Goal: Task Accomplishment & Management: Use online tool/utility

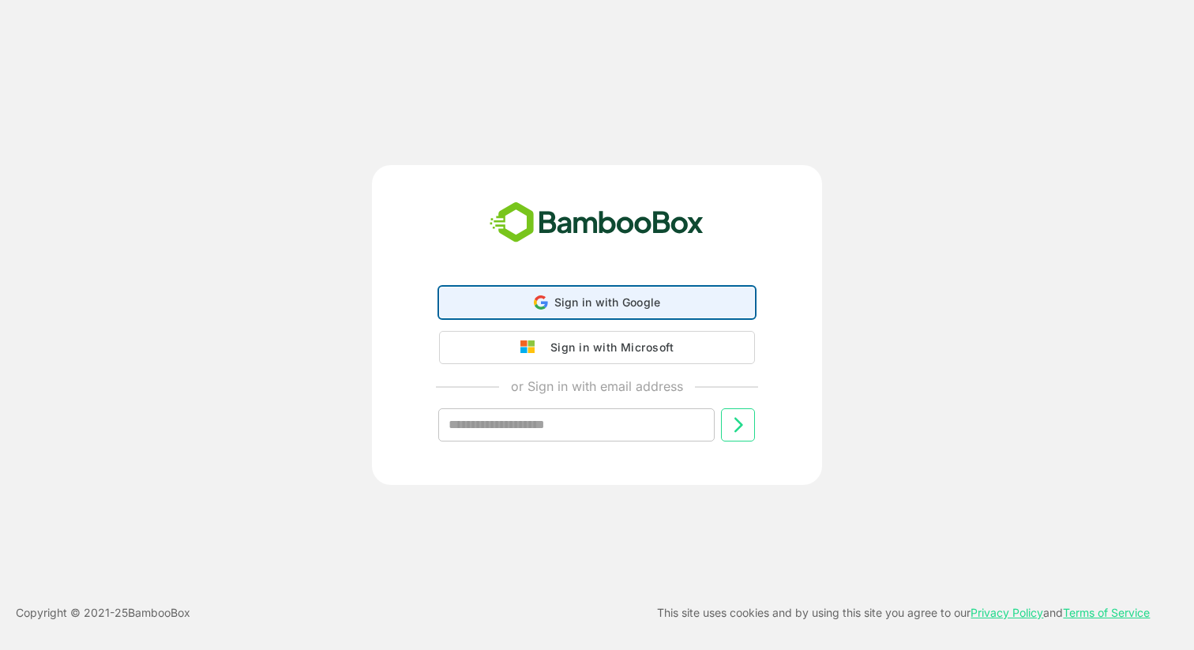
click at [573, 306] on span "Sign in with Google" at bounding box center [607, 301] width 107 height 13
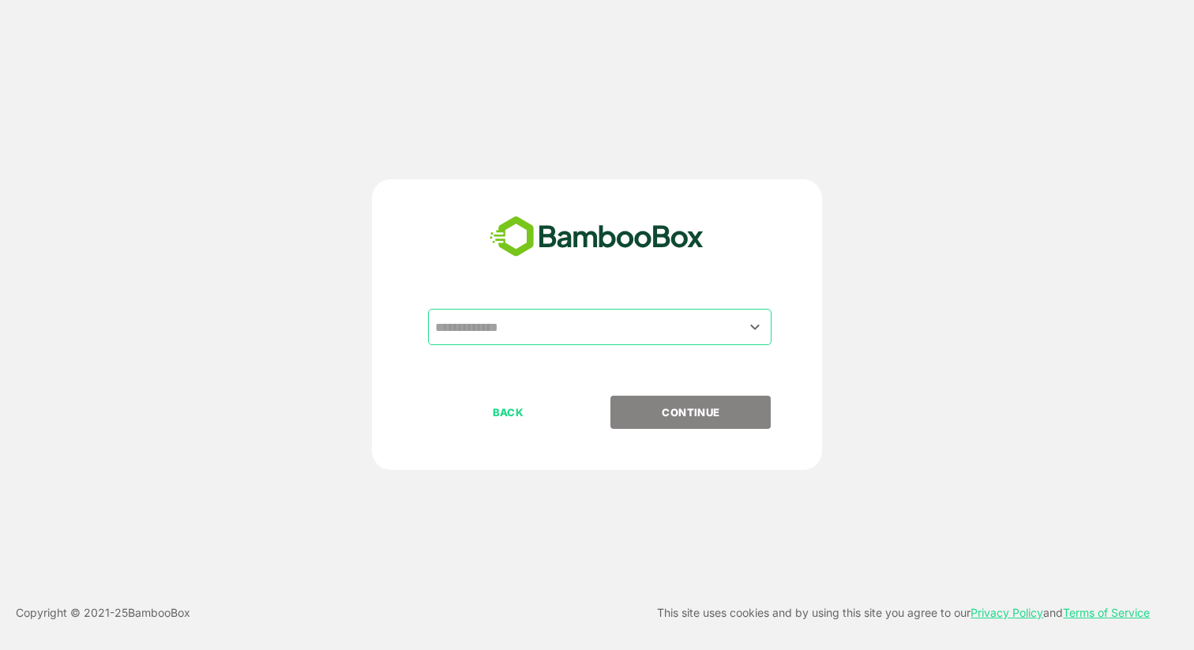
click at [517, 319] on input "text" at bounding box center [599, 327] width 337 height 30
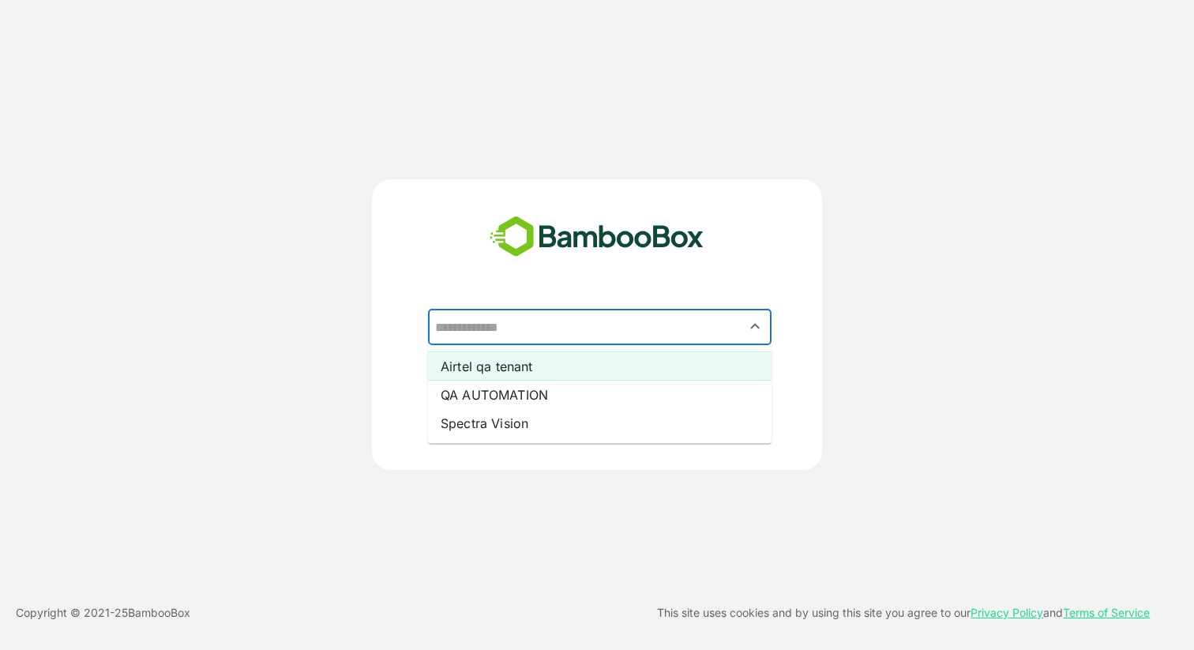
click at [498, 366] on li "Airtel qa tenant" at bounding box center [600, 366] width 344 height 28
type input "**********"
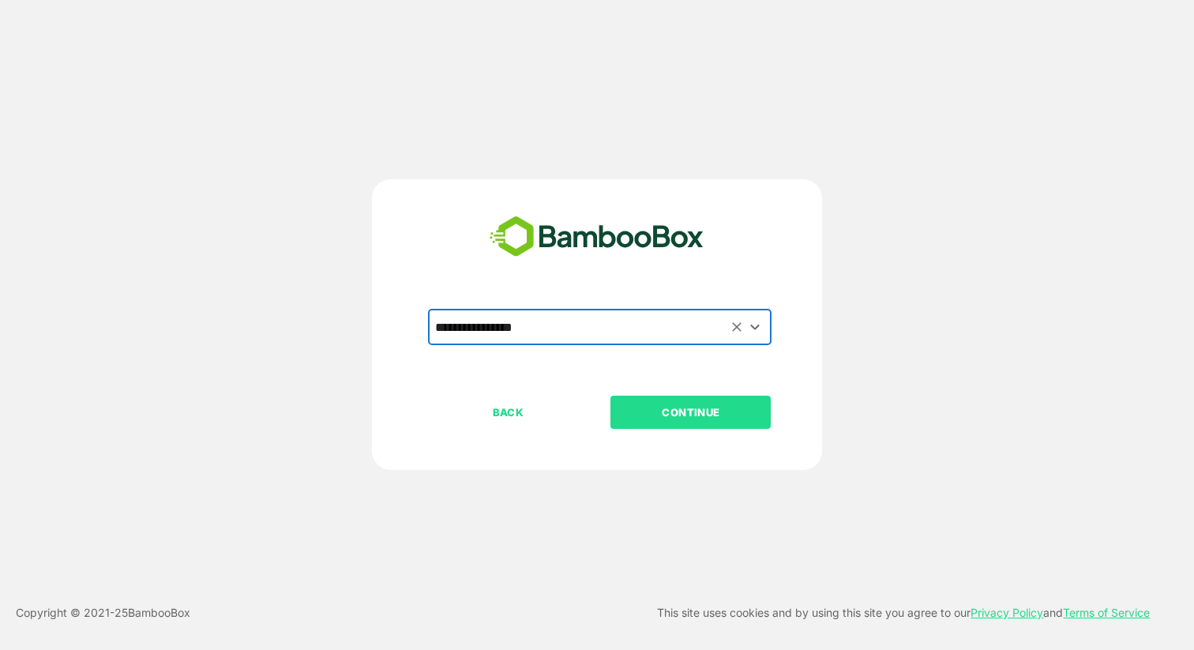
click at [656, 415] on p "CONTINUE" at bounding box center [691, 412] width 158 height 17
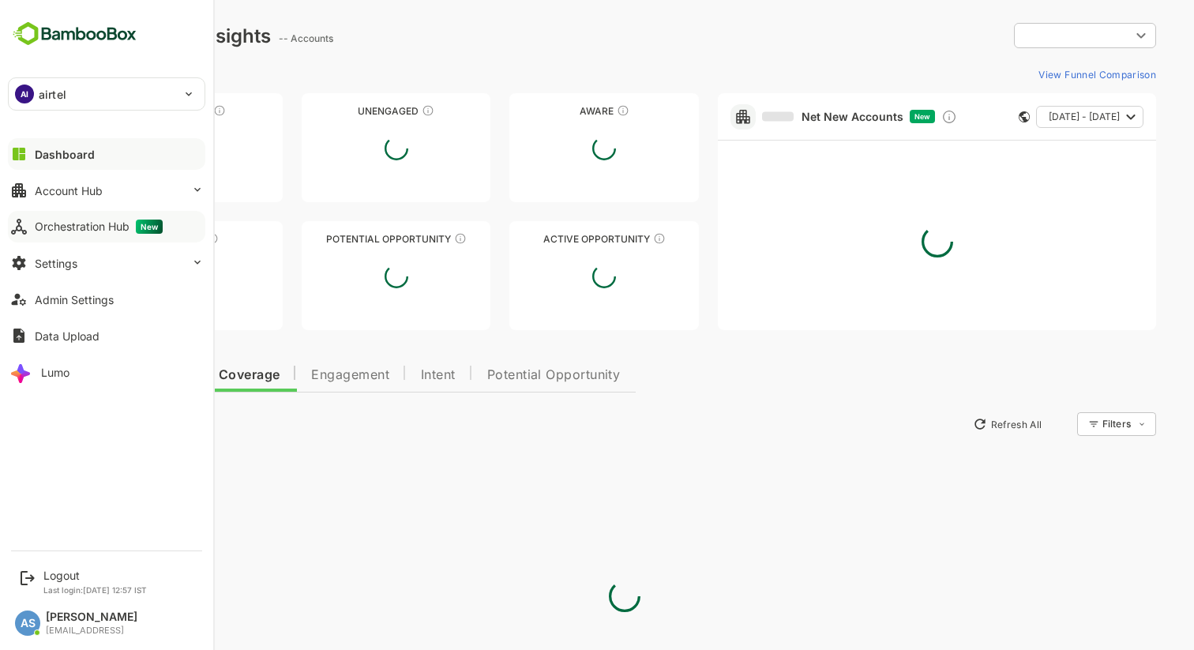
click at [65, 221] on div "Orchestration Hub New" at bounding box center [99, 227] width 128 height 14
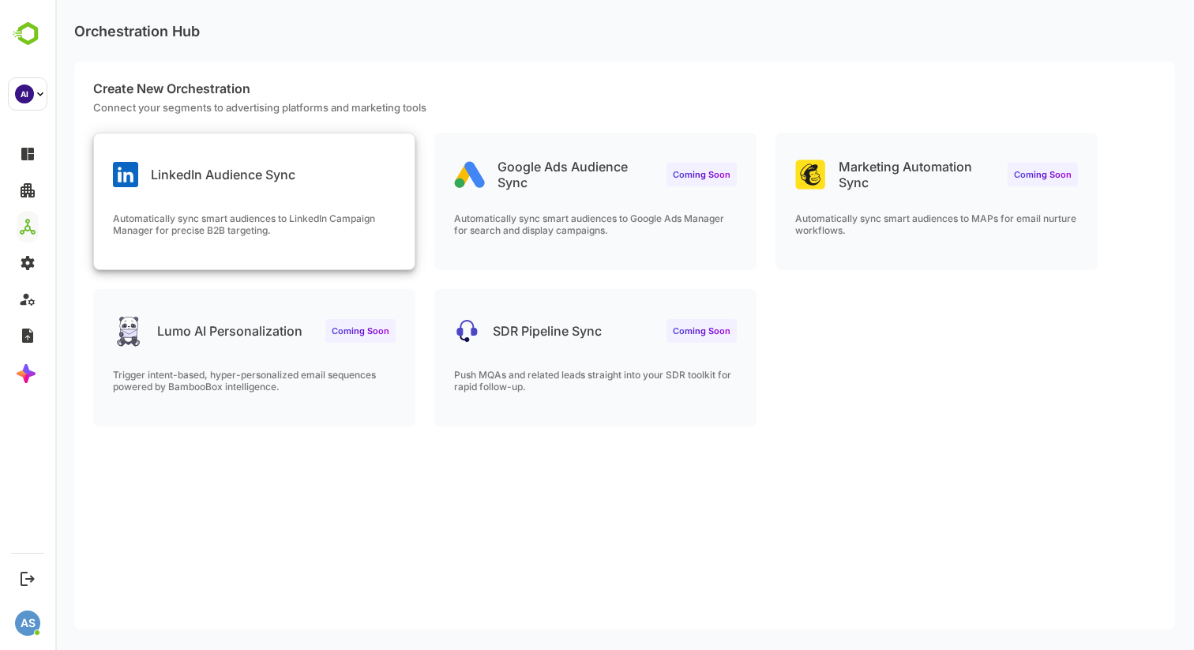
click at [253, 193] on div "LinkedIn Audience Sync Automatically sync smart audiences to LinkedIn Campaign …" at bounding box center [254, 201] width 321 height 136
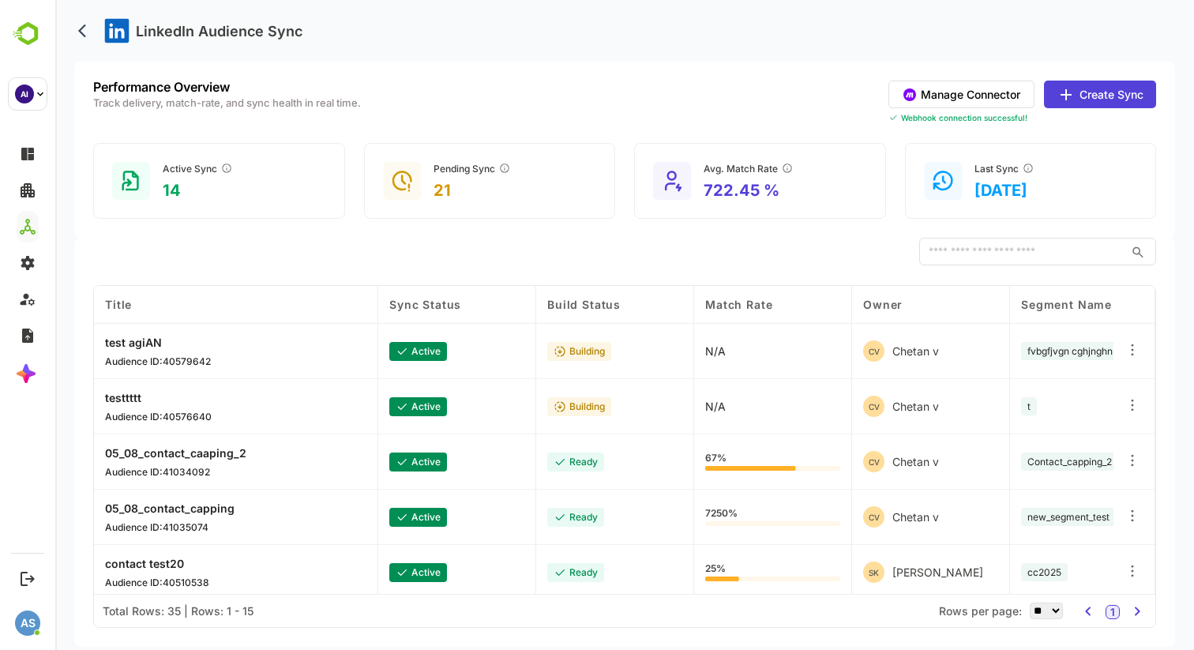
click at [950, 98] on button "Manage Connector" at bounding box center [962, 95] width 146 height 28
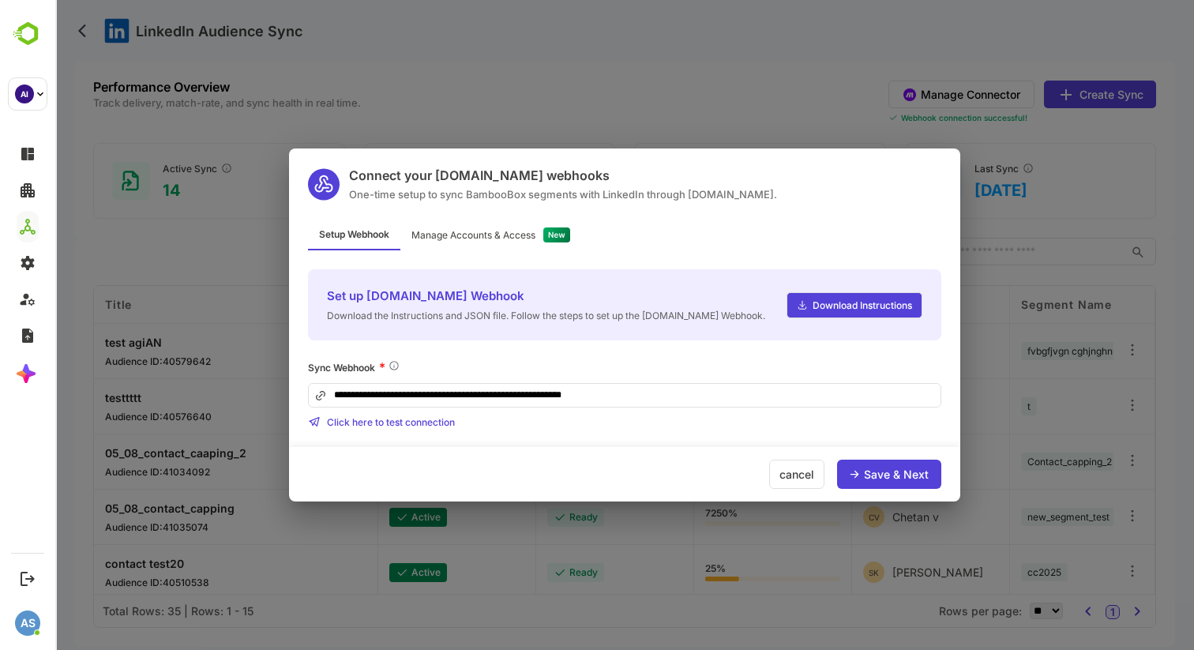
click at [481, 235] on div "Manage Accounts & Access" at bounding box center [473, 235] width 124 height 9
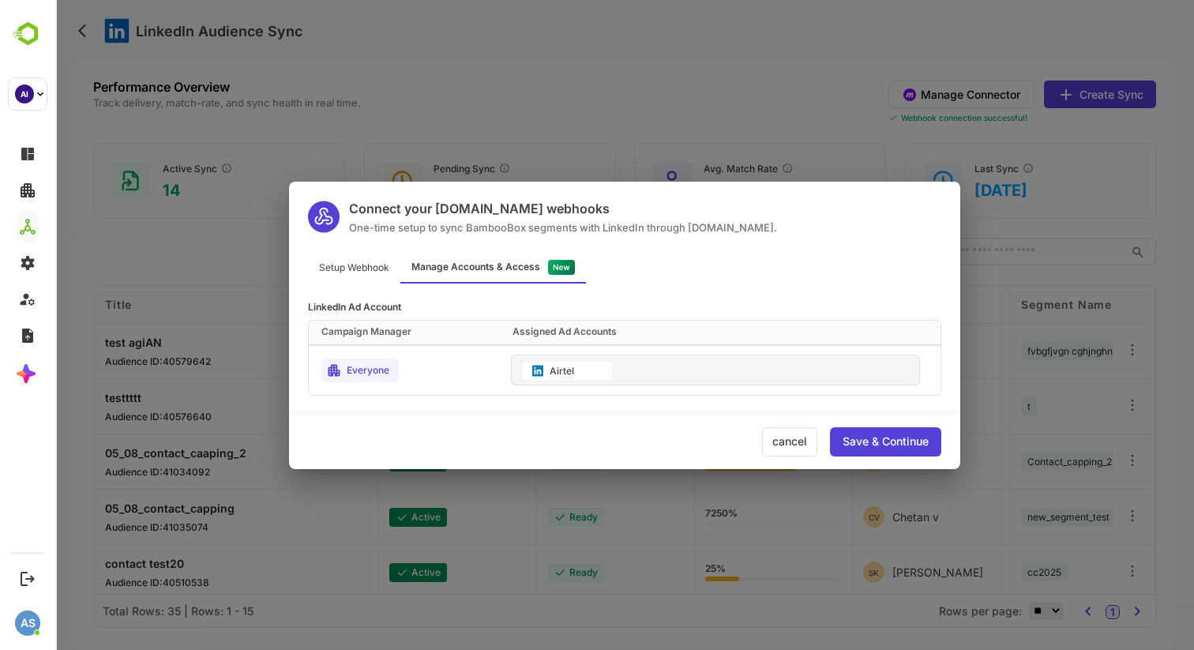
click at [786, 434] on div "cancel" at bounding box center [789, 441] width 55 height 29
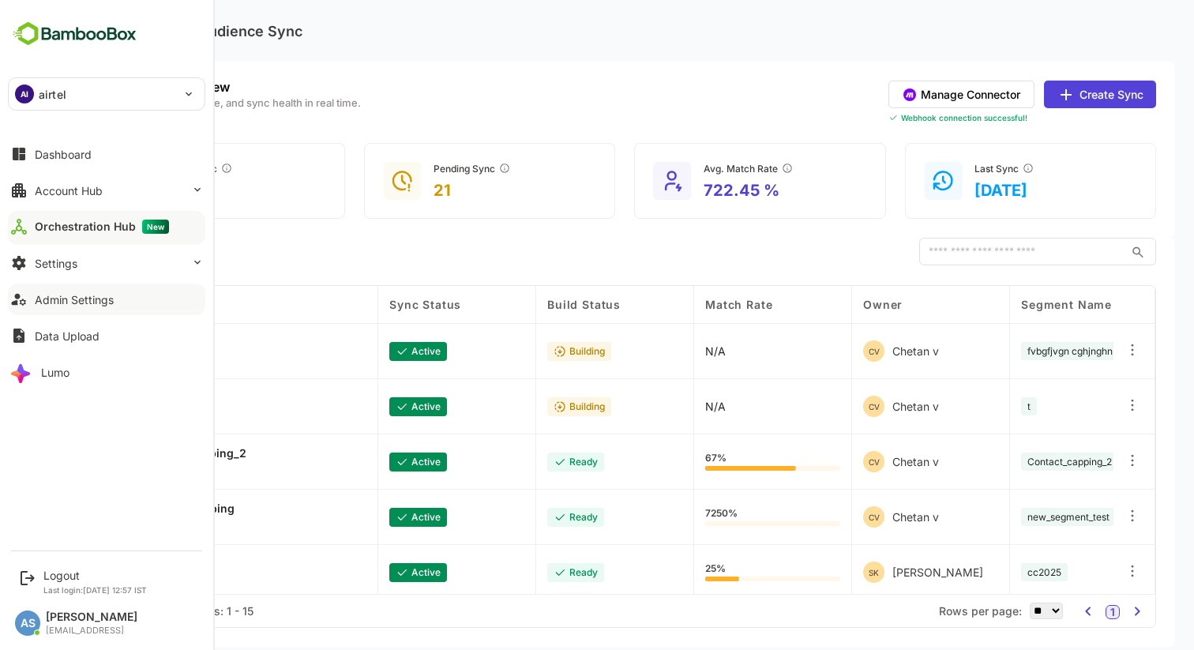
click at [58, 291] on button "Admin Settings" at bounding box center [106, 300] width 197 height 32
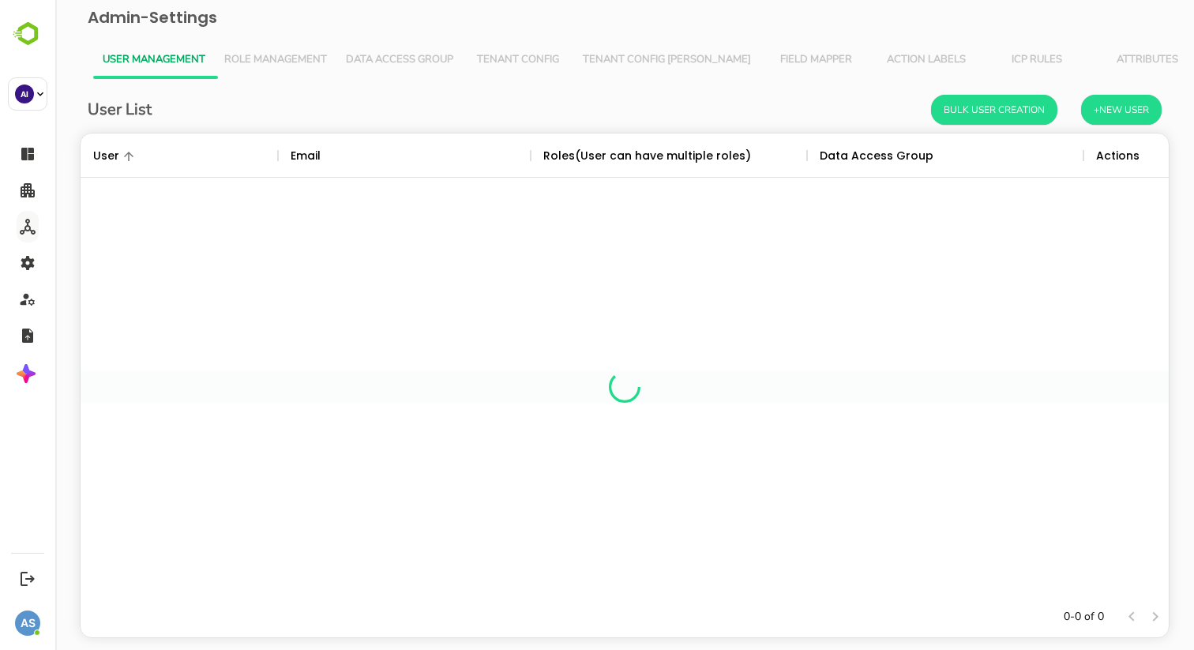
scroll to position [463, 1088]
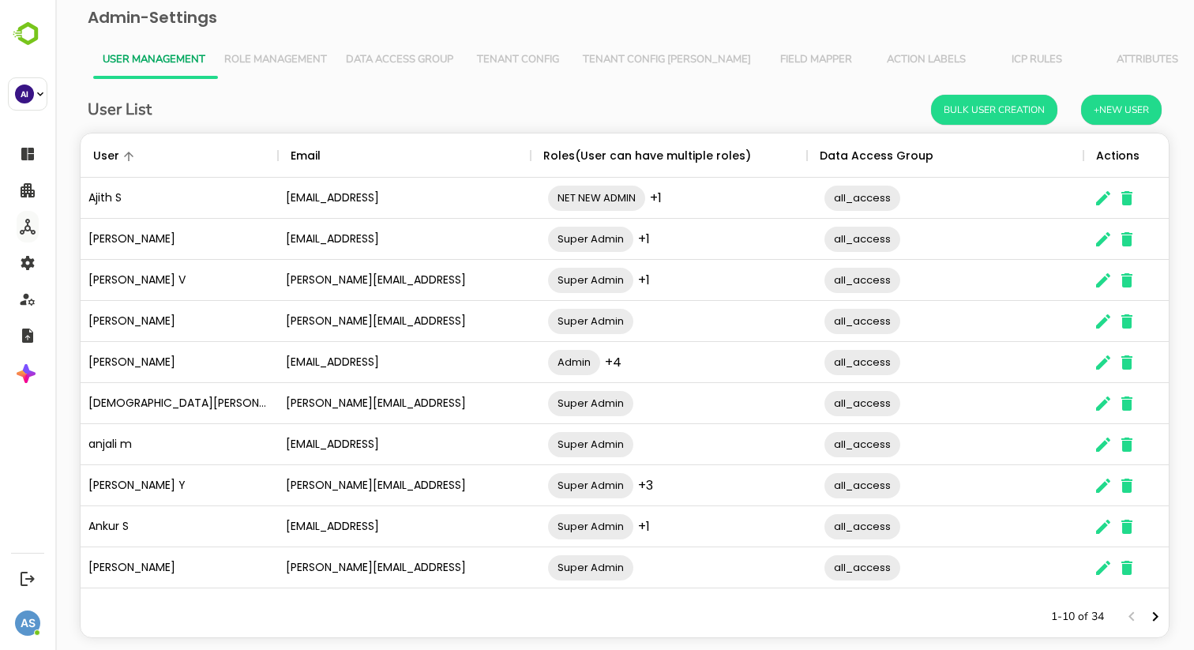
click at [371, 62] on span "Data Access Group" at bounding box center [399, 60] width 107 height 13
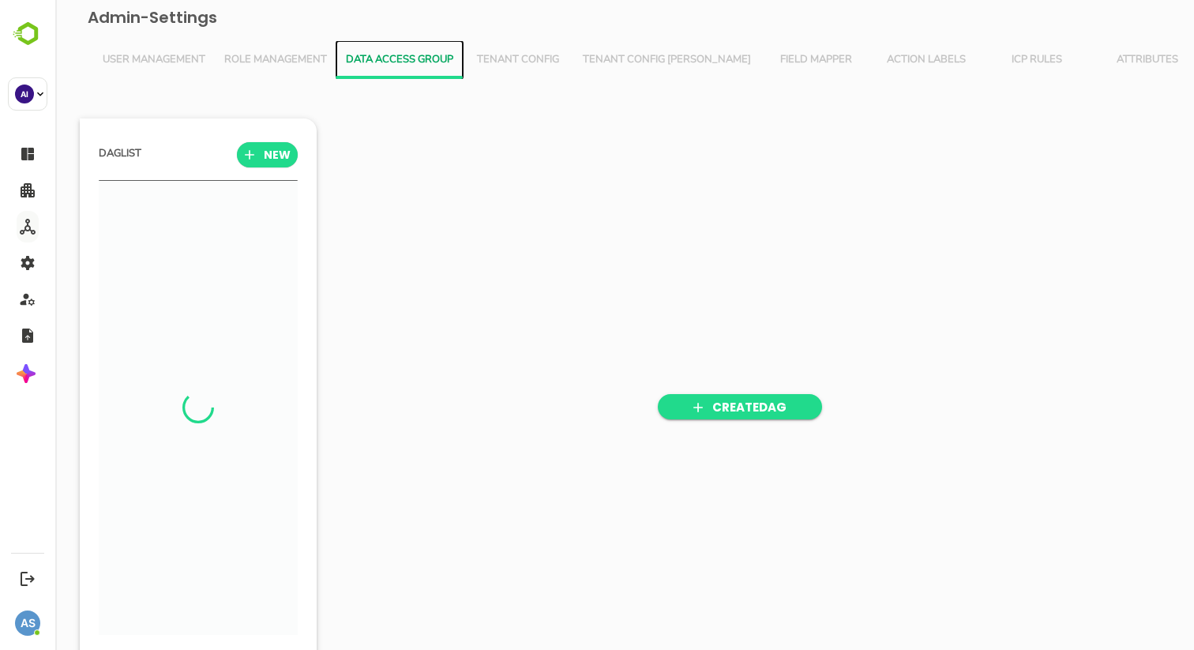
scroll to position [451, 195]
click at [181, 54] on span "User Management" at bounding box center [154, 60] width 103 height 13
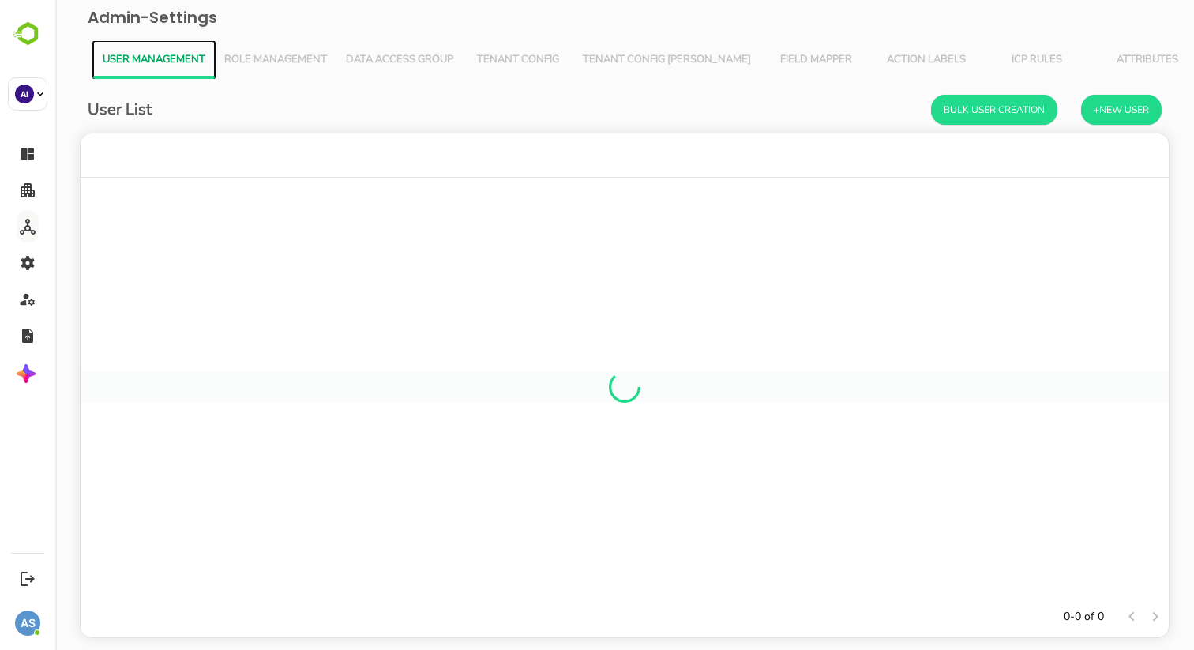
scroll to position [463, 1088]
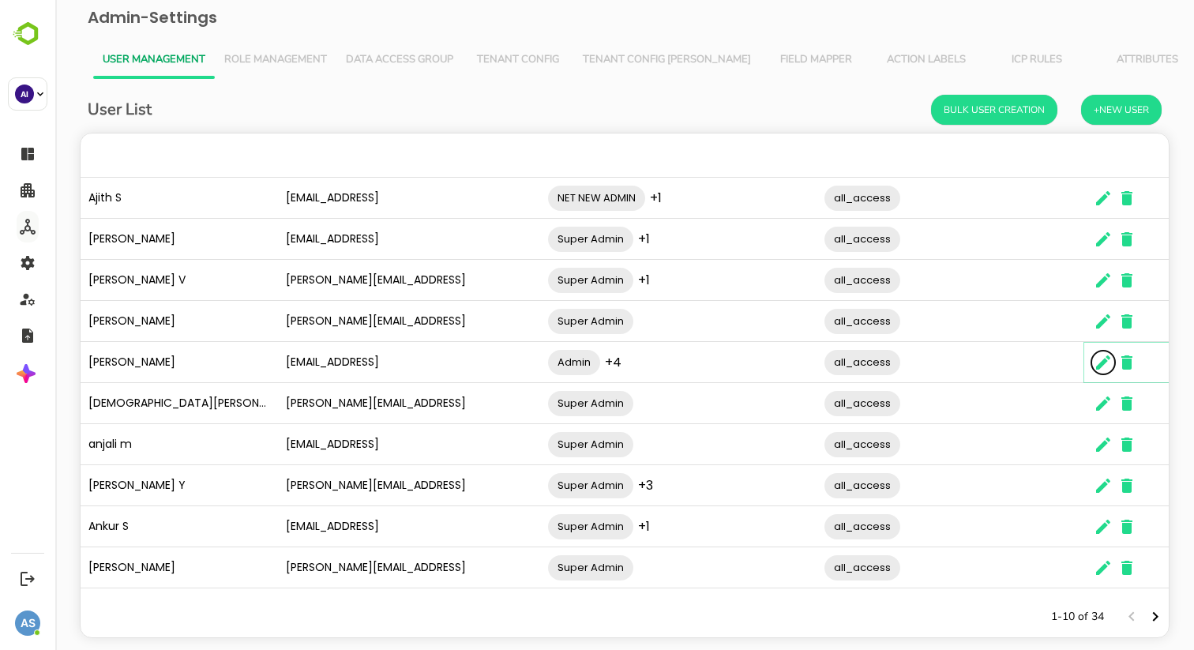
click at [1097, 357] on icon "The User Data" at bounding box center [1103, 362] width 19 height 19
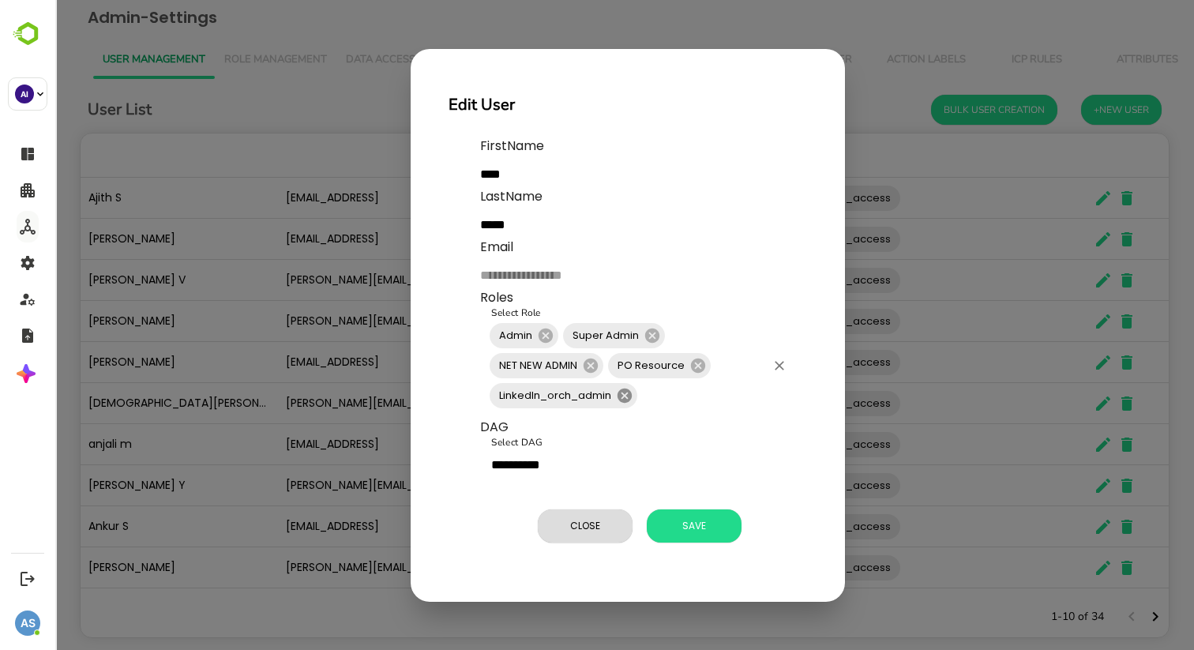
click at [631, 392] on icon at bounding box center [625, 395] width 14 height 14
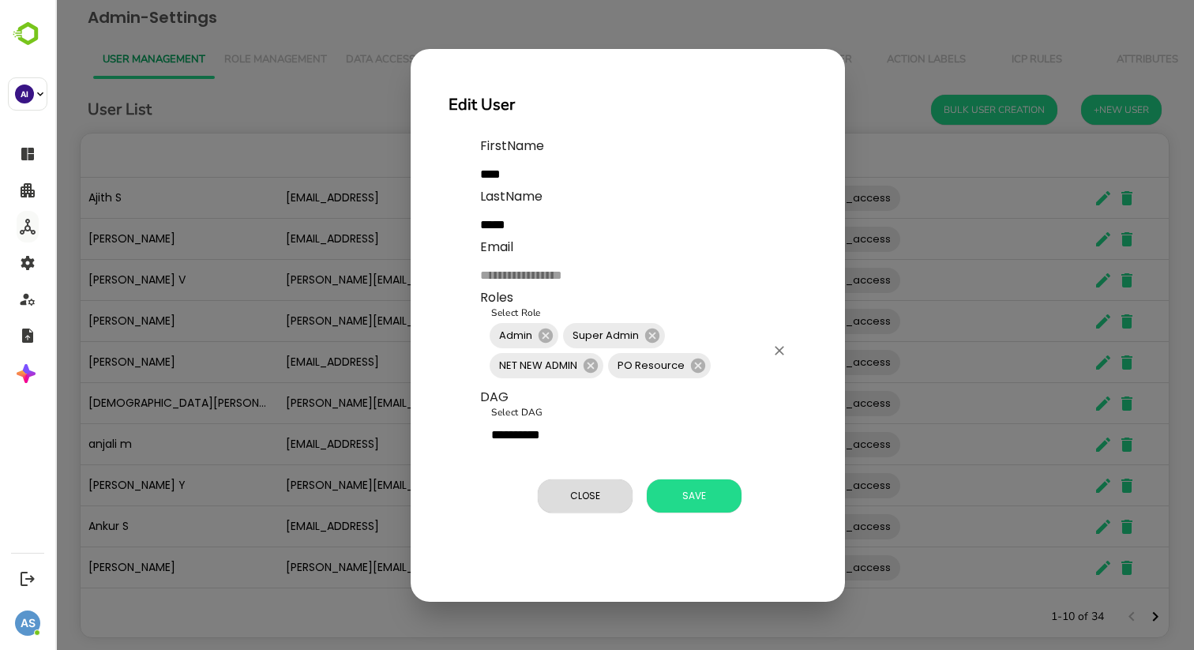
click at [723, 369] on input "Select Role" at bounding box center [739, 366] width 52 height 30
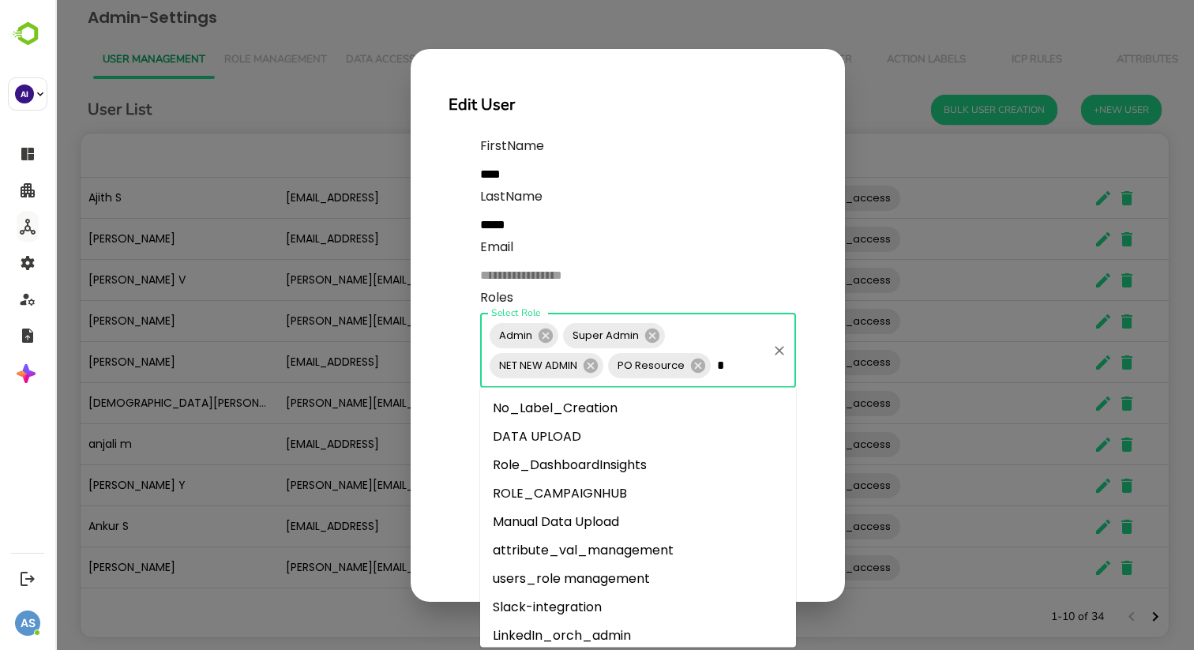
type input "**"
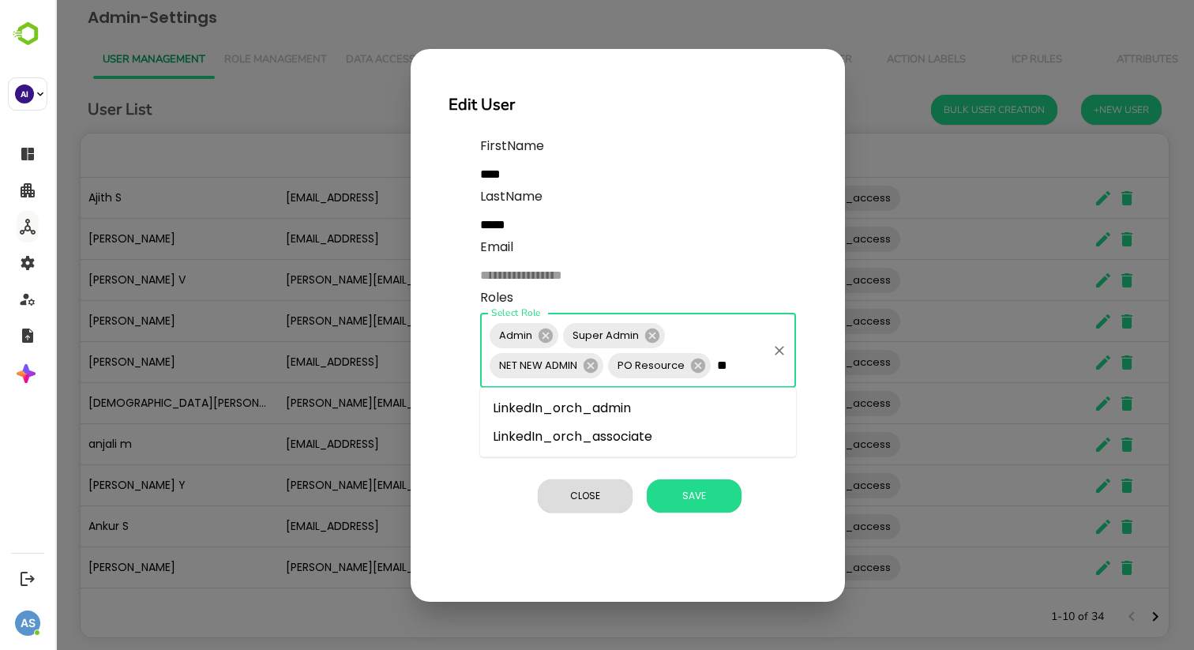
click at [640, 432] on li "LinkedIn_orch_associate" at bounding box center [638, 437] width 316 height 28
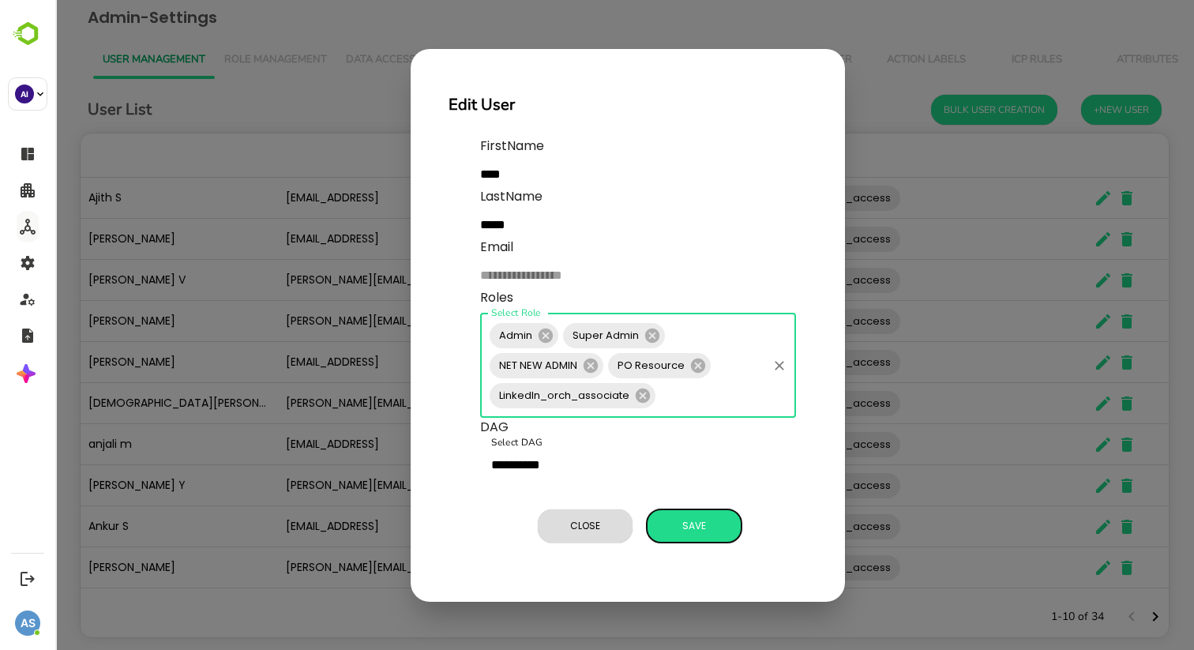
click at [676, 518] on span "Save" at bounding box center [694, 526] width 79 height 21
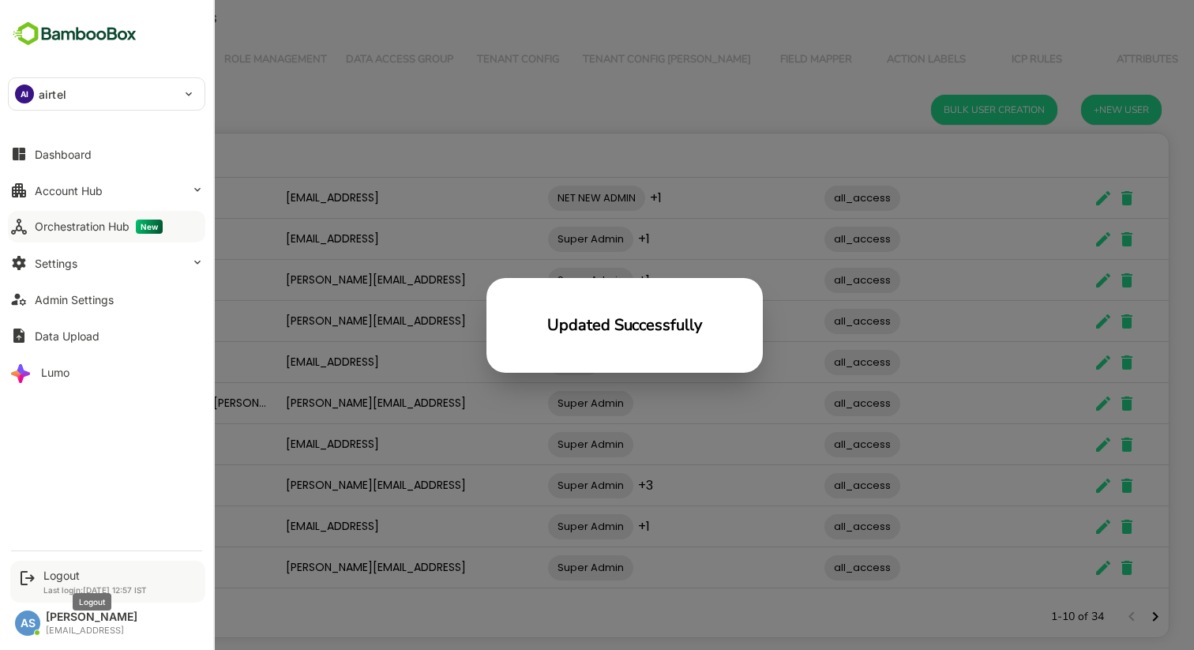
click at [59, 575] on div "Logout" at bounding box center [94, 575] width 103 height 13
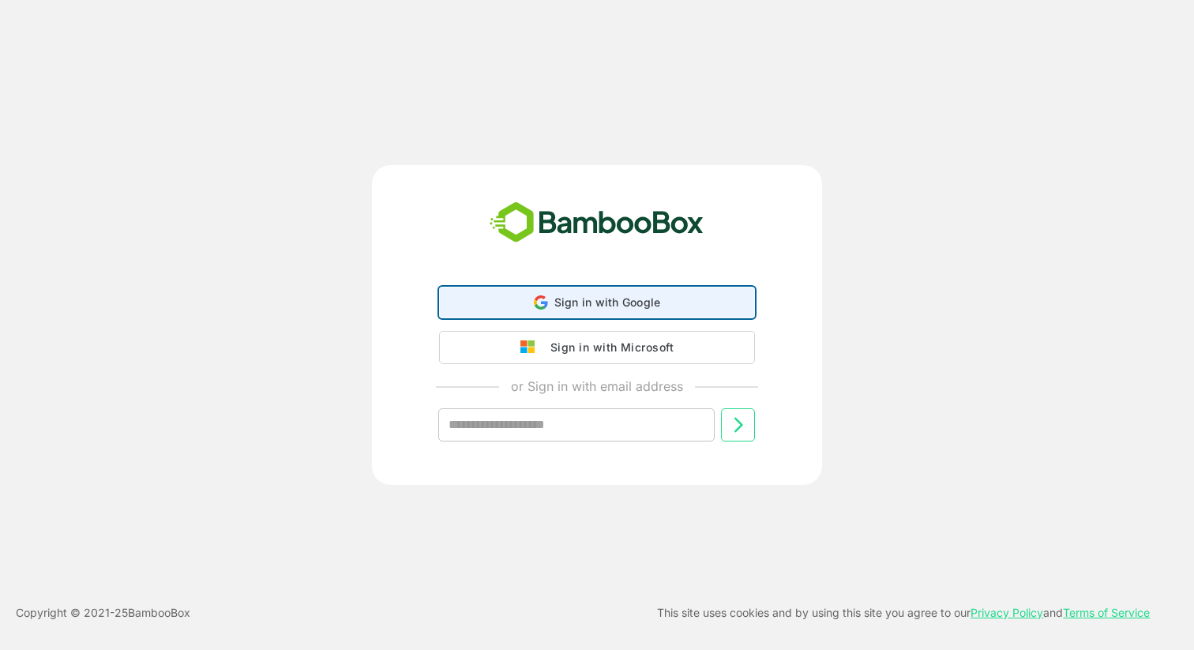
click at [580, 302] on span "Sign in with Google" at bounding box center [607, 301] width 107 height 13
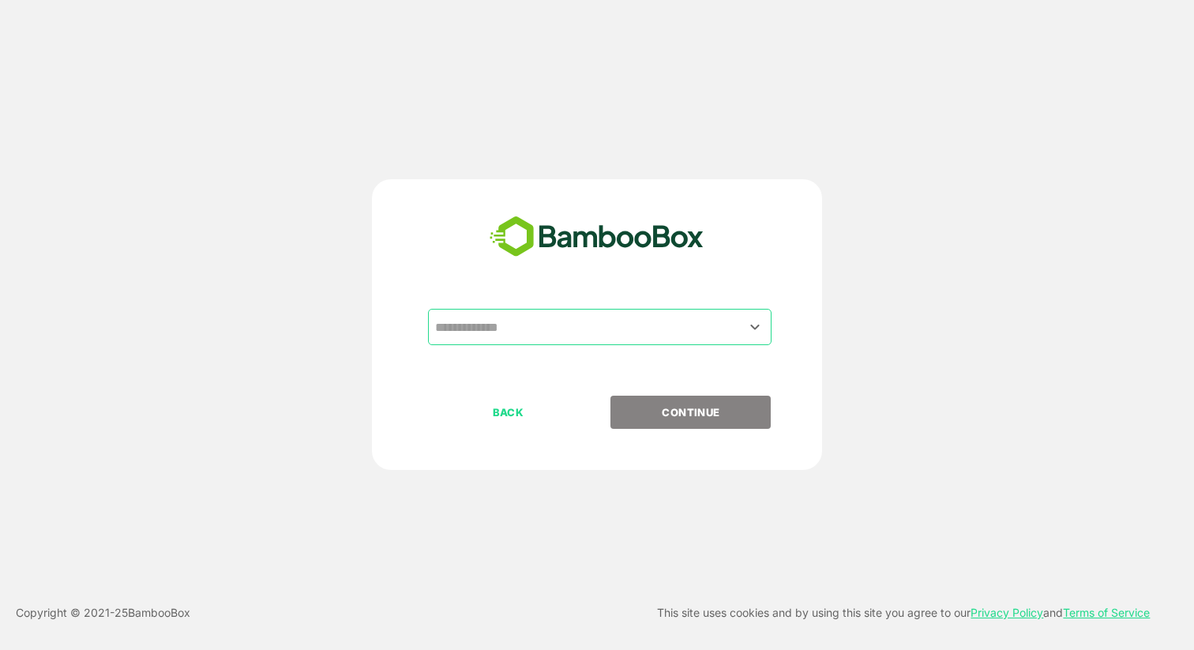
click at [601, 324] on input "text" at bounding box center [599, 327] width 337 height 30
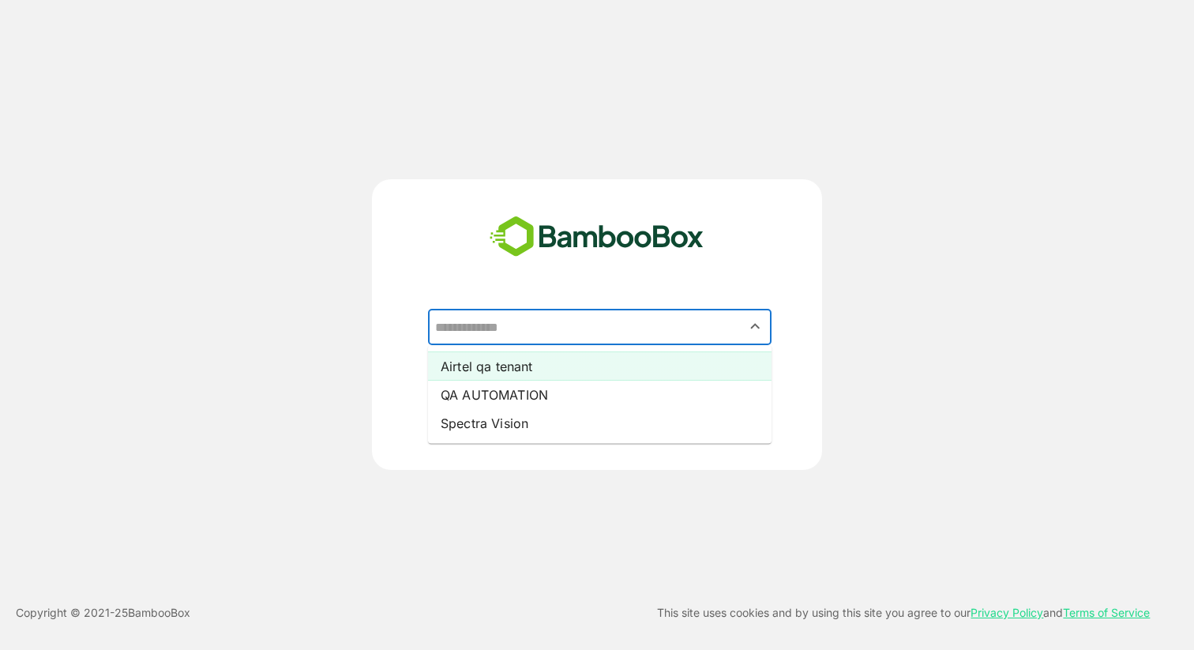
click at [565, 367] on li "Airtel qa tenant" at bounding box center [600, 366] width 344 height 28
type input "**********"
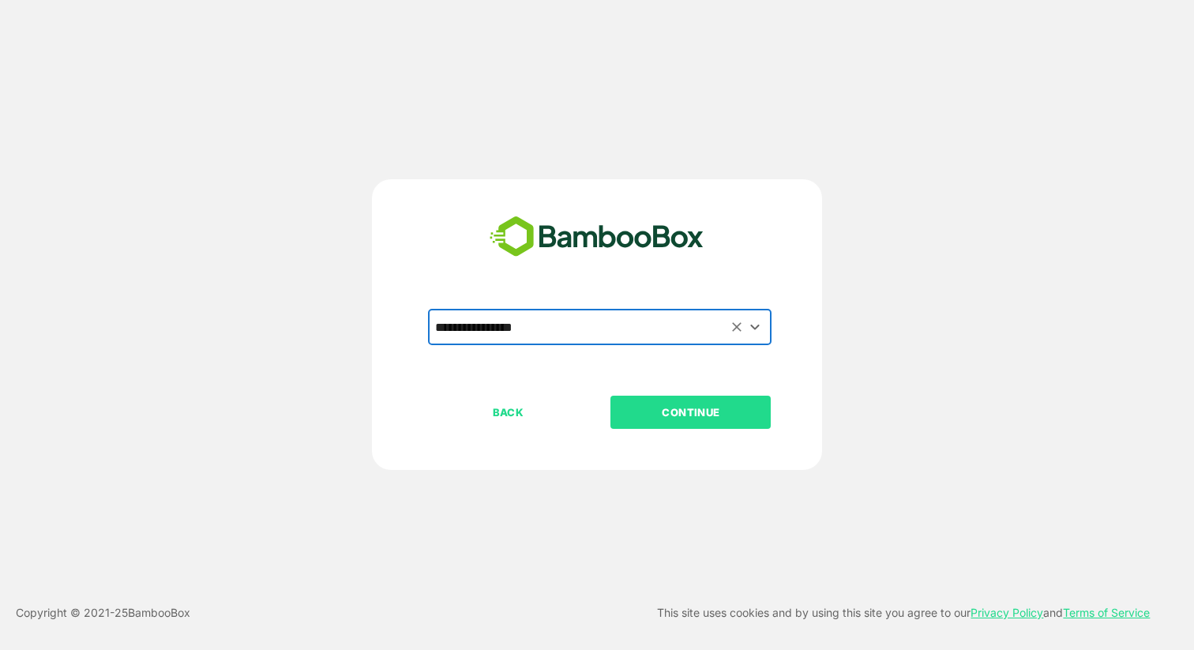
click at [690, 415] on p "CONTINUE" at bounding box center [691, 412] width 158 height 17
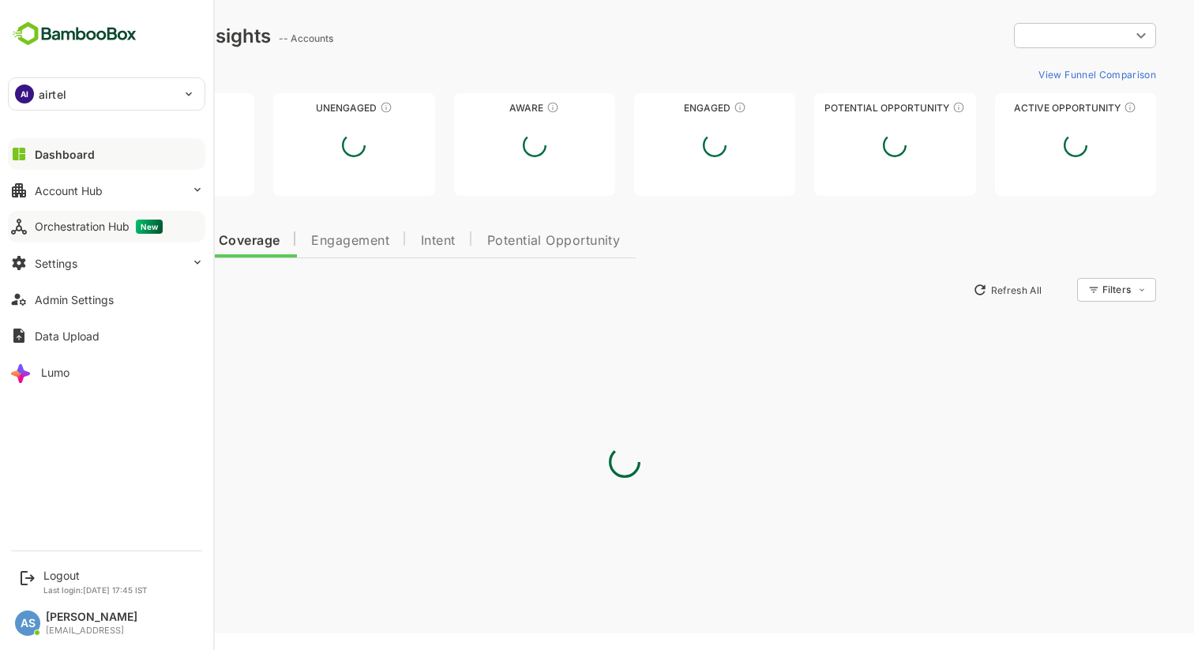
click at [65, 224] on div "Orchestration Hub New" at bounding box center [99, 227] width 128 height 14
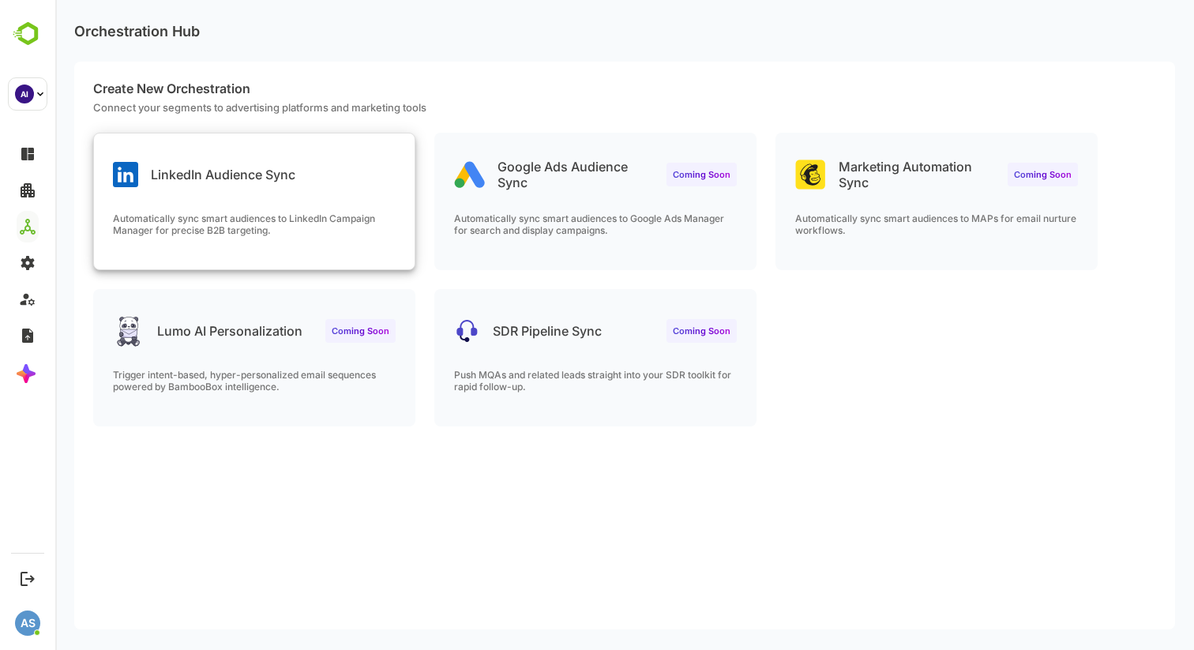
click at [247, 189] on div "LinkedIn Audience Sync" at bounding box center [254, 161] width 321 height 57
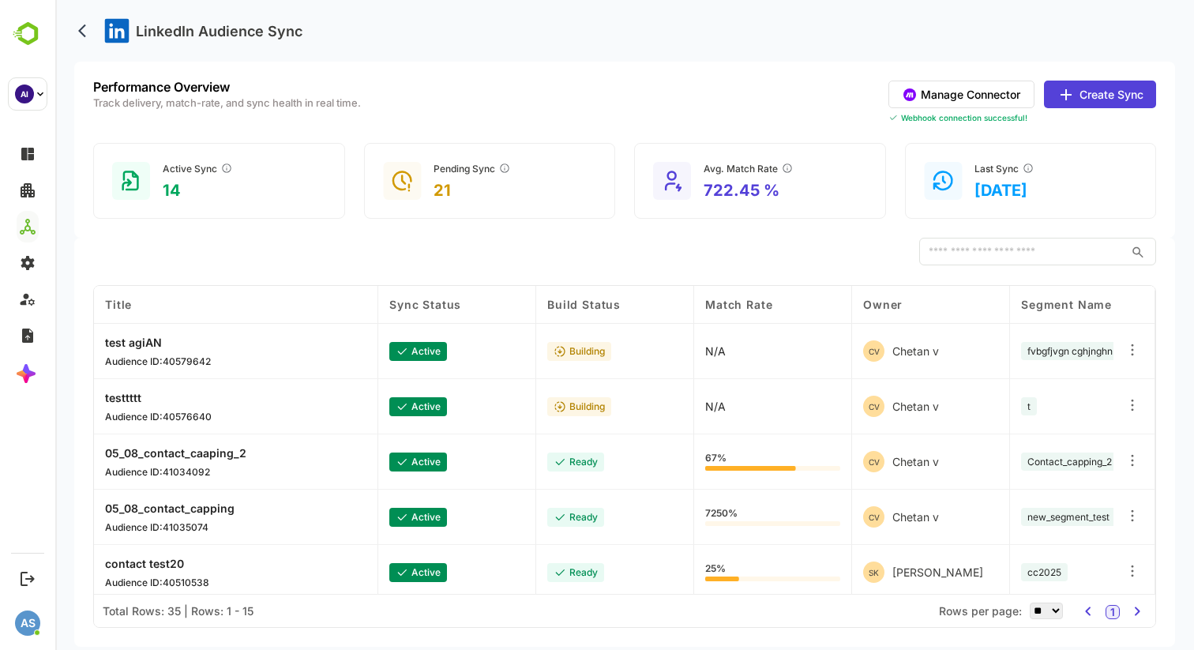
click at [940, 100] on button "Manage Connector" at bounding box center [962, 95] width 146 height 28
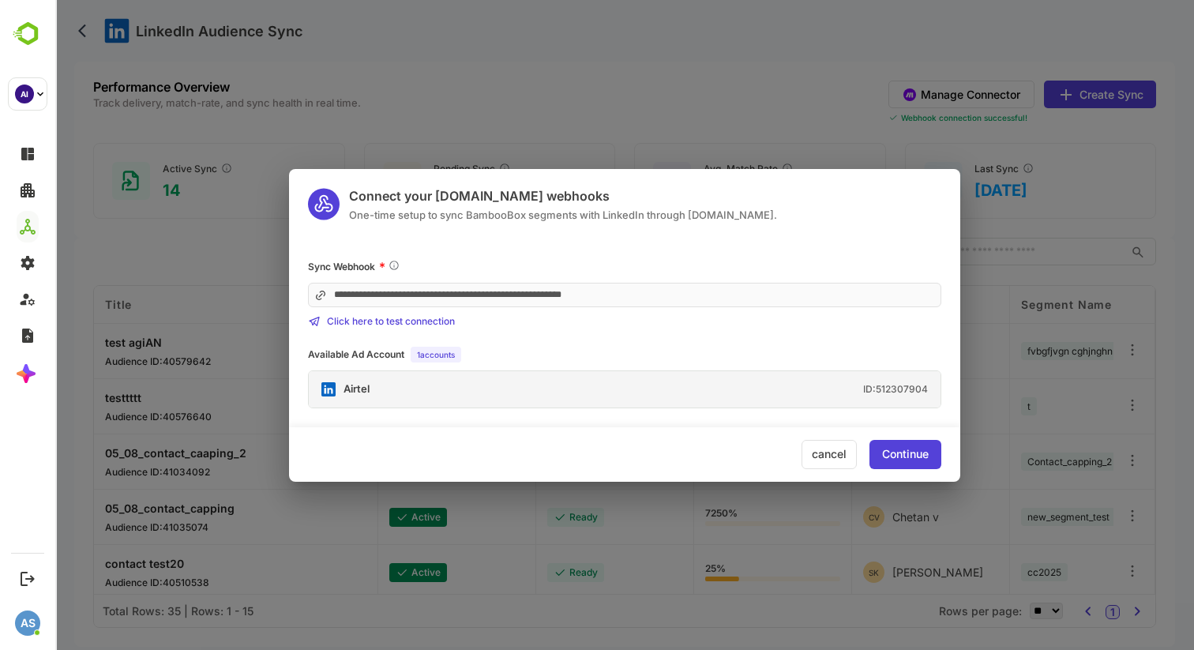
click at [889, 452] on div "Continue" at bounding box center [905, 454] width 47 height 11
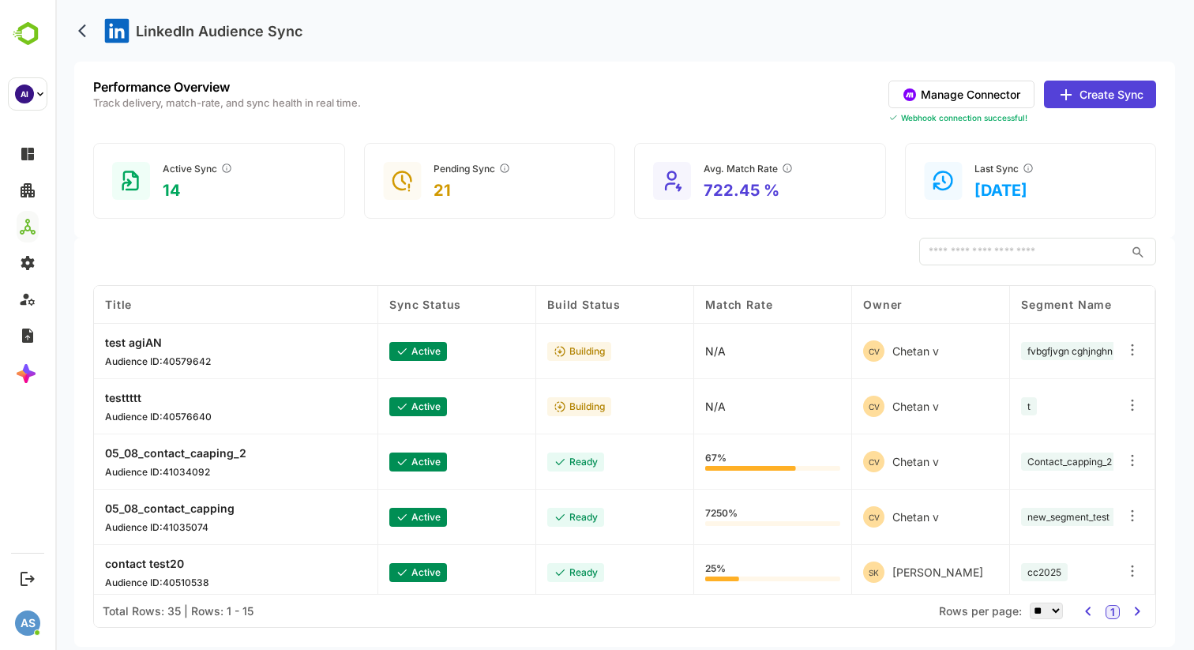
click at [1078, 100] on button "Create Sync" at bounding box center [1100, 95] width 112 height 28
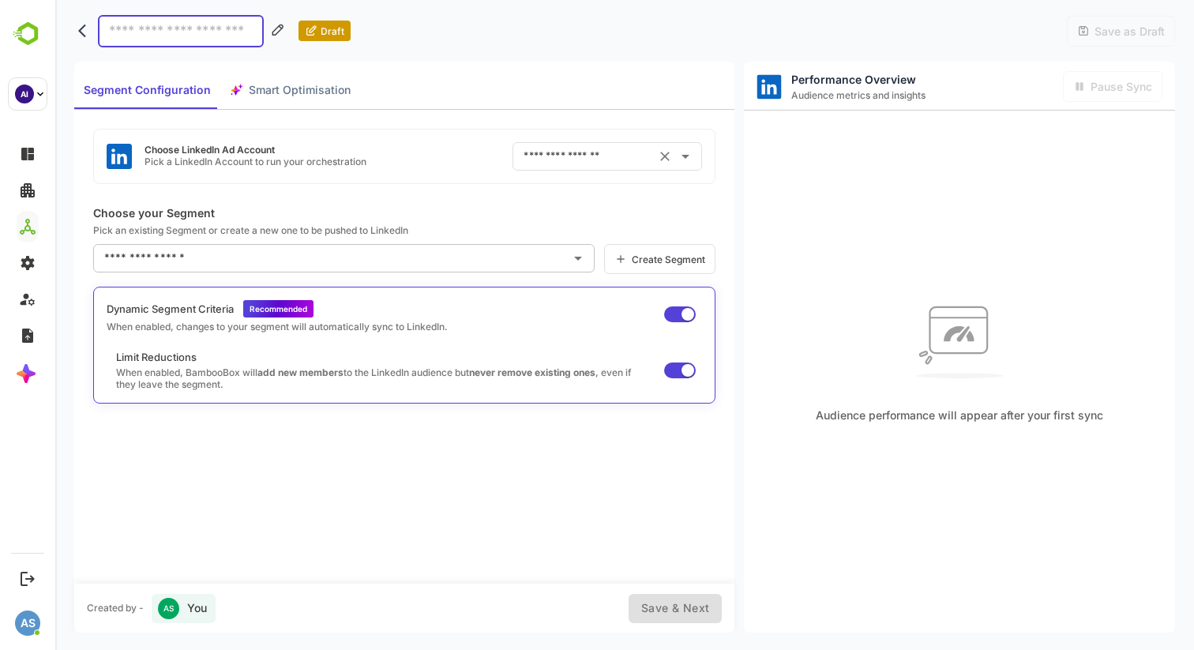
click at [585, 158] on input "text" at bounding box center [585, 156] width 131 height 25
click at [393, 172] on div "Choose LinkedIn Ad Account Pick a LinkedIn Account to run your orchestration ​" at bounding box center [404, 156] width 622 height 55
click at [85, 25] on icon "back" at bounding box center [82, 30] width 8 height 13
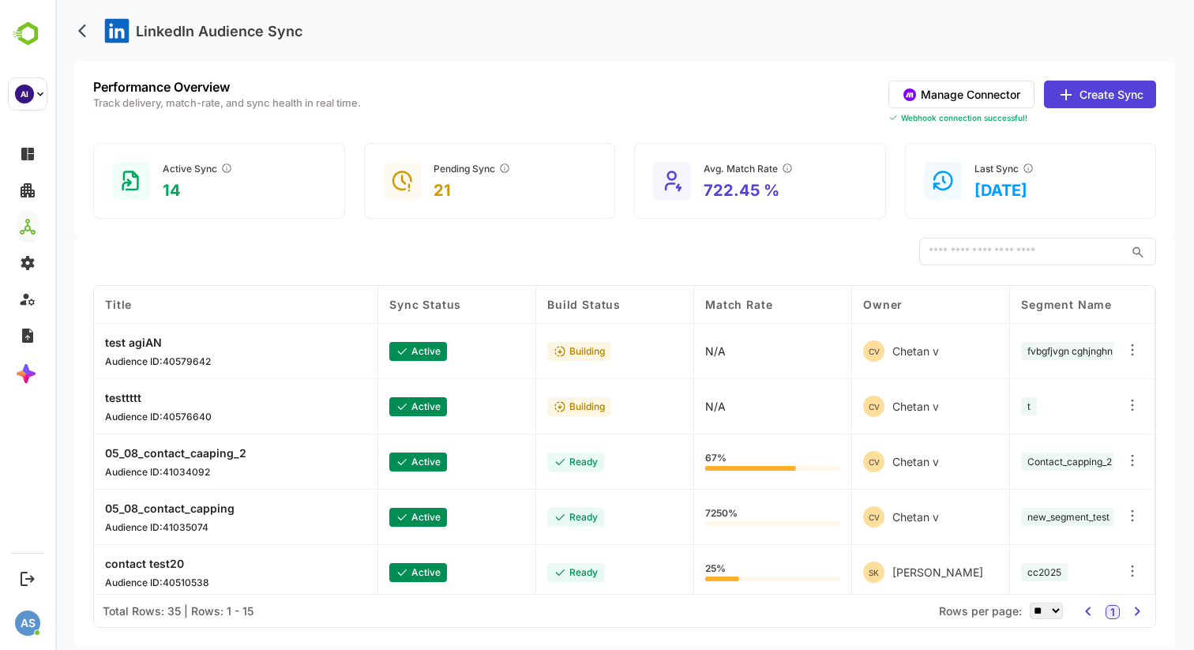
click at [919, 94] on button "Manage Connector" at bounding box center [962, 95] width 146 height 28
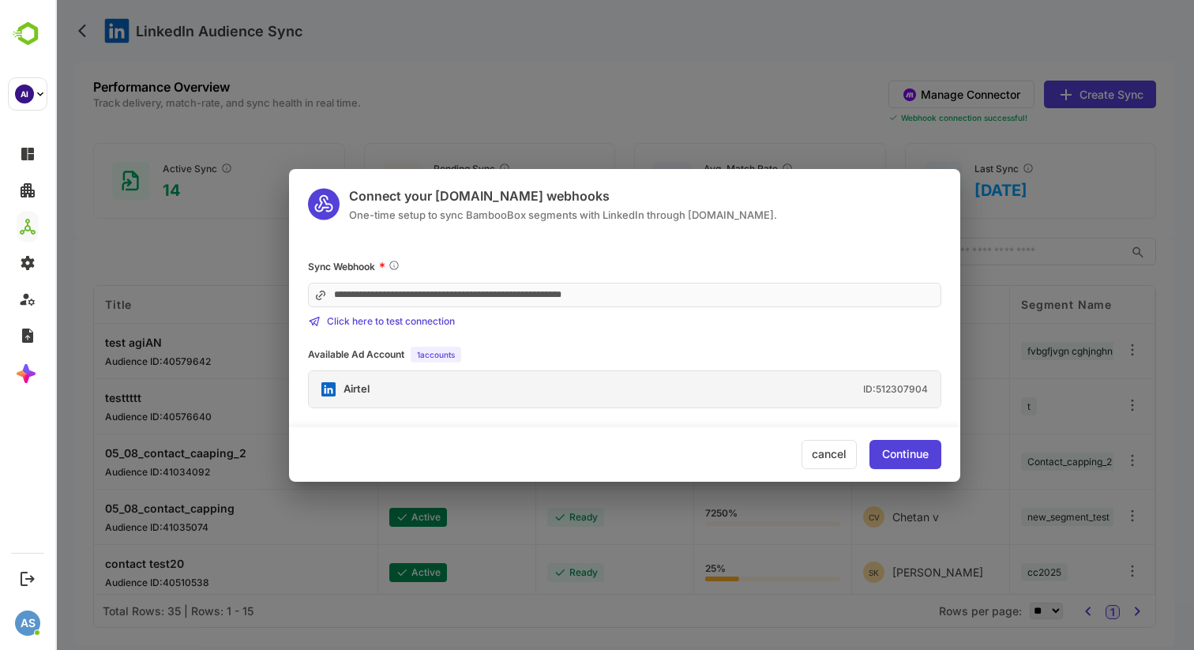
click at [895, 454] on div "Continue" at bounding box center [905, 454] width 47 height 11
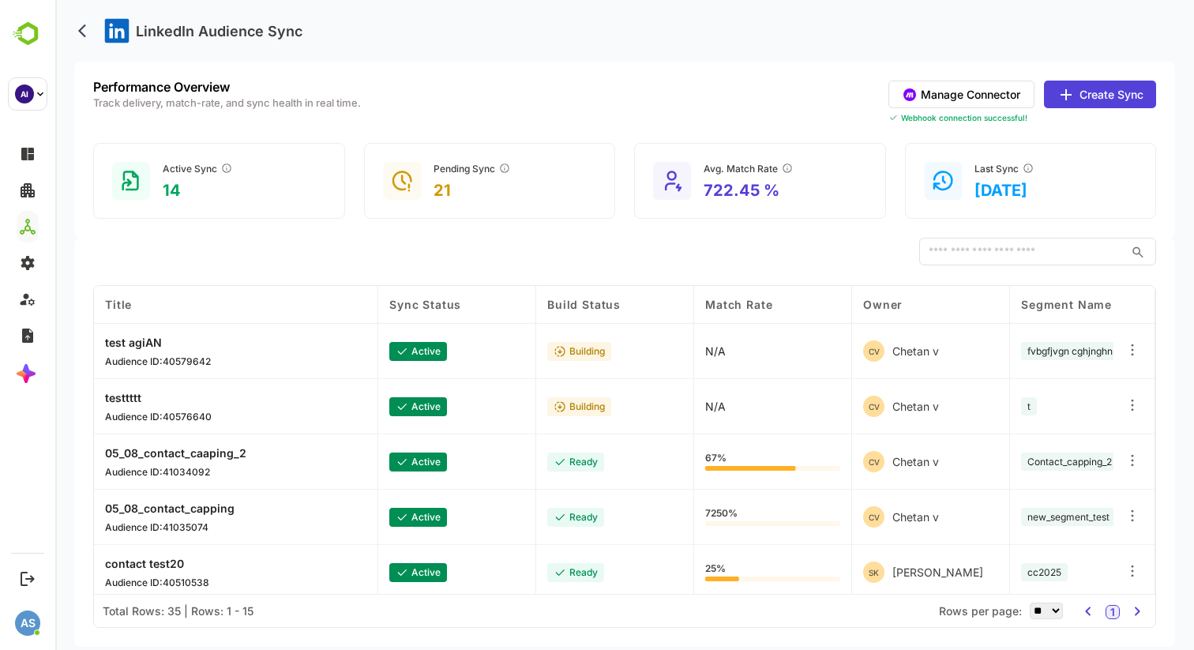
click at [1070, 94] on icon at bounding box center [1066, 94] width 11 height 11
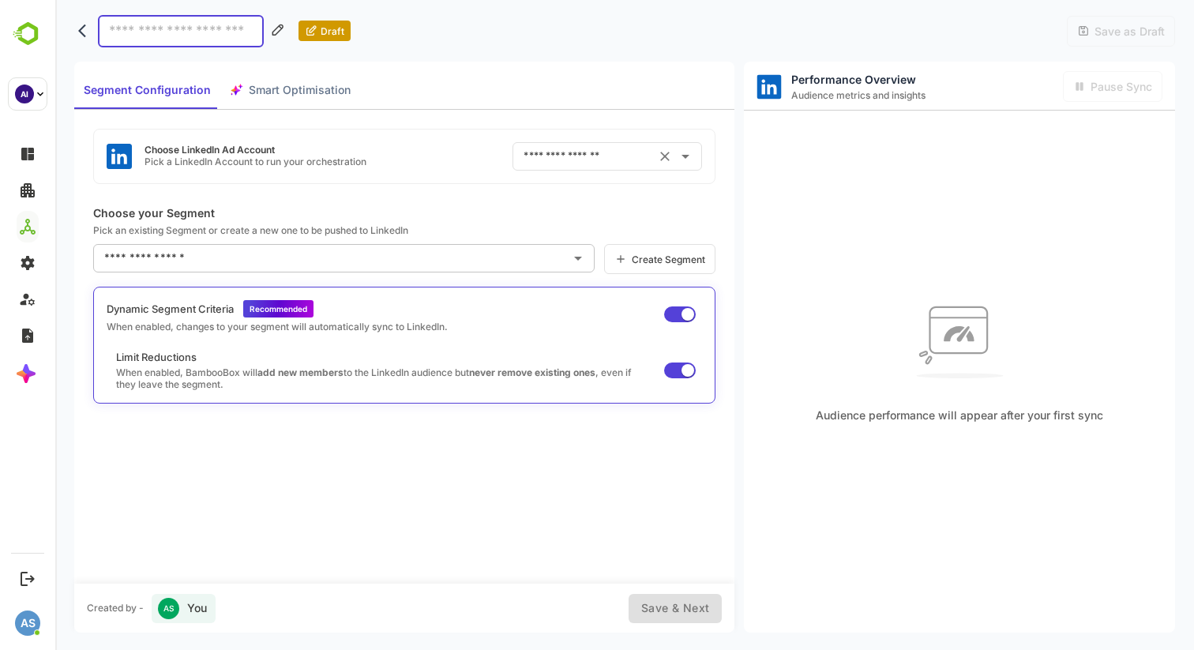
click at [581, 161] on input "text" at bounding box center [585, 156] width 131 height 25
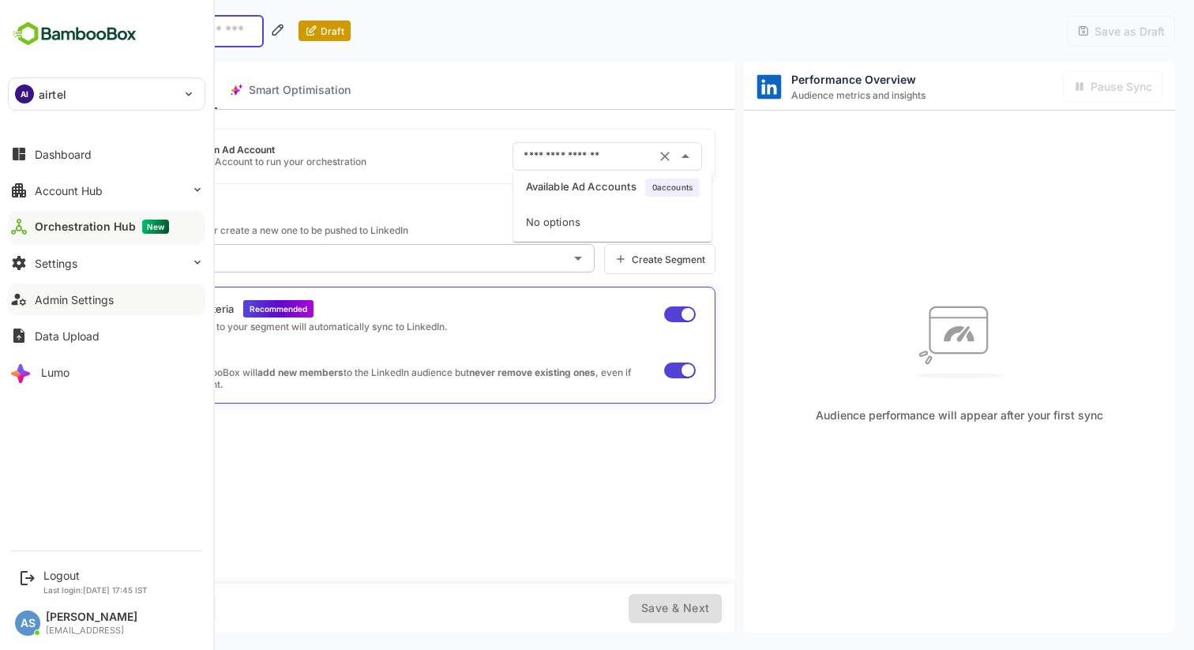
click at [89, 302] on div "Admin Settings" at bounding box center [74, 299] width 79 height 13
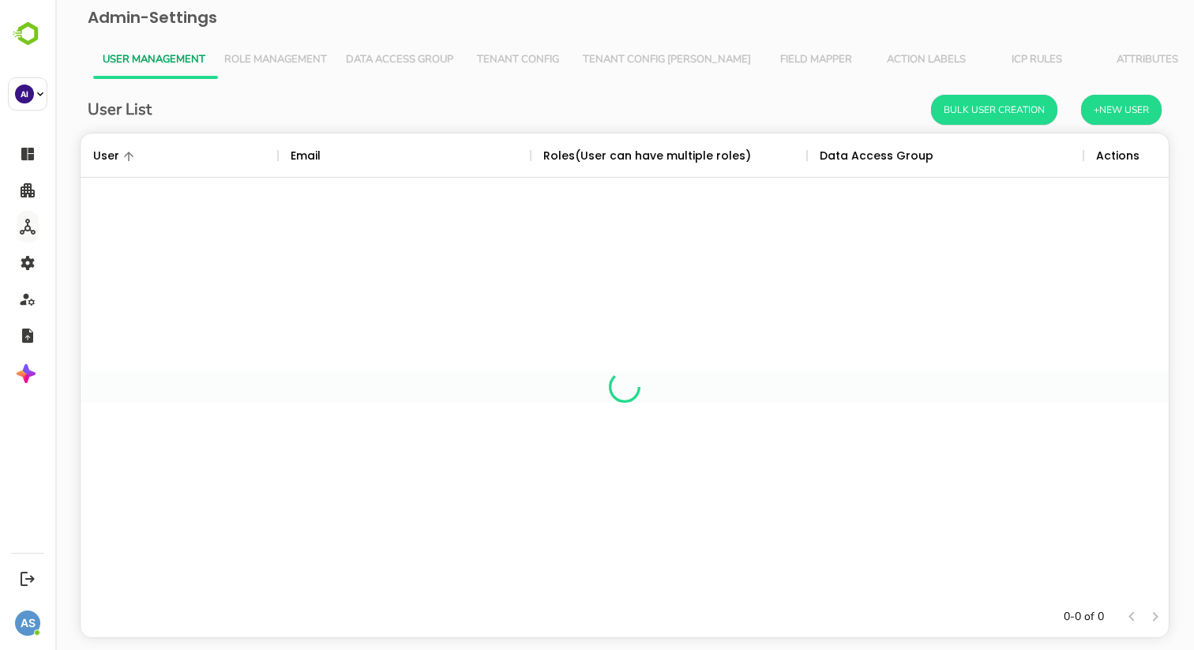
scroll to position [463, 1088]
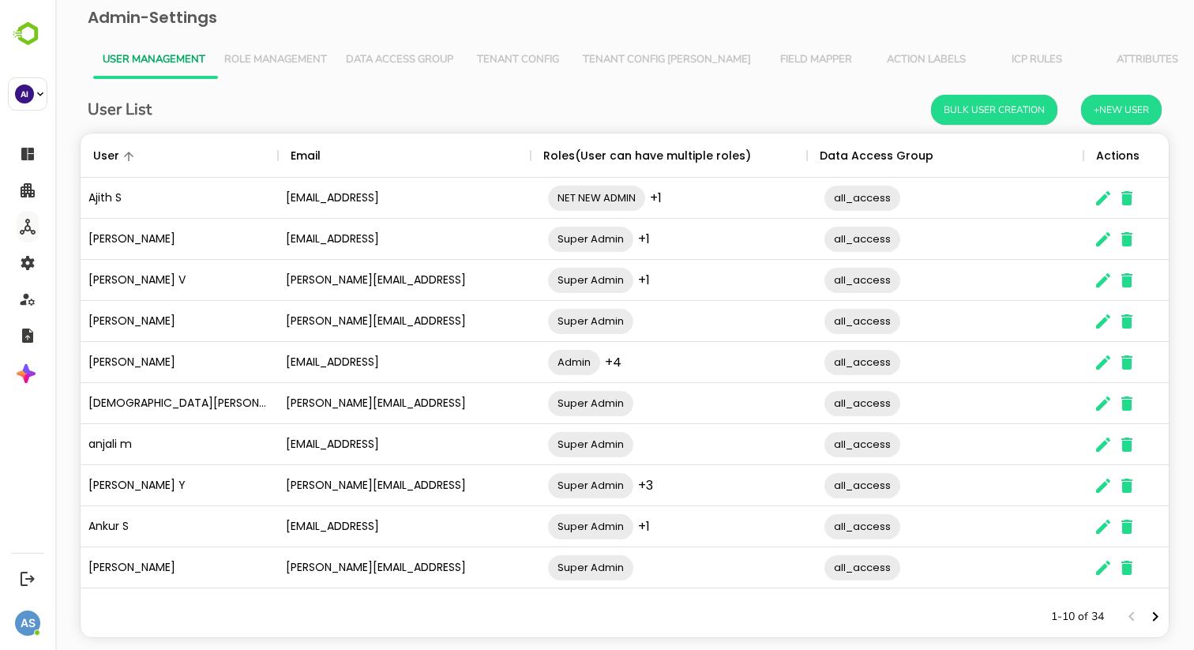
click at [1103, 359] on icon "The User Data" at bounding box center [1103, 362] width 19 height 19
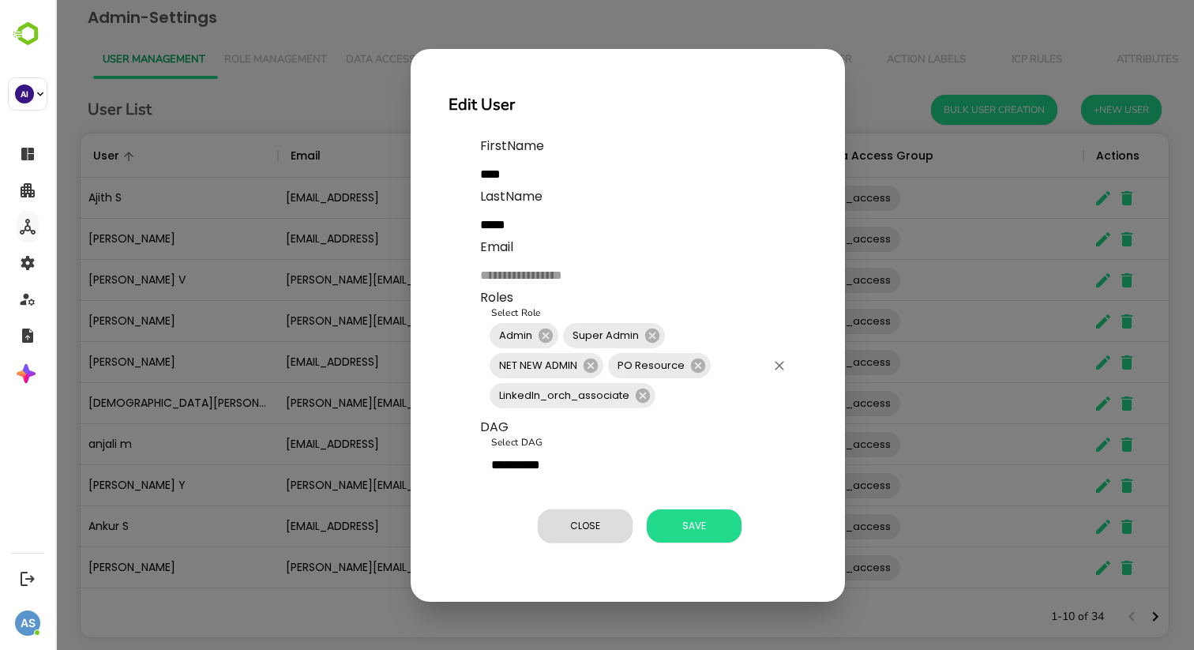
click at [671, 400] on input "Select Role" at bounding box center [711, 396] width 107 height 30
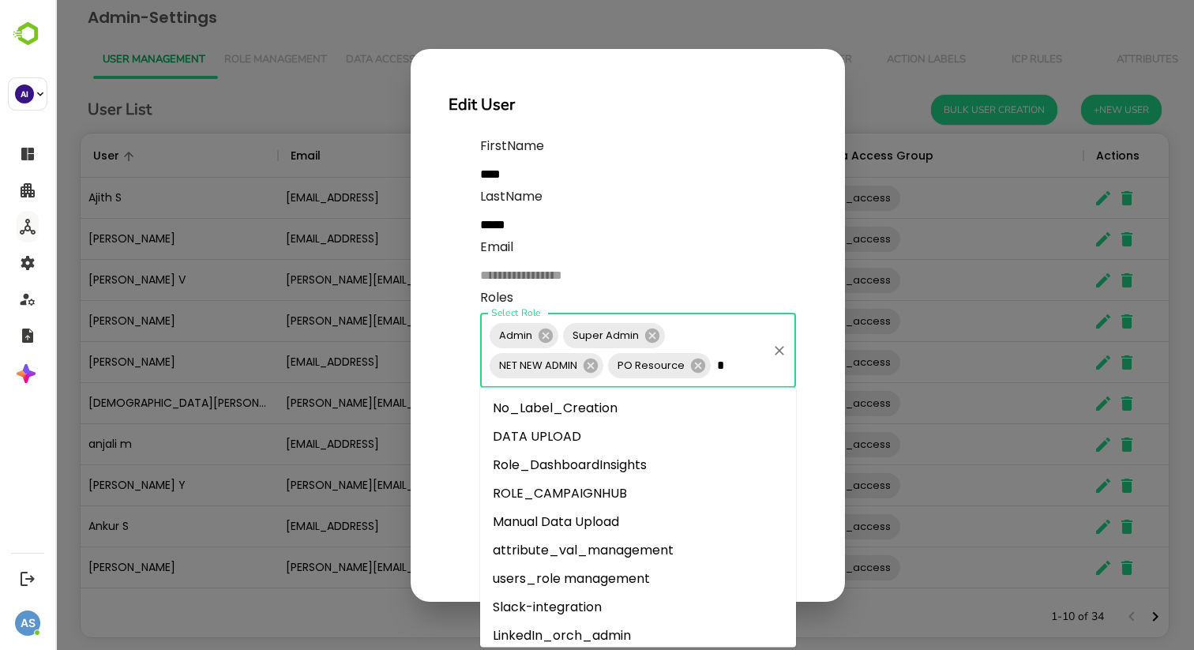
type input "**"
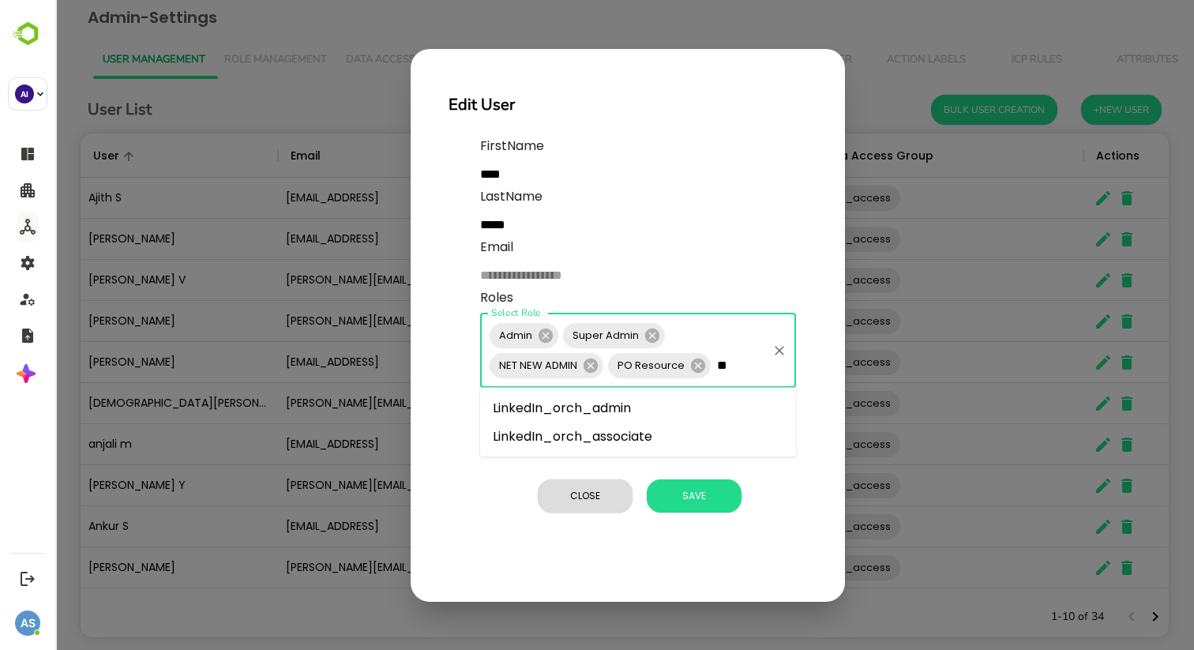
click at [588, 419] on li "LinkedIn_orch_admin" at bounding box center [638, 408] width 316 height 28
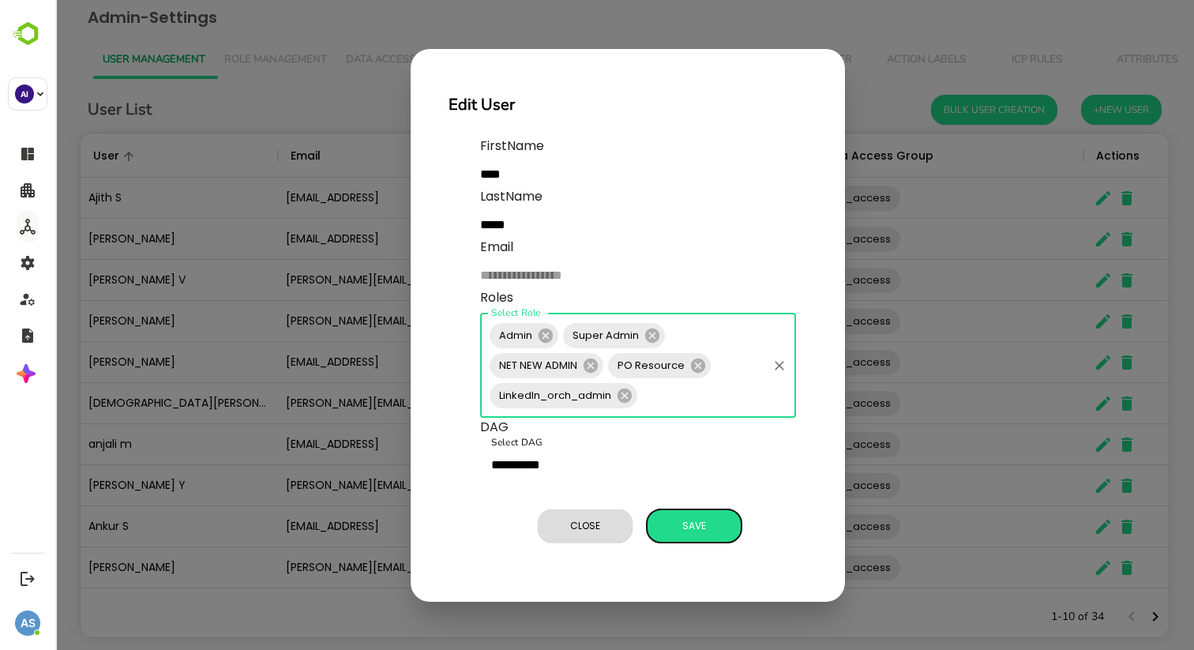
click at [691, 524] on span "Save" at bounding box center [694, 526] width 79 height 21
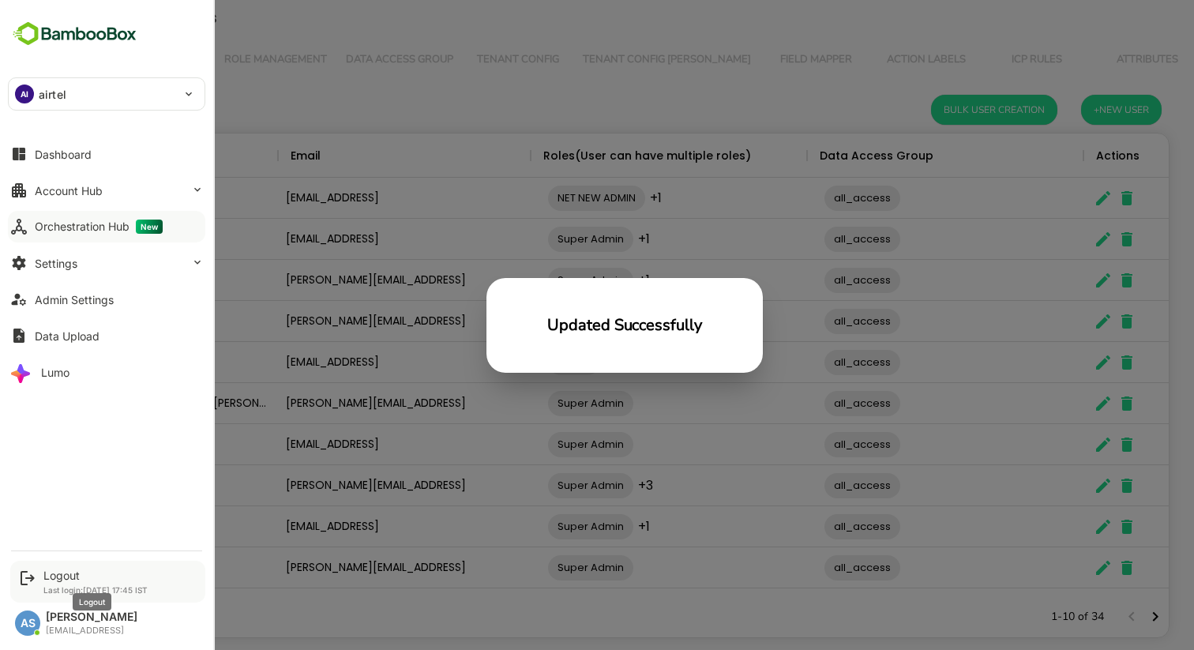
click at [49, 577] on div "Logout" at bounding box center [95, 575] width 104 height 13
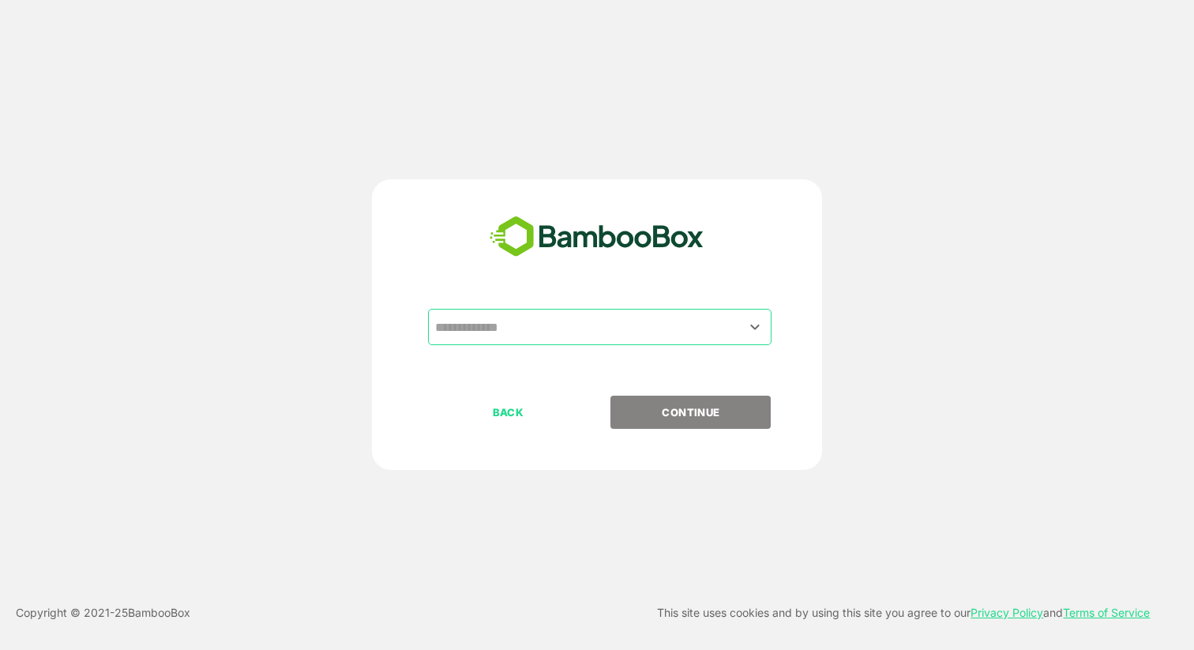
click at [558, 325] on input "text" at bounding box center [599, 327] width 337 height 30
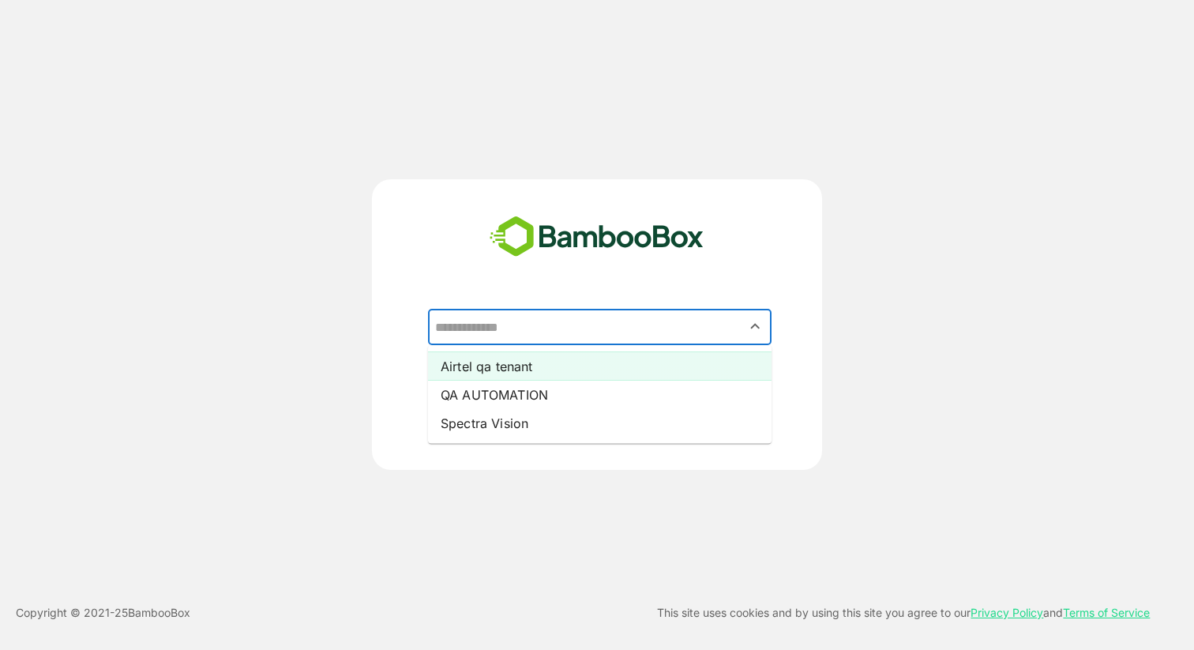
click at [532, 359] on li "Airtel qa tenant" at bounding box center [600, 366] width 344 height 28
type input "**********"
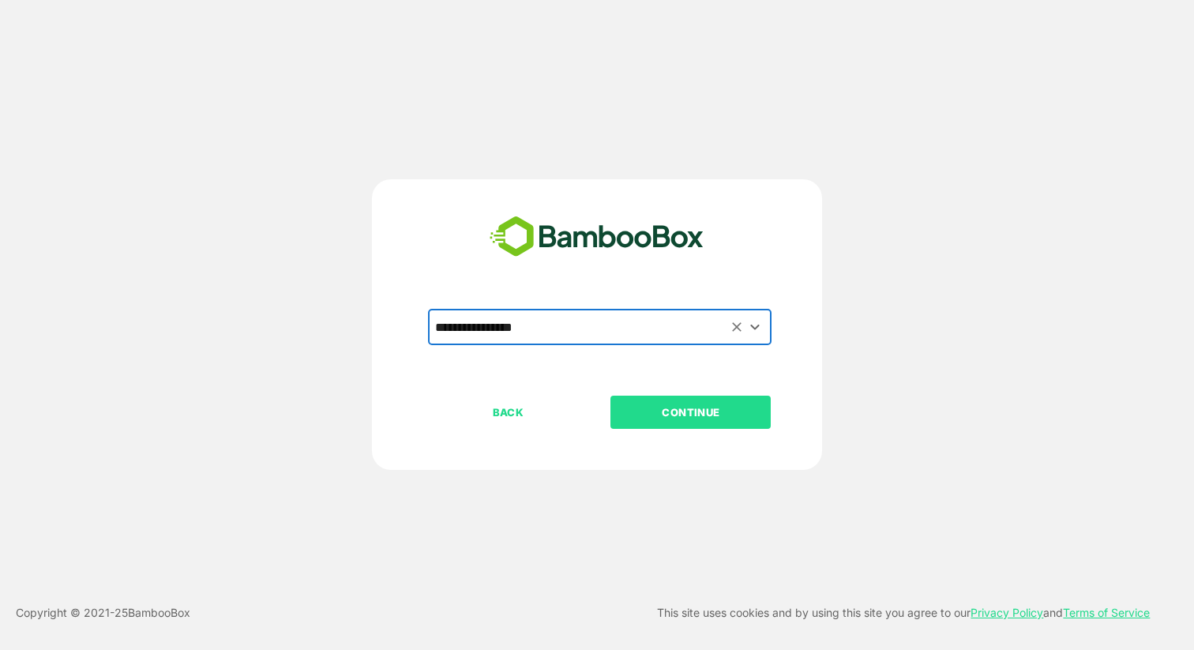
click at [673, 412] on p "CONTINUE" at bounding box center [691, 412] width 158 height 17
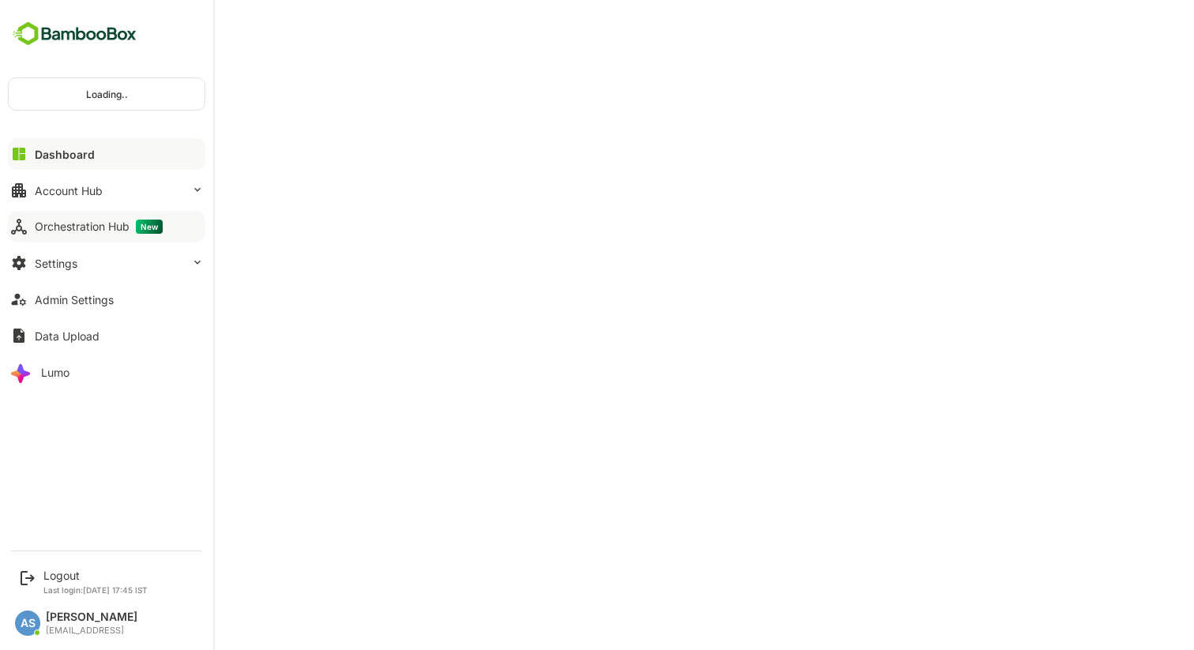
click at [56, 227] on div "Orchestration Hub New" at bounding box center [99, 227] width 128 height 14
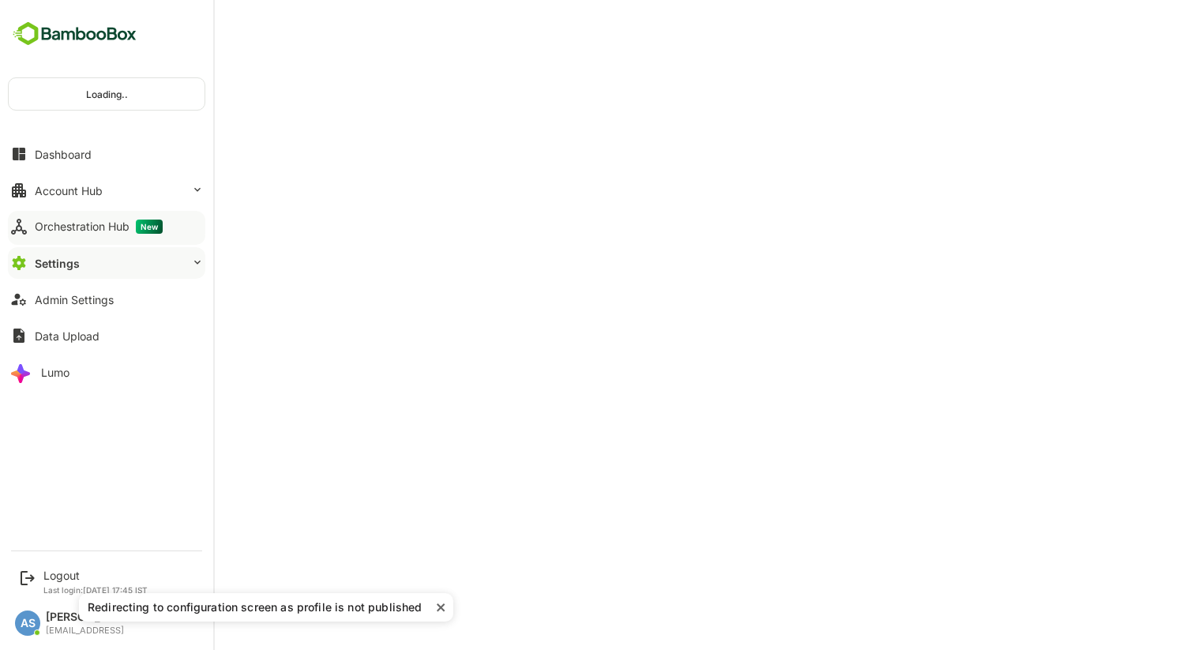
click at [56, 227] on div "Orchestration Hub New" at bounding box center [99, 227] width 128 height 14
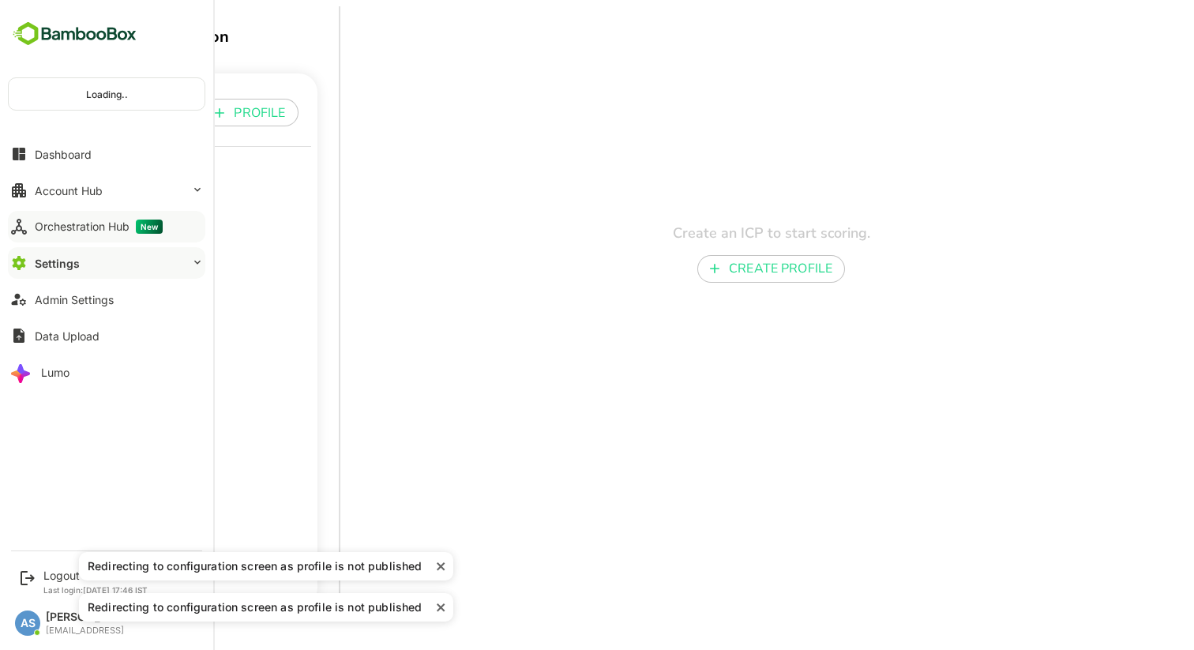
click at [56, 227] on div "Orchestration Hub New" at bounding box center [99, 227] width 128 height 14
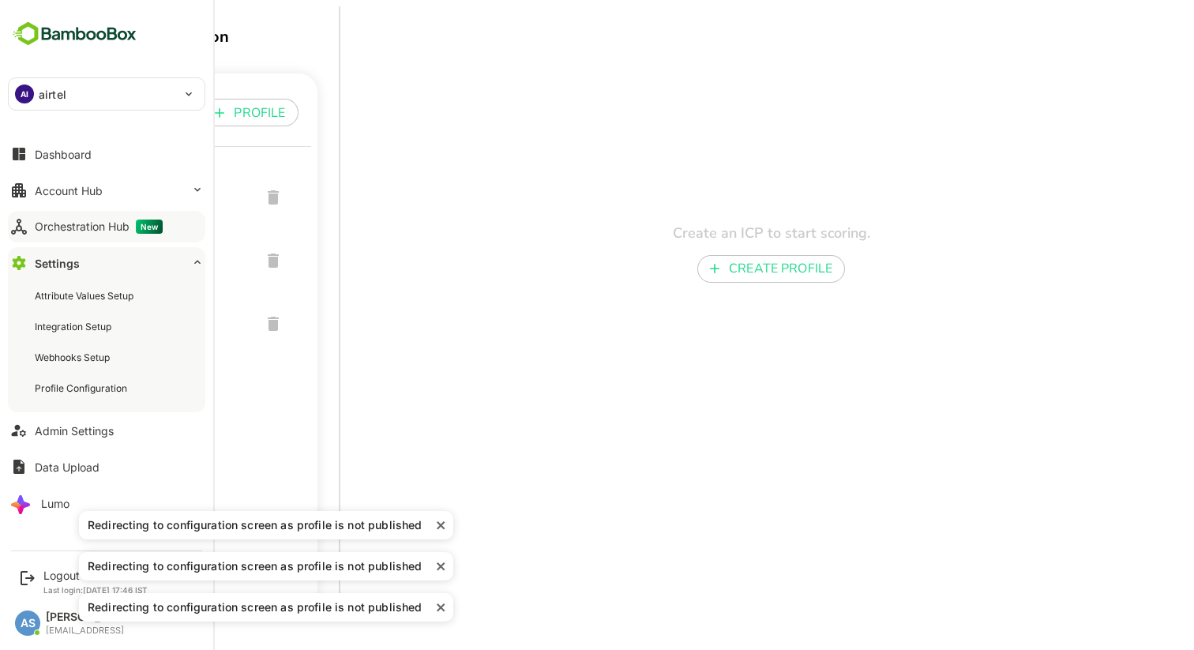
click at [78, 226] on div "Orchestration Hub New" at bounding box center [99, 227] width 128 height 14
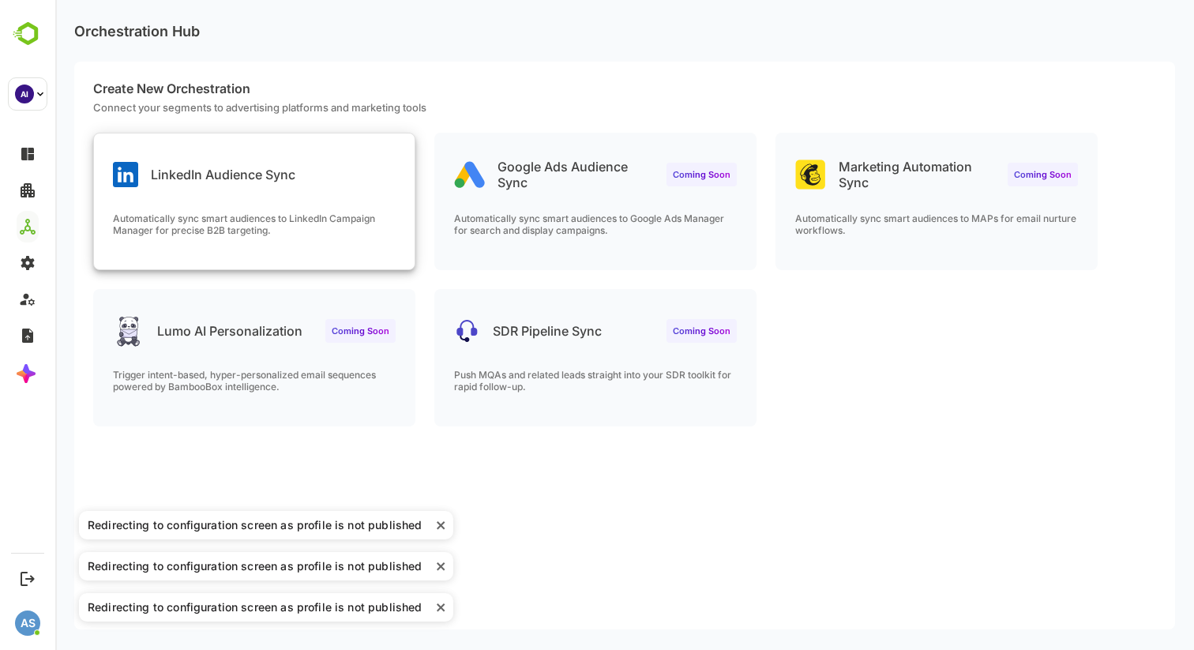
click at [290, 175] on p "LinkedIn Audience Sync" at bounding box center [223, 175] width 145 height 16
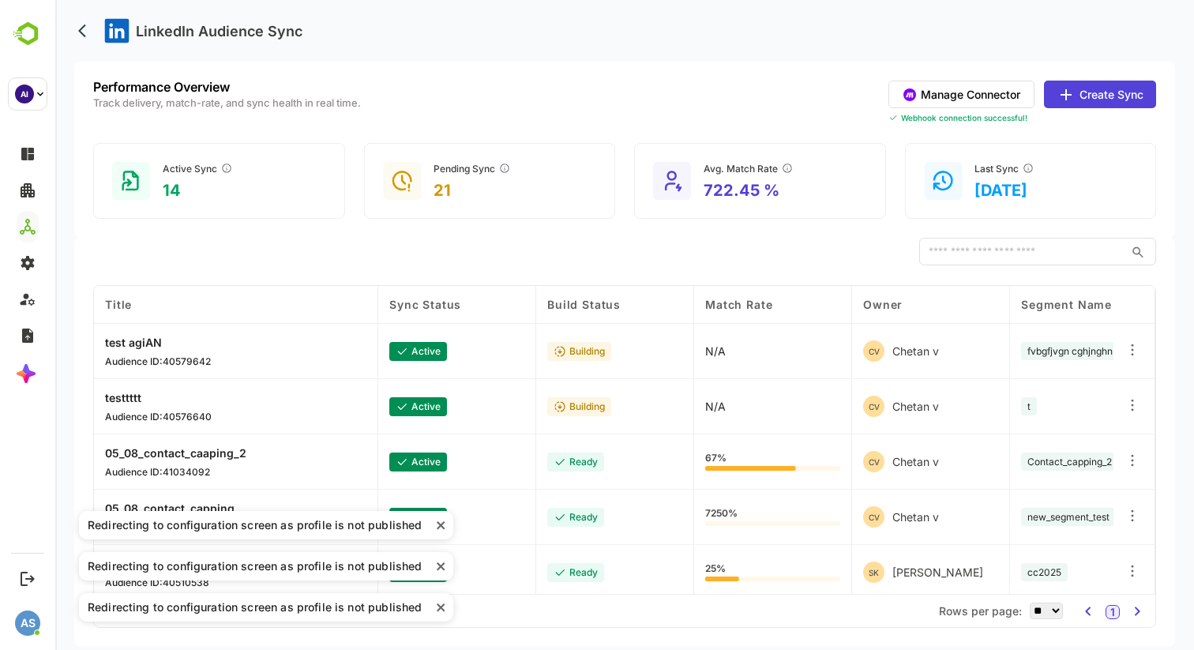
click at [926, 99] on button "Manage Connector" at bounding box center [962, 95] width 146 height 28
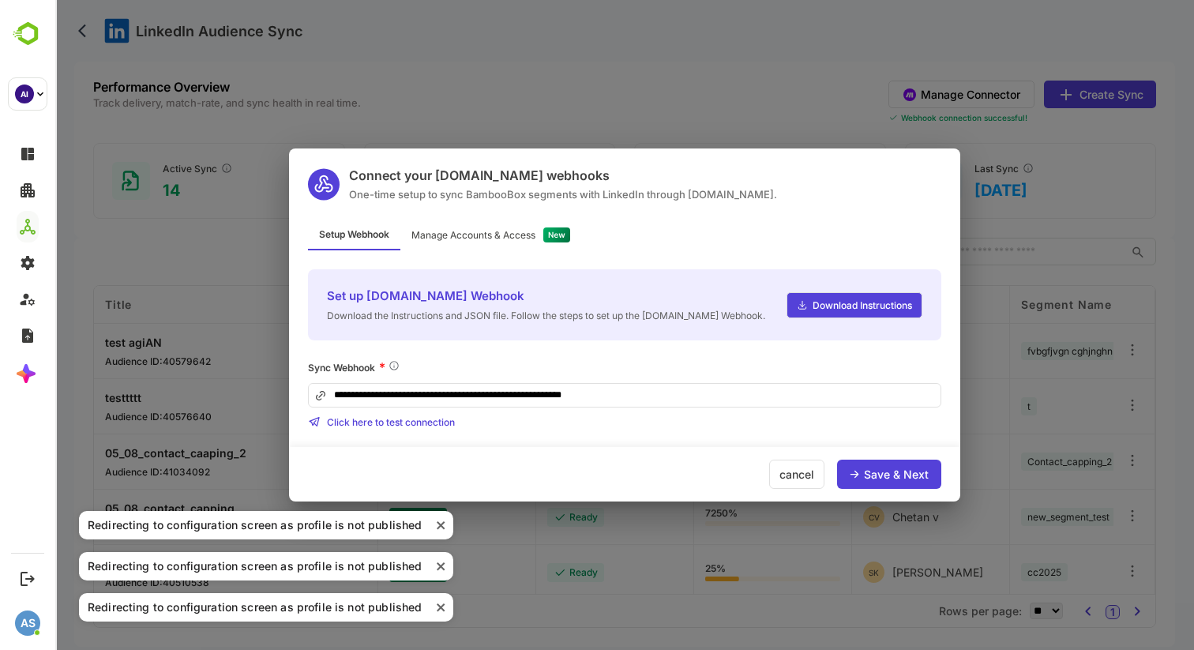
click at [491, 242] on div "Manage Accounts & Access" at bounding box center [490, 235] width 181 height 31
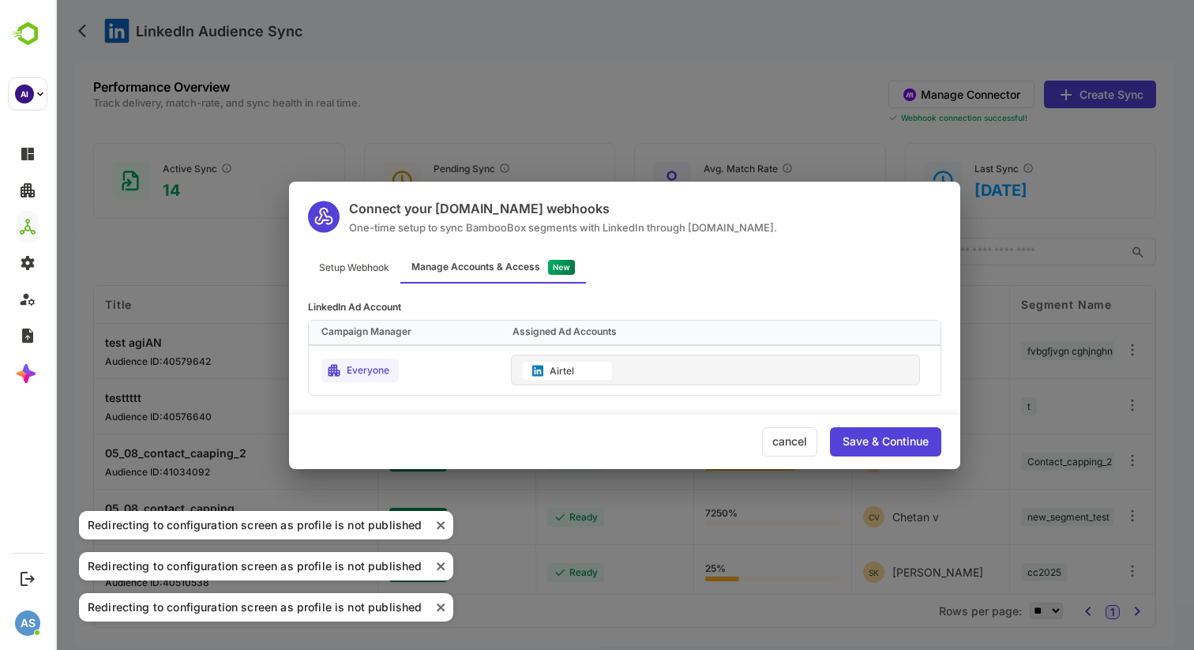
click at [880, 436] on div "Save & Continue" at bounding box center [886, 441] width 86 height 11
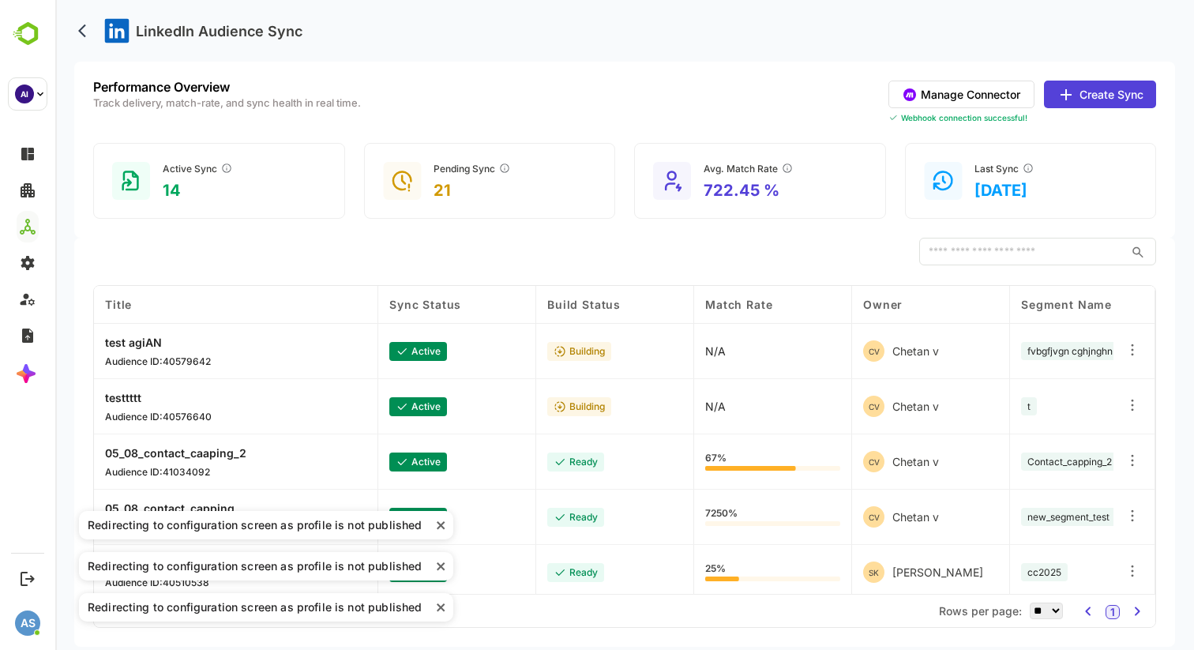
click at [1085, 91] on button "Create Sync" at bounding box center [1100, 95] width 112 height 28
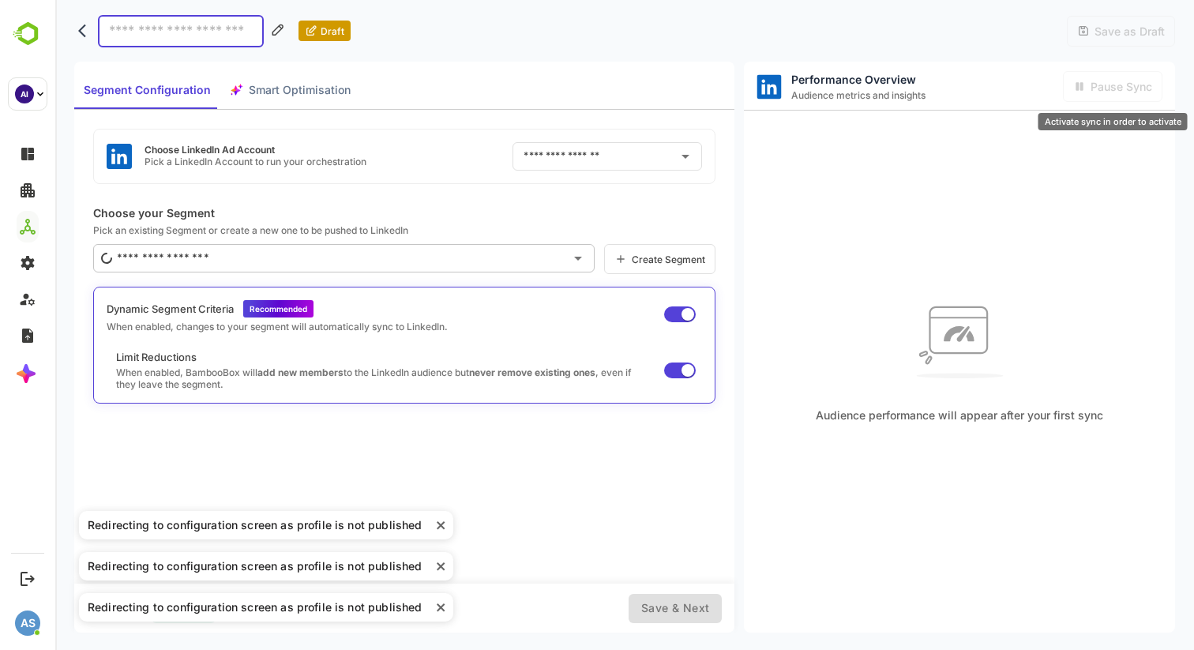
type input "******"
click at [79, 28] on icon "back" at bounding box center [86, 31] width 16 height 16
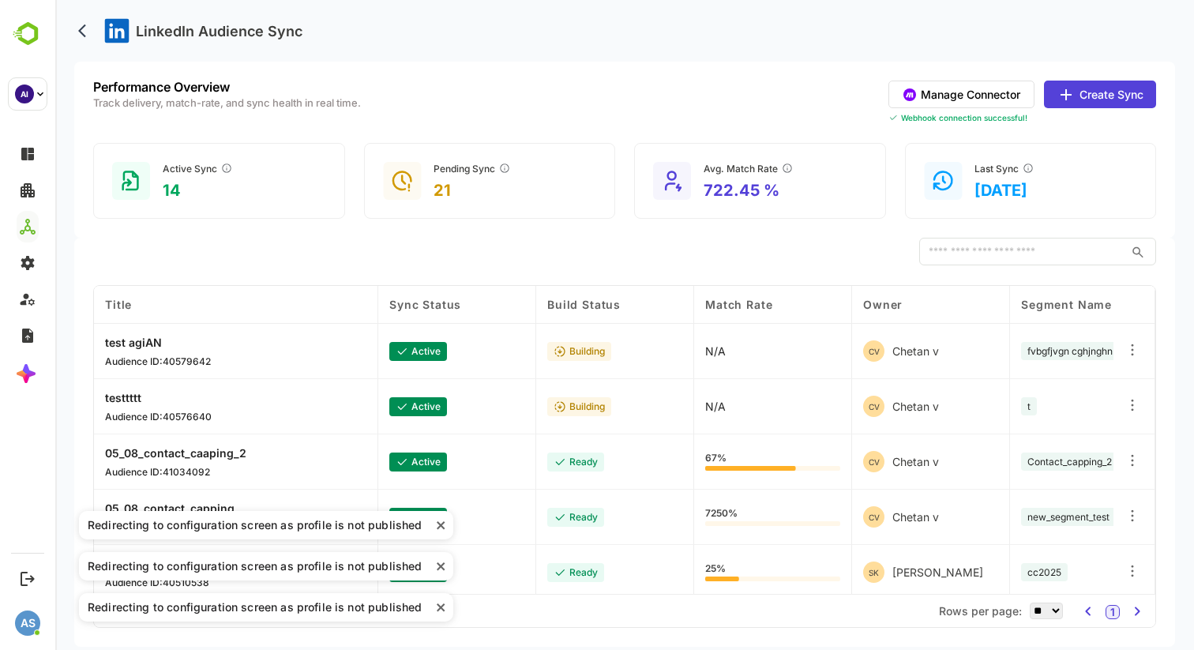
click at [1095, 95] on button "Create Sync" at bounding box center [1100, 95] width 112 height 28
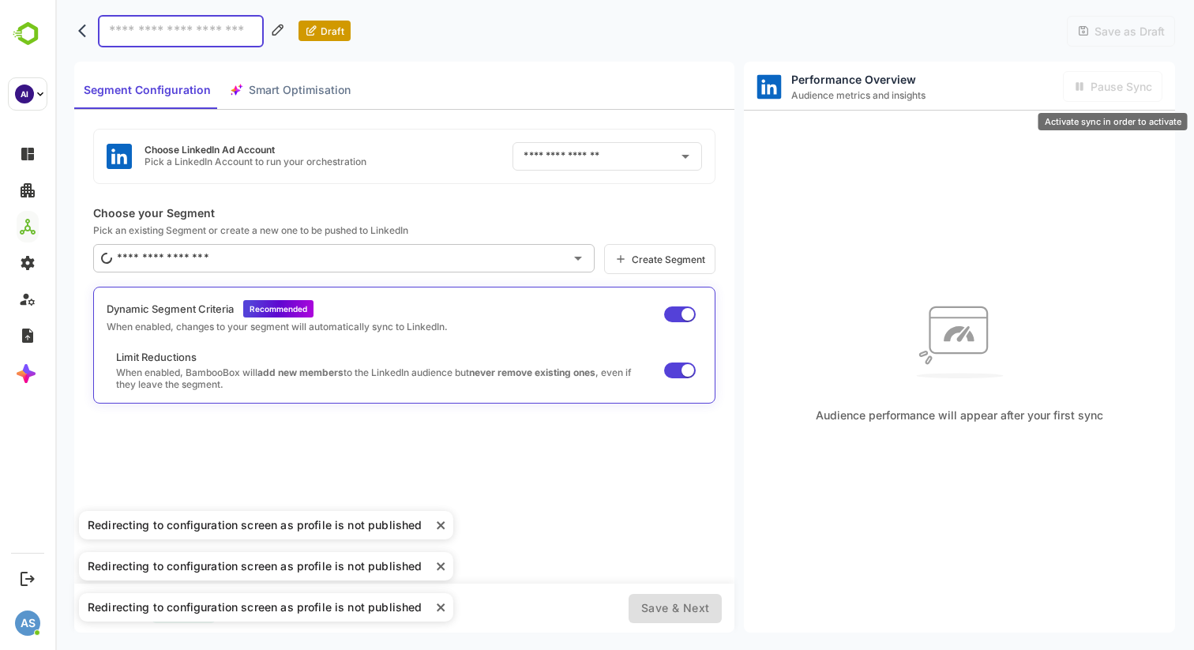
type input "******"
click at [672, 157] on icon "Clear" at bounding box center [665, 156] width 16 height 16
click at [691, 159] on icon "Open" at bounding box center [685, 156] width 19 height 19
click at [82, 30] on icon "back" at bounding box center [86, 31] width 16 height 16
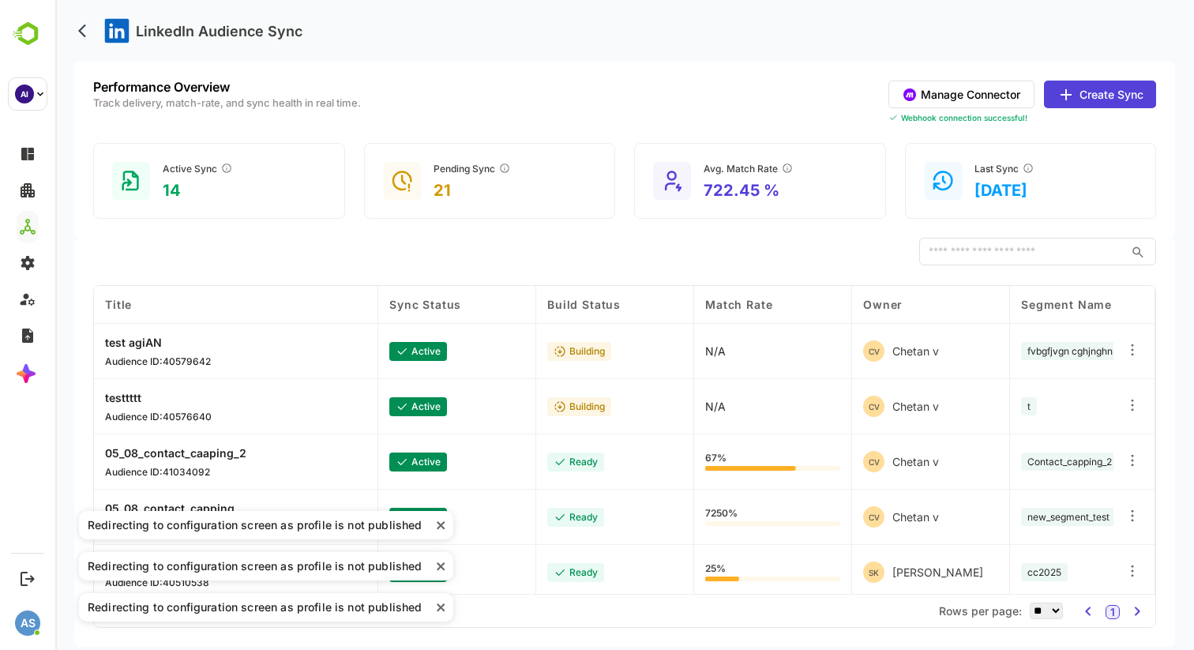
click at [950, 84] on button "Manage Connector" at bounding box center [962, 95] width 146 height 28
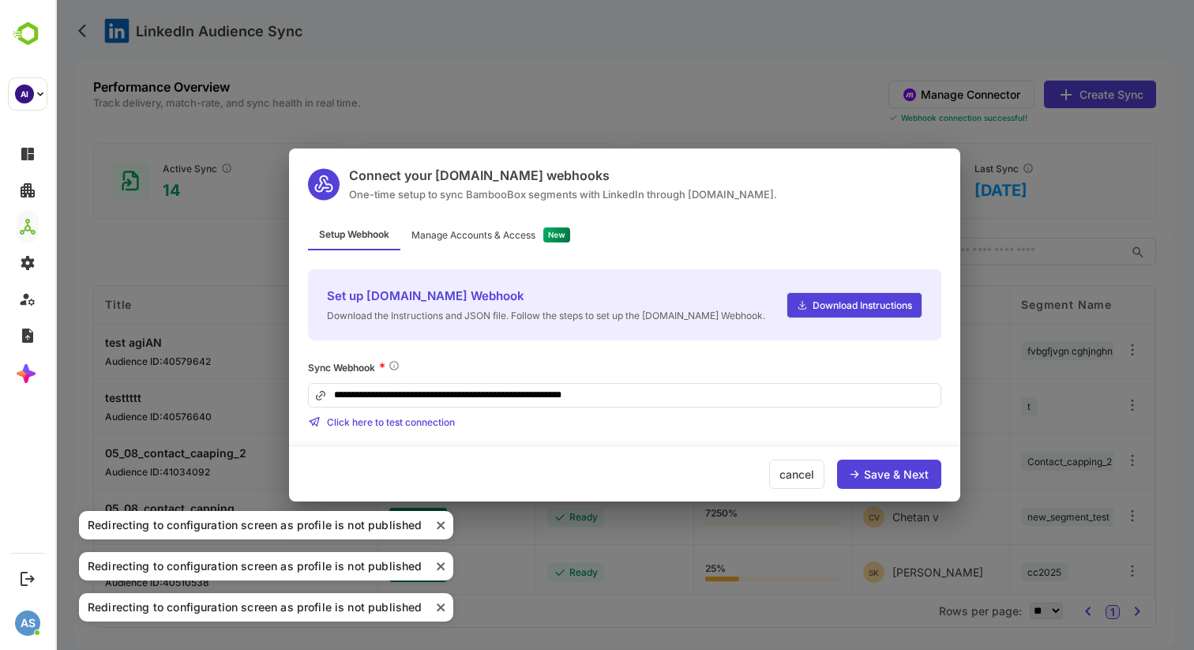
click at [796, 474] on div "cancel" at bounding box center [796, 474] width 55 height 29
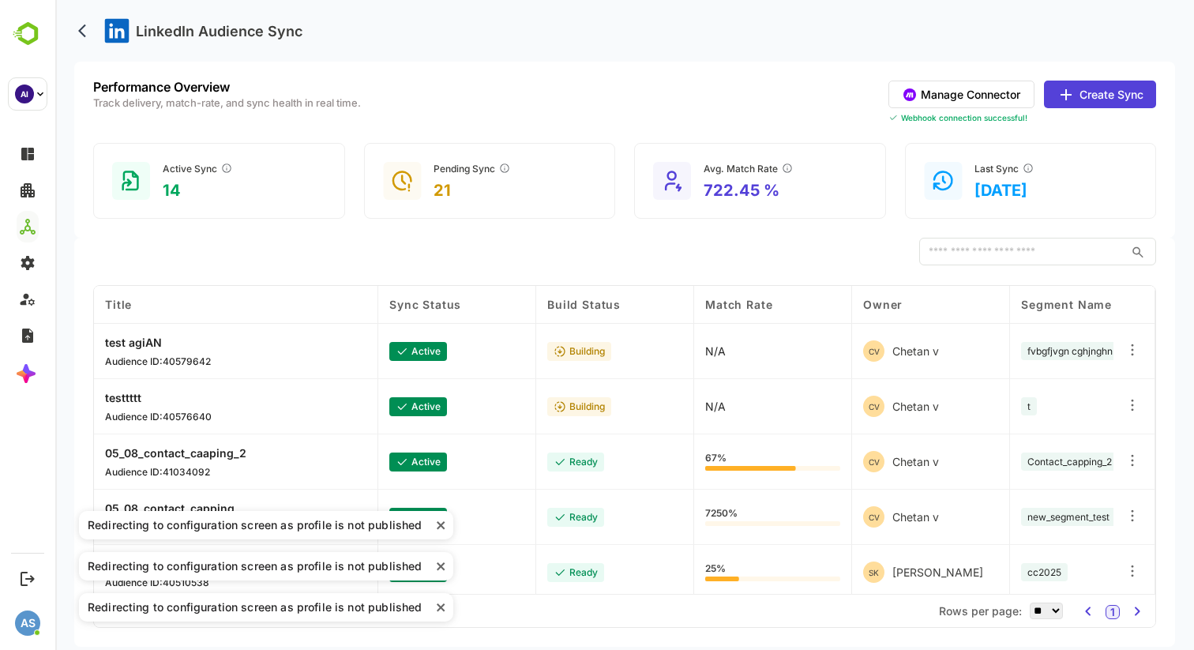
click at [1094, 106] on button "Create Sync" at bounding box center [1100, 95] width 112 height 28
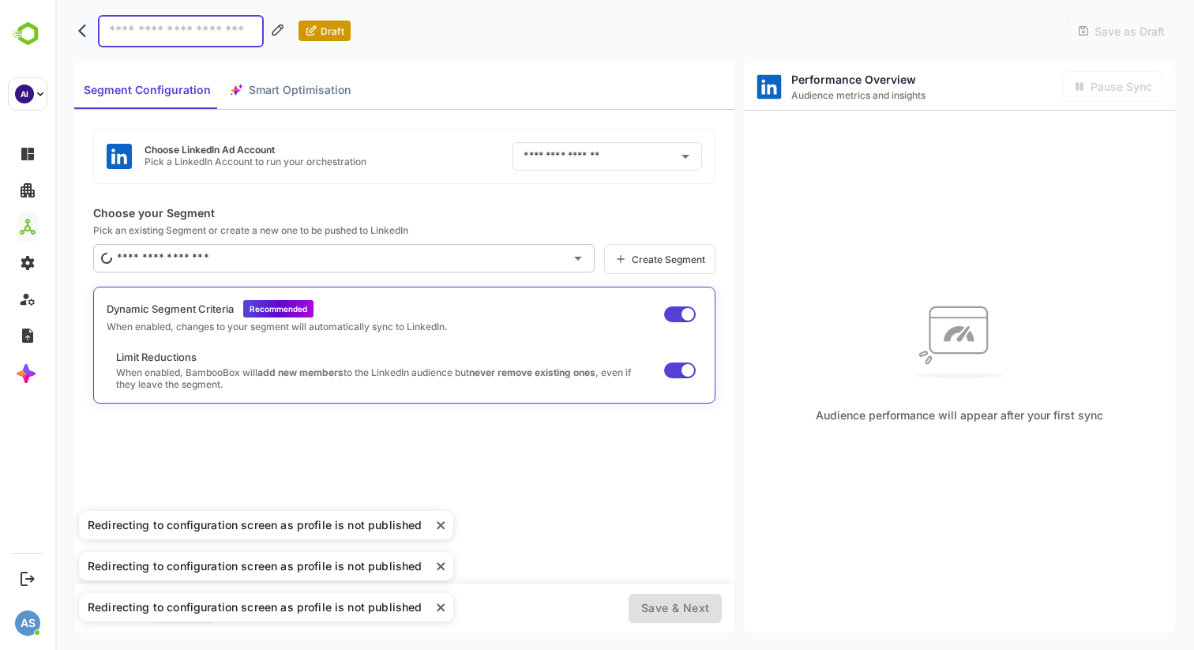
type input "******"
click at [439, 520] on icon "close" at bounding box center [441, 525] width 11 height 13
click at [439, 562] on icon "close" at bounding box center [441, 566] width 11 height 13
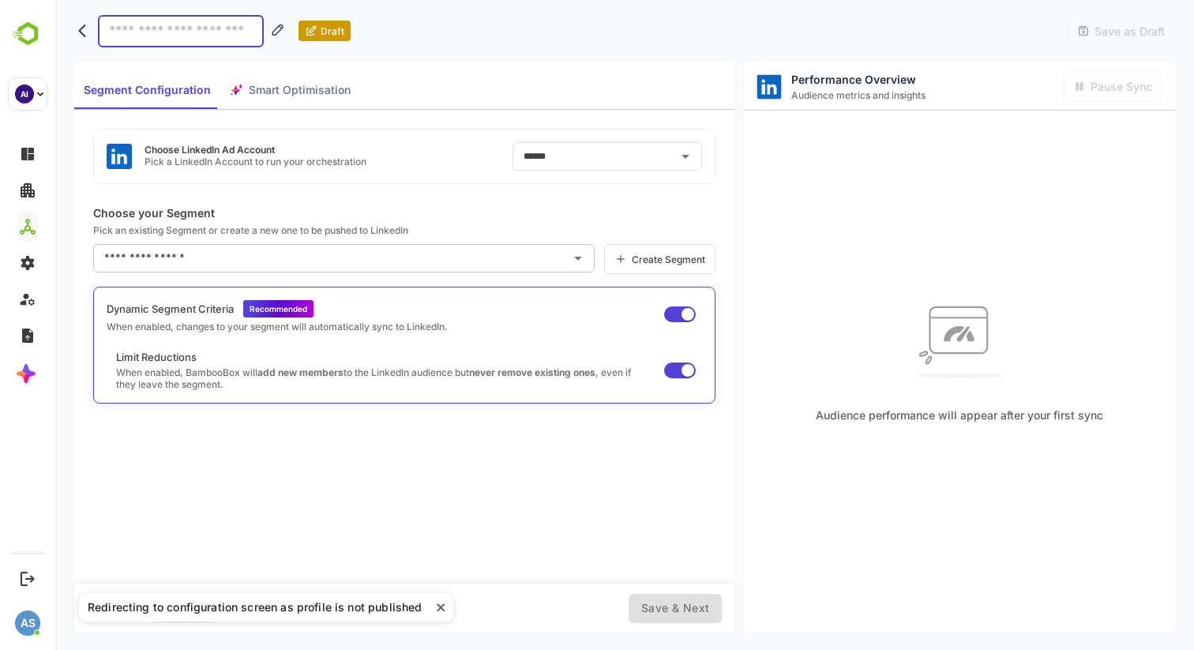
click at [438, 607] on icon "close" at bounding box center [441, 607] width 8 height 8
click at [85, 30] on icon "back" at bounding box center [86, 31] width 16 height 16
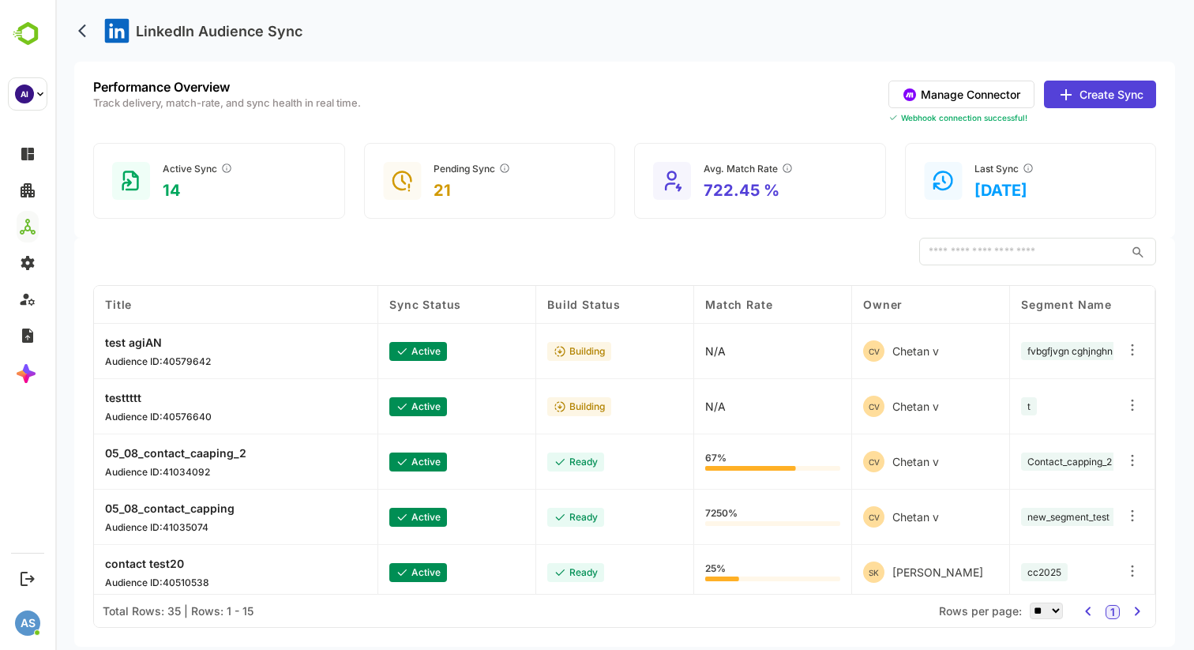
click at [1073, 91] on icon at bounding box center [1066, 94] width 19 height 19
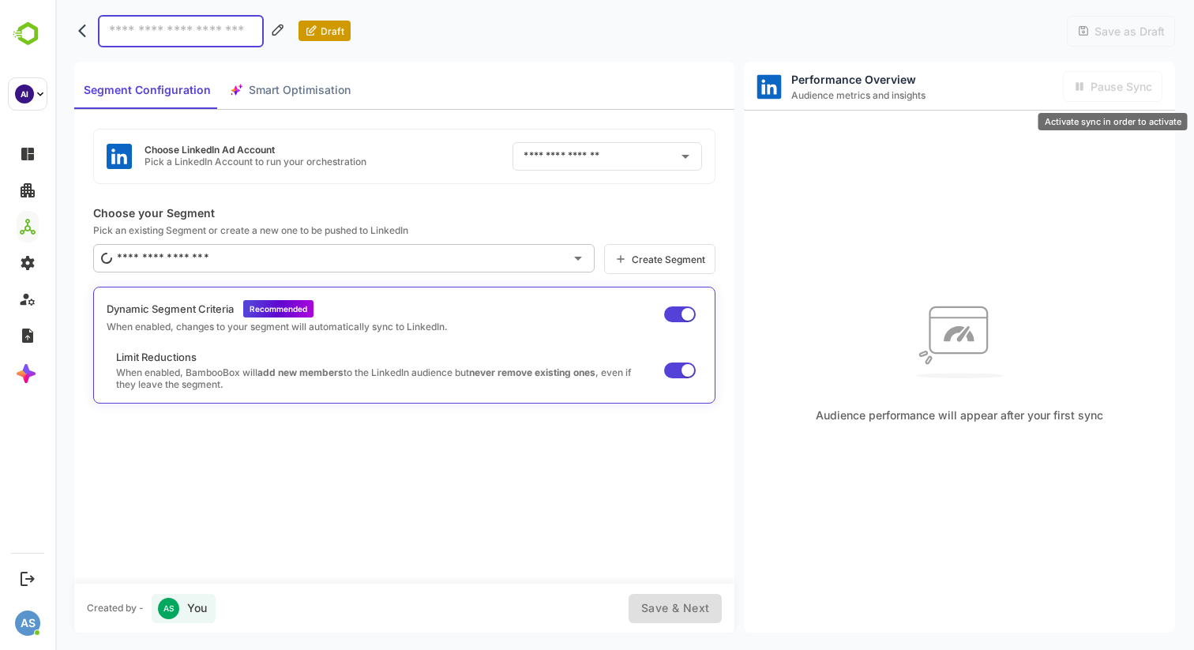
type input "******"
click at [85, 30] on icon "back" at bounding box center [86, 31] width 16 height 16
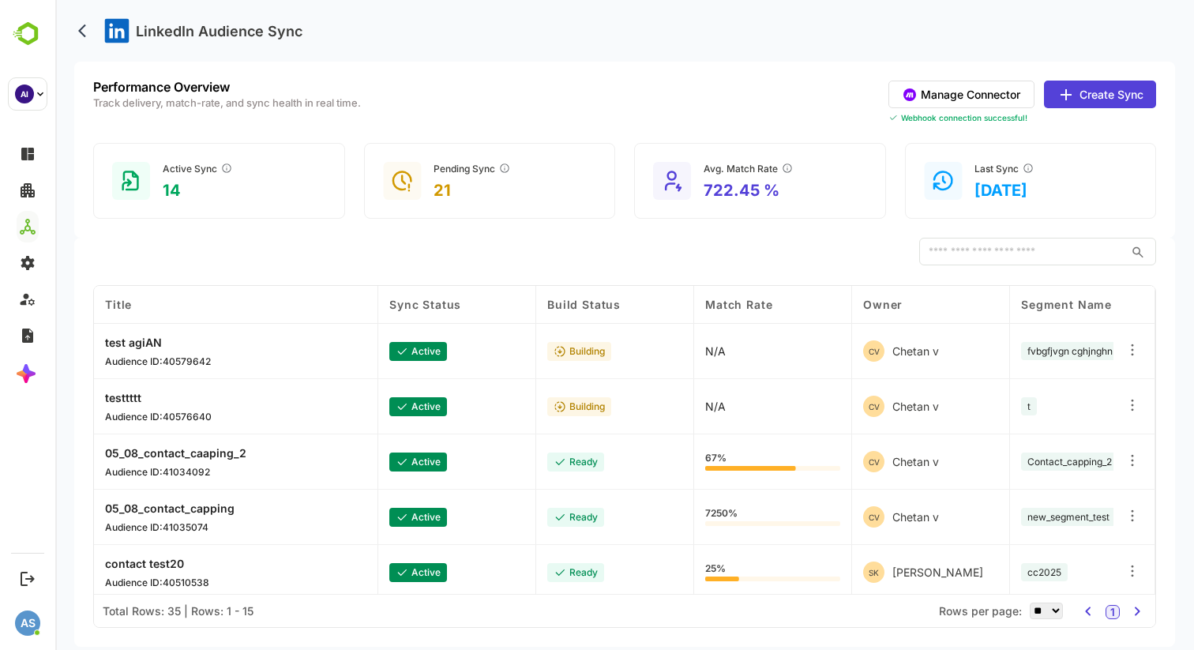
click at [963, 108] on div "Manage Connector Create Sync Webhook connection successful!" at bounding box center [1023, 102] width 268 height 43
click at [952, 91] on button "Manage Connector" at bounding box center [962, 95] width 146 height 28
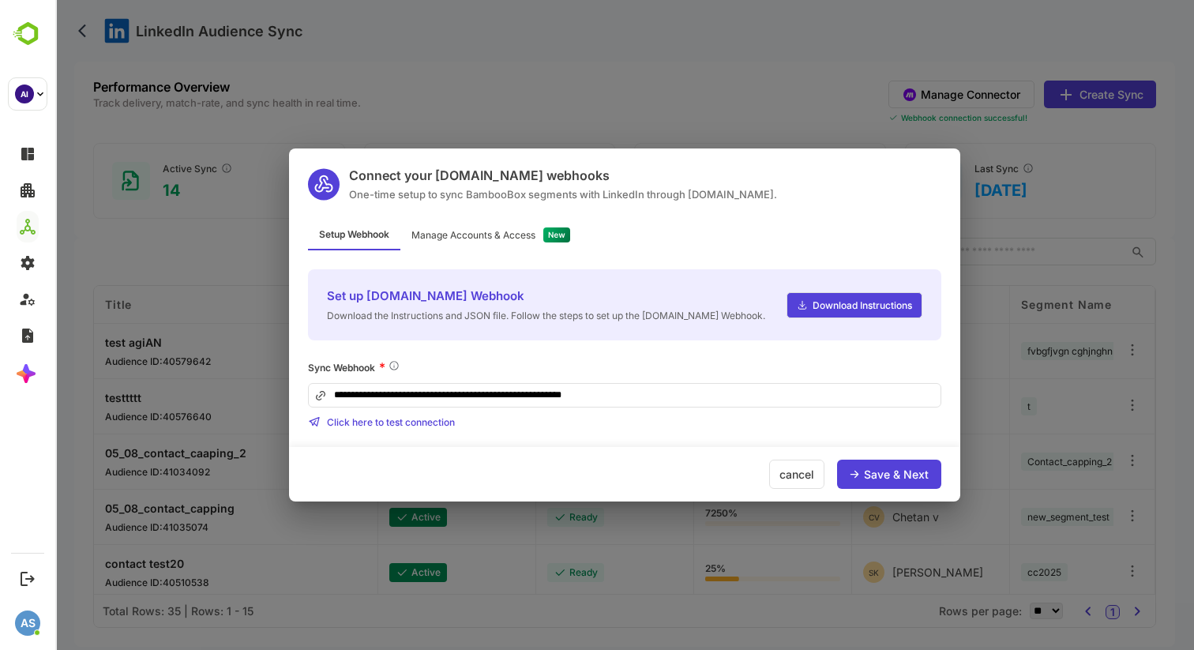
click at [529, 235] on div "Manage Accounts & Access" at bounding box center [473, 235] width 124 height 9
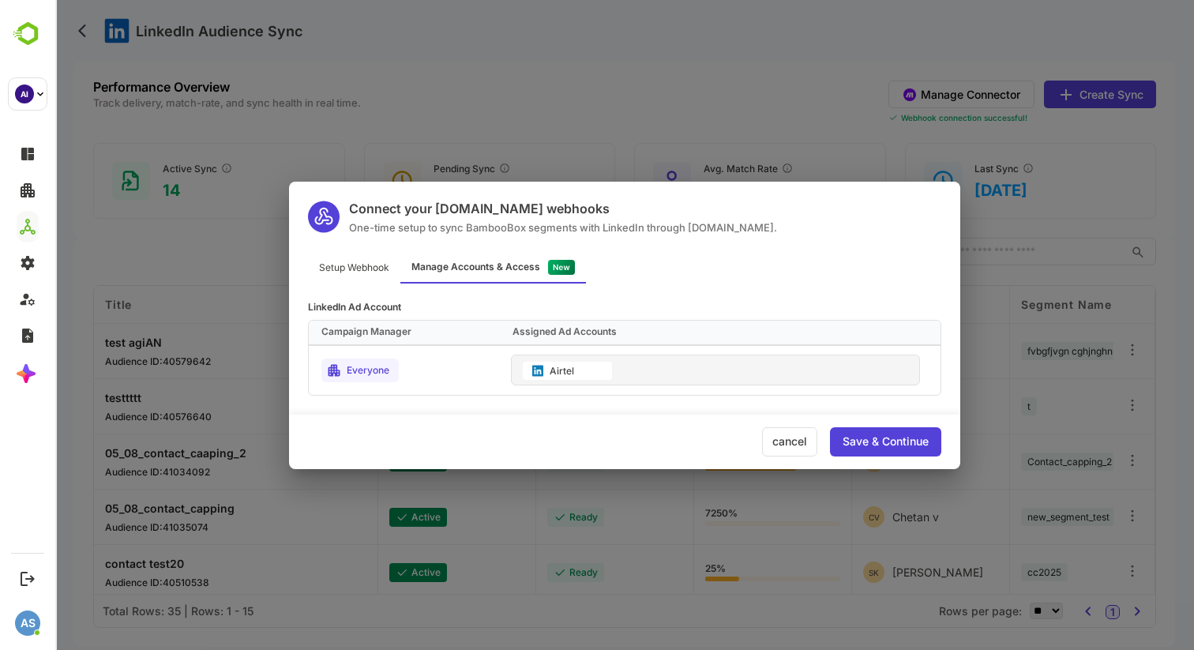
click at [622, 91] on div "Connect your [DOMAIN_NAME] webhooks One-time setup to sync BambooBox segments w…" at bounding box center [624, 325] width 1139 height 650
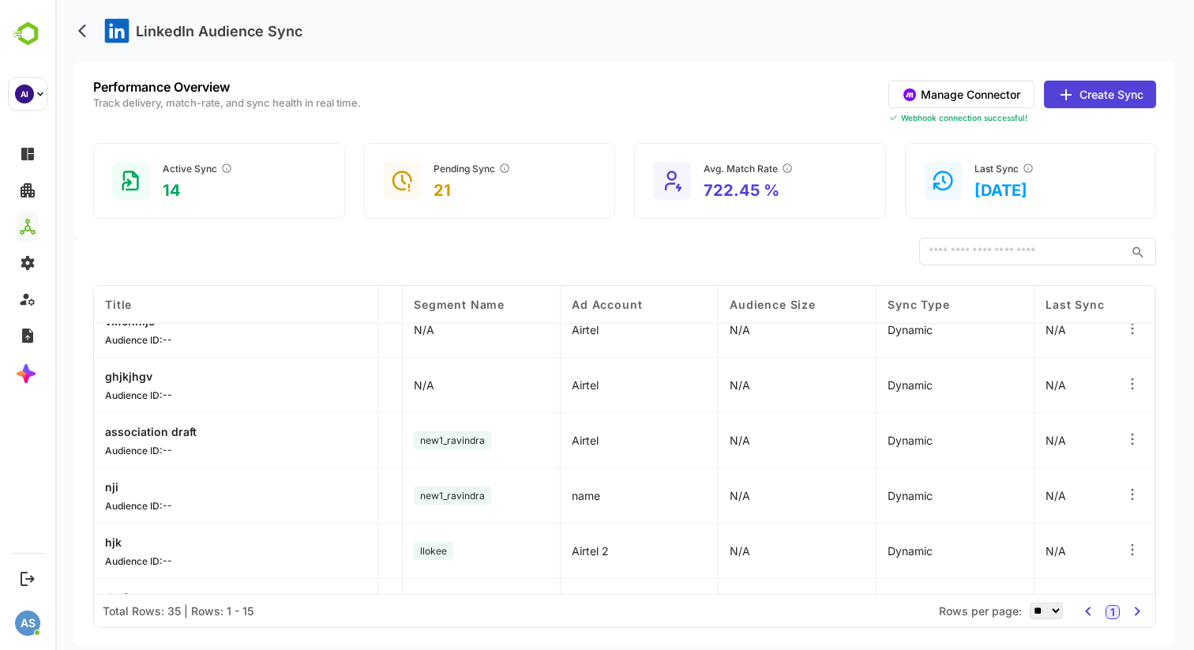
scroll to position [561, 607]
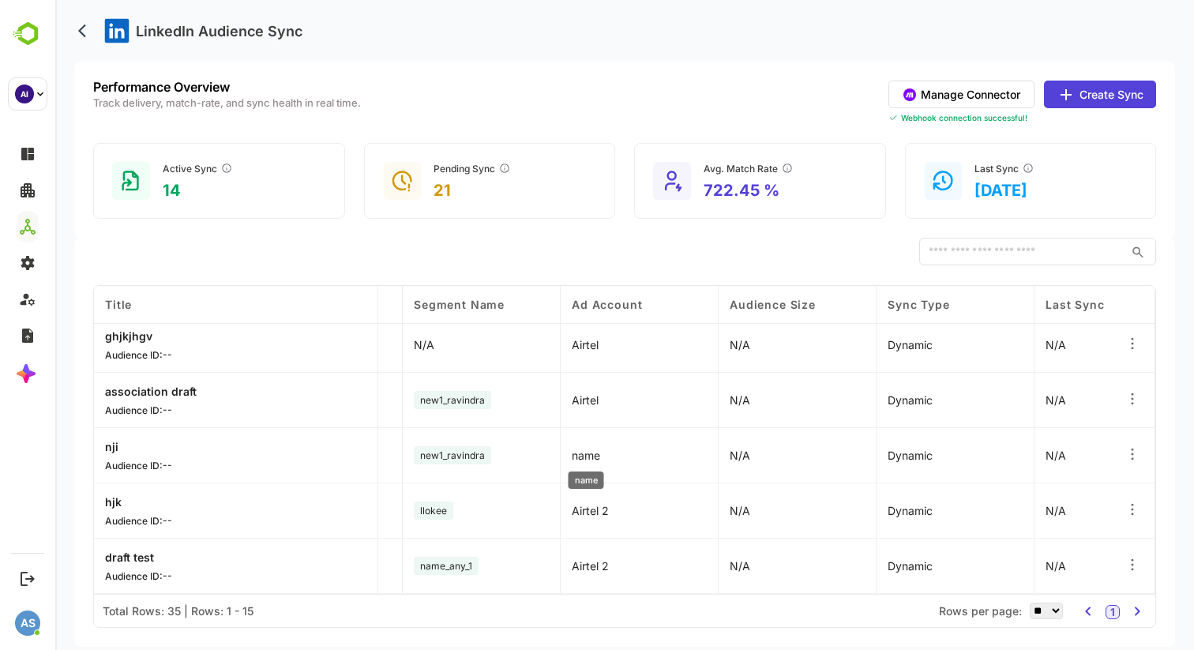
click at [576, 453] on span "name" at bounding box center [586, 455] width 28 height 13
click at [116, 446] on p "nji" at bounding box center [138, 446] width 67 height 13
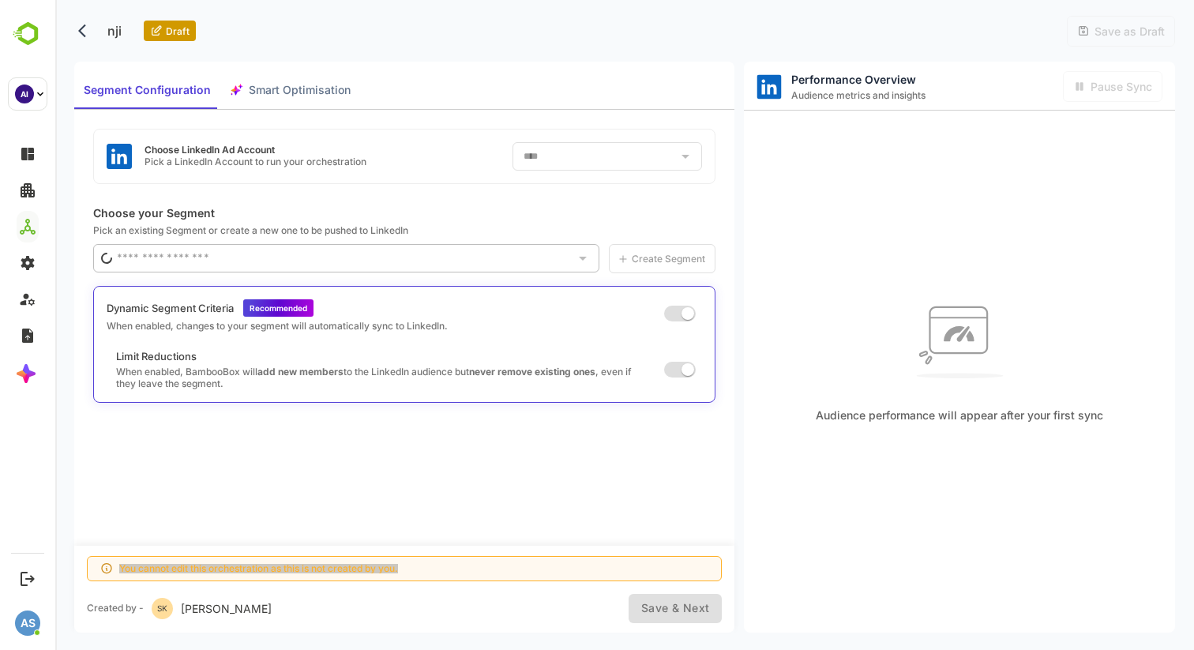
type input "**********"
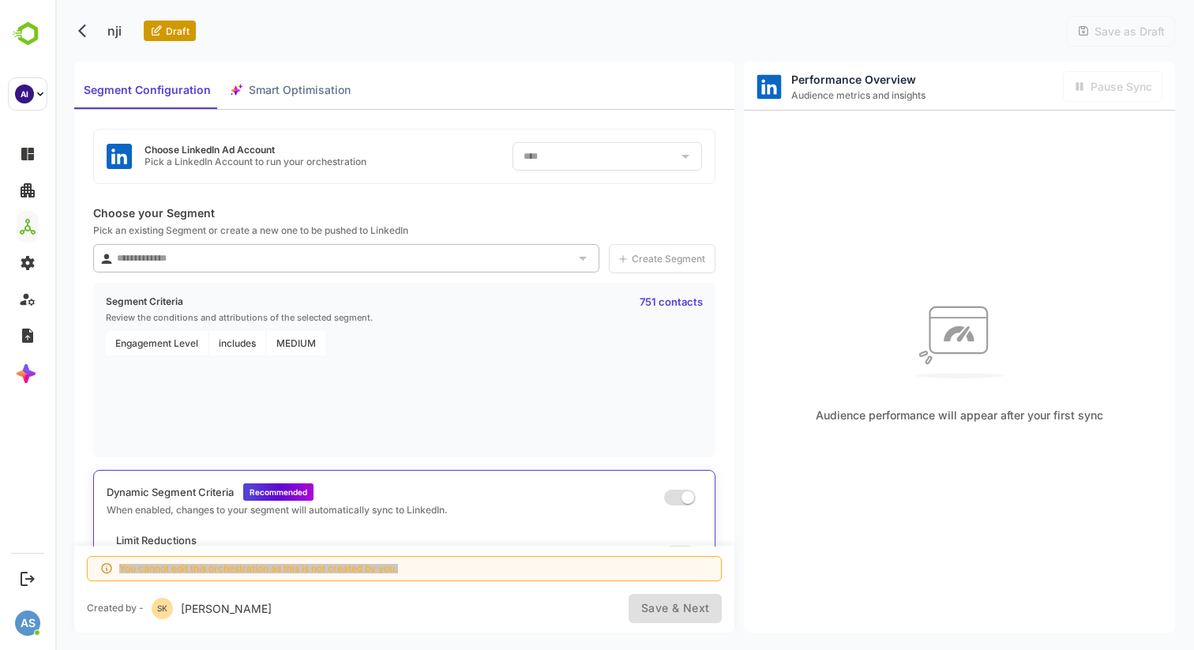
click at [81, 34] on icon "back" at bounding box center [82, 30] width 8 height 13
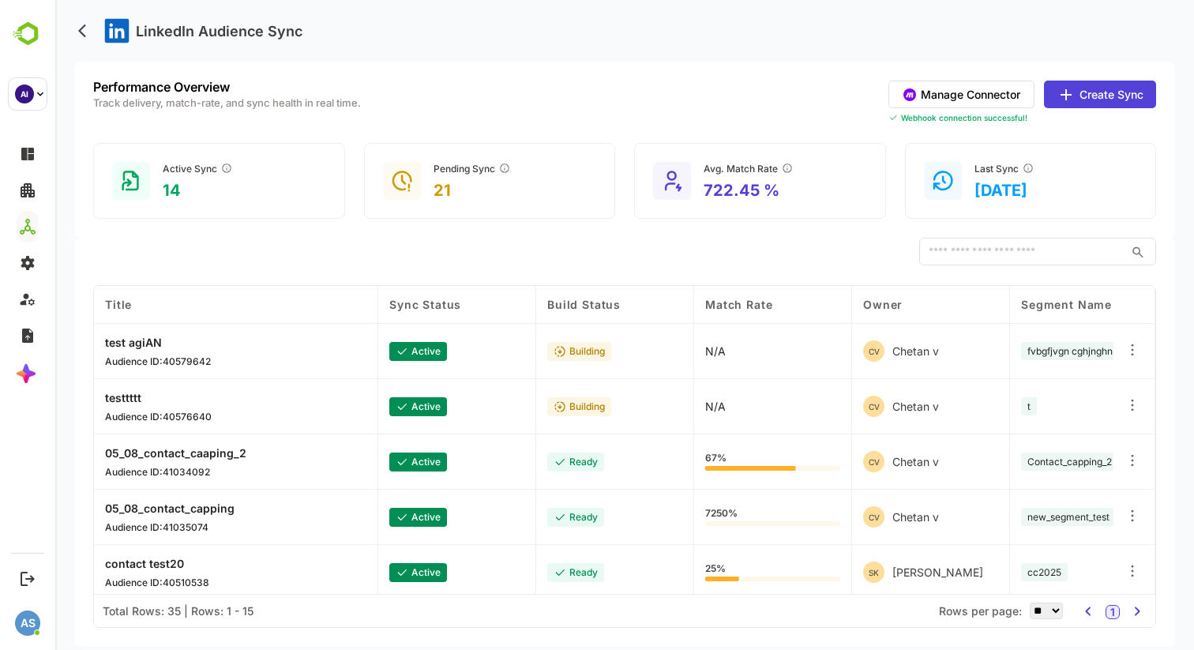
click at [1117, 103] on button "Create Sync" at bounding box center [1100, 95] width 112 height 28
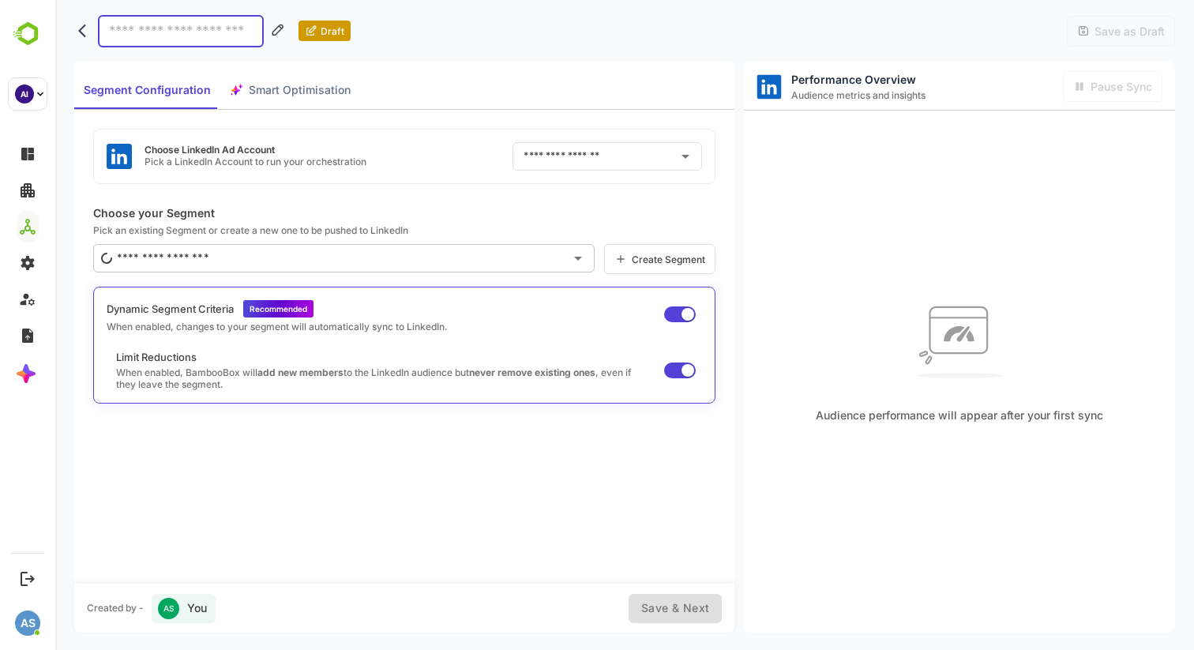
type input "******"
click at [221, 259] on input "text" at bounding box center [332, 258] width 464 height 25
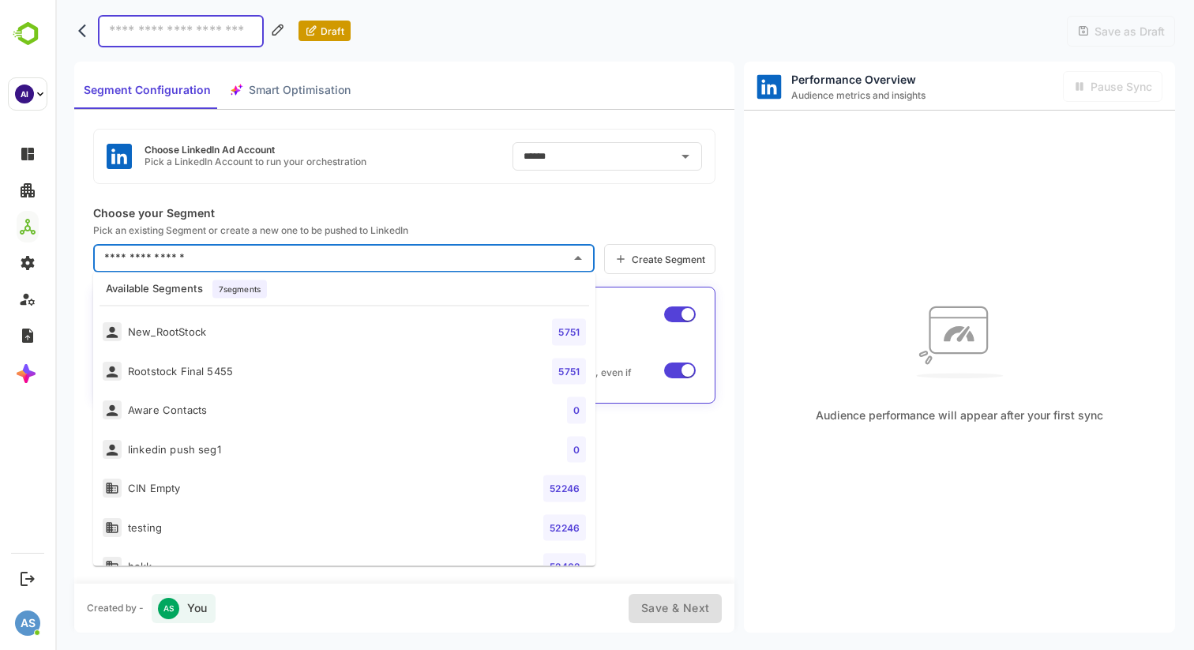
click at [232, 205] on div "Choose LinkedIn Ad Account Pick a LinkedIn Account to run your orchestration **…" at bounding box center [404, 346] width 660 height 473
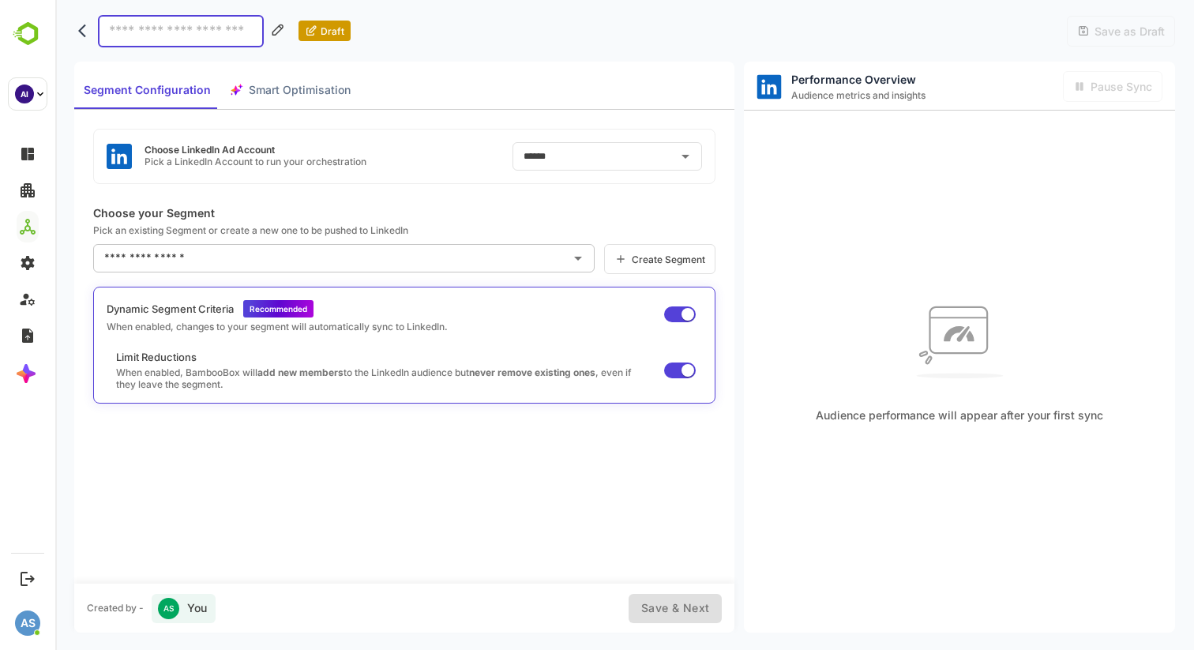
click at [213, 258] on input "text" at bounding box center [332, 258] width 464 height 25
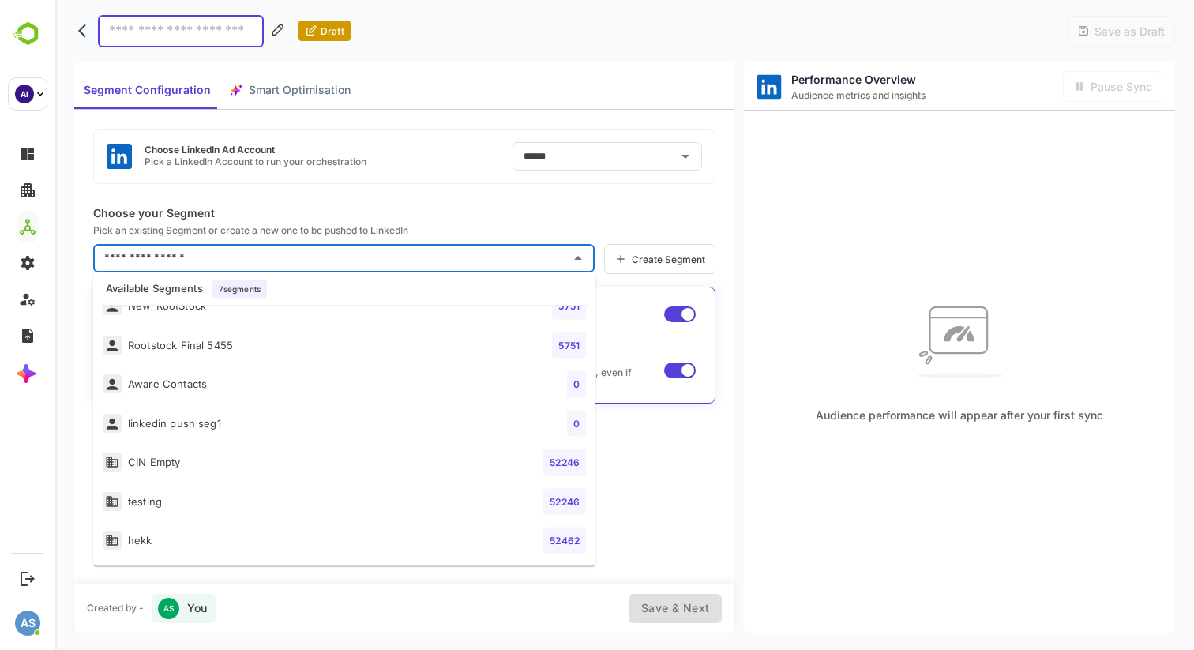
scroll to position [0, 0]
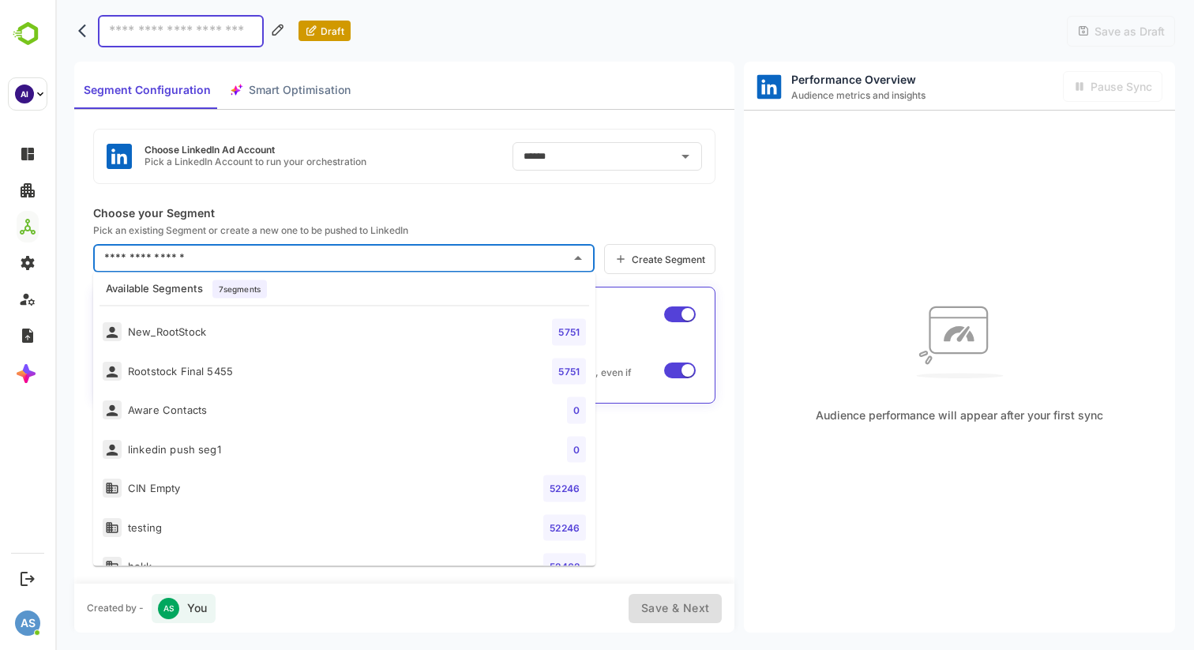
click at [204, 196] on div "Choose LinkedIn Ad Account Pick a LinkedIn Account to run your orchestration **…" at bounding box center [404, 346] width 660 height 473
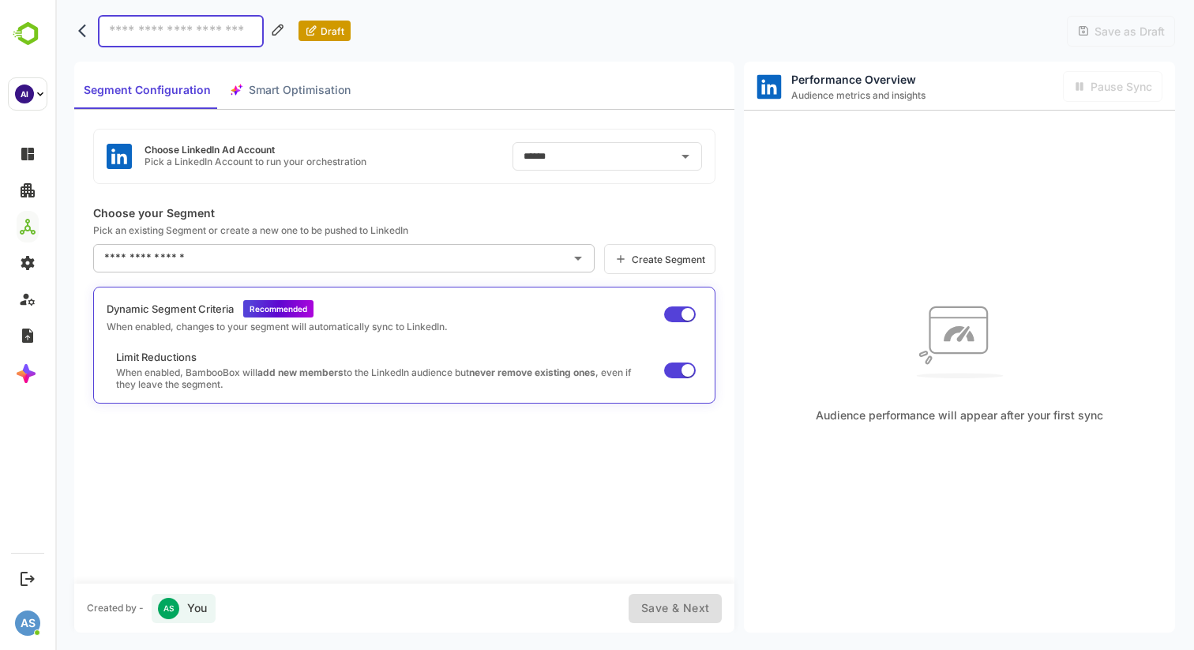
click at [86, 35] on icon "back" at bounding box center [86, 31] width 16 height 16
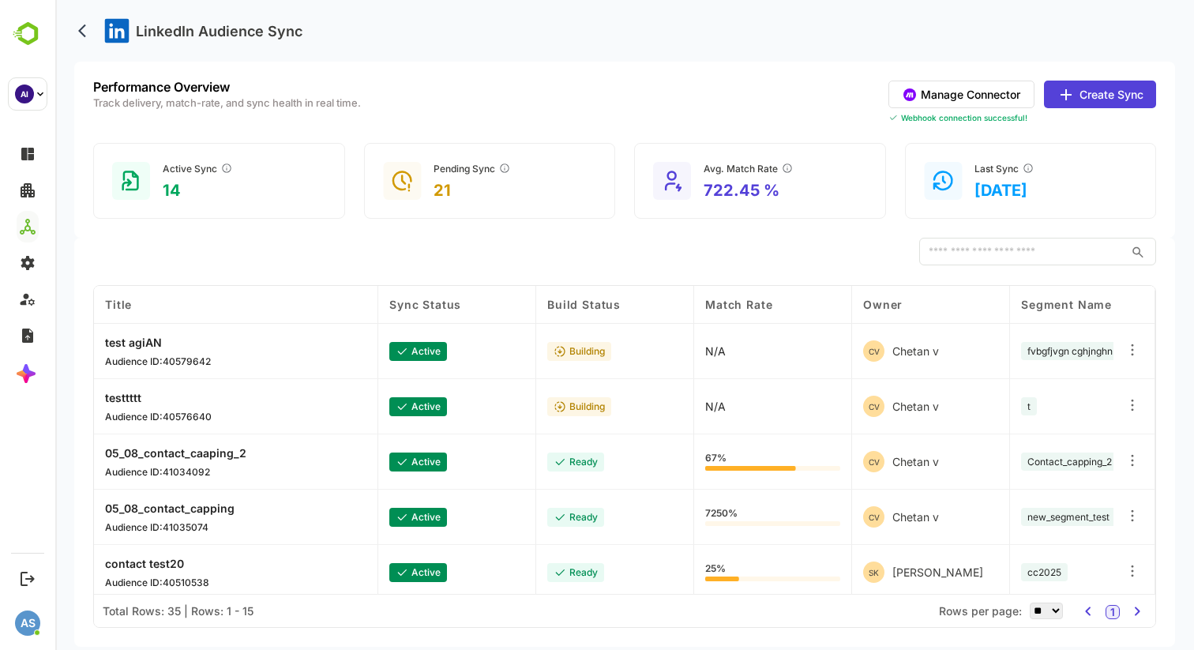
click at [175, 191] on p "14" at bounding box center [198, 190] width 70 height 19
click at [449, 191] on p "21" at bounding box center [472, 190] width 77 height 19
click at [442, 191] on p "21" at bounding box center [472, 190] width 77 height 19
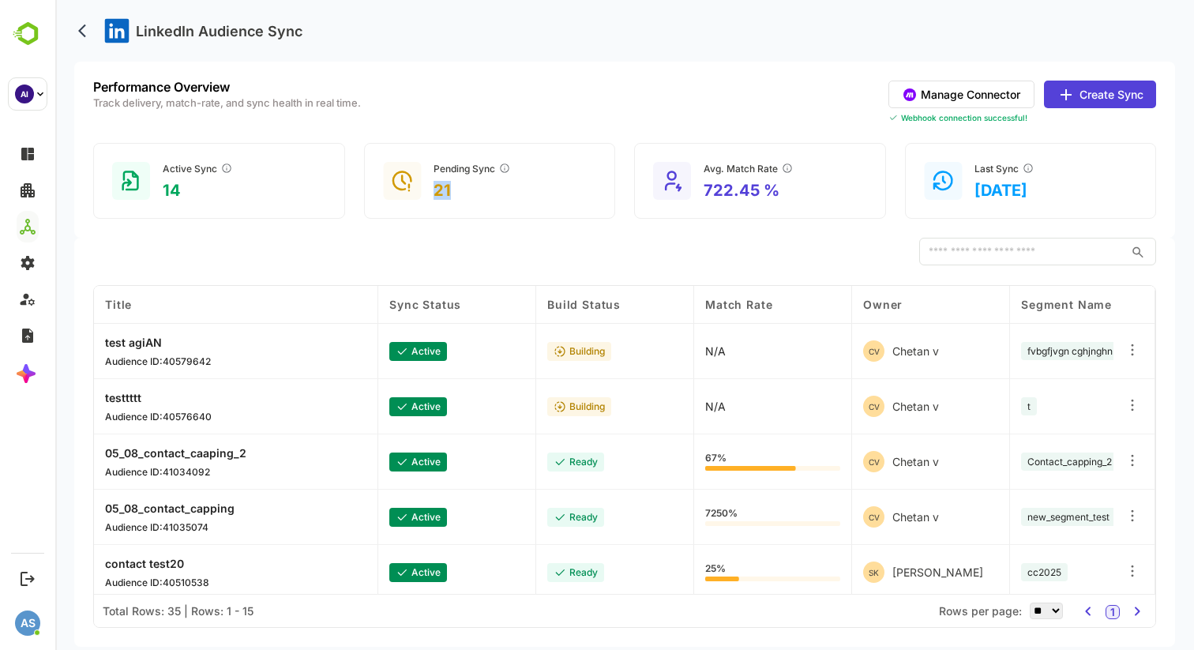
click at [442, 191] on p "21" at bounding box center [472, 190] width 77 height 19
click at [740, 191] on p "722.45 %" at bounding box center [749, 190] width 90 height 19
click at [1034, 190] on p "[DATE]" at bounding box center [1005, 190] width 60 height 19
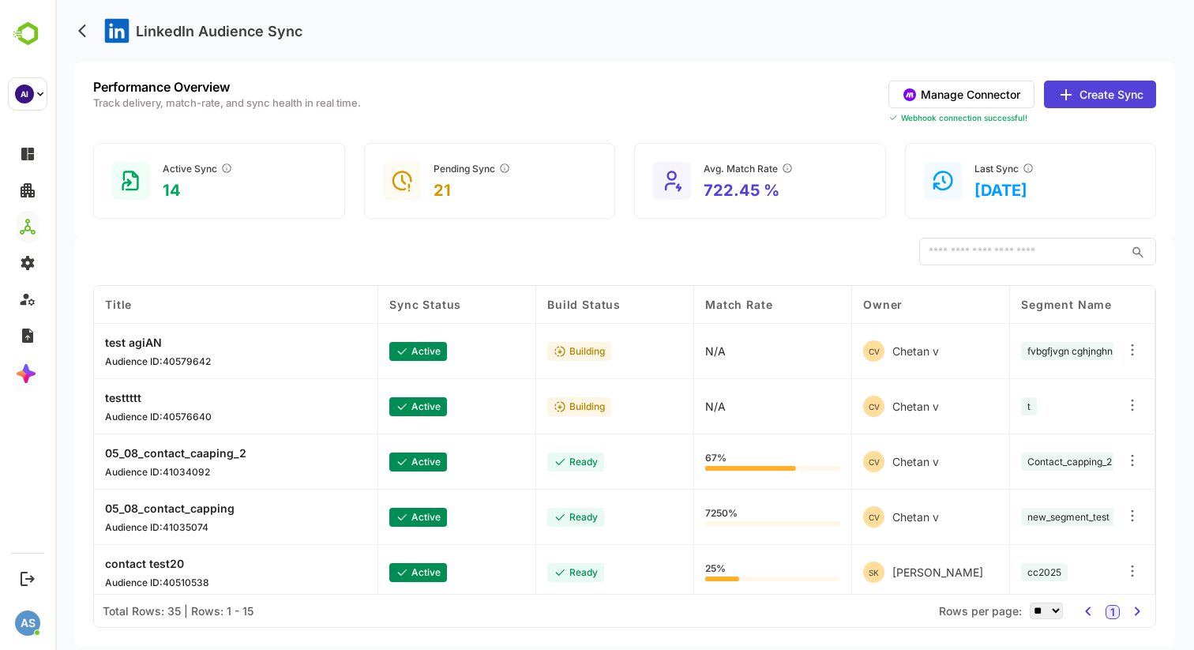
click at [1034, 190] on p "[DATE]" at bounding box center [1005, 190] width 60 height 19
click at [673, 250] on div "​" at bounding box center [624, 252] width 1063 height 28
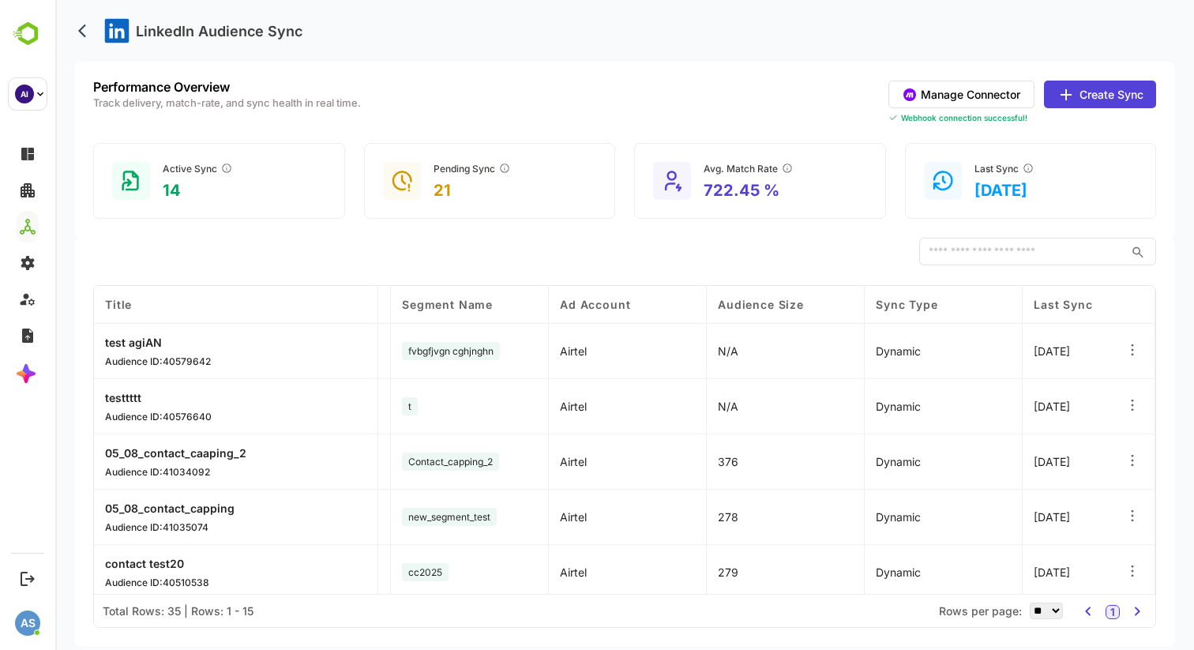
scroll to position [0, 688]
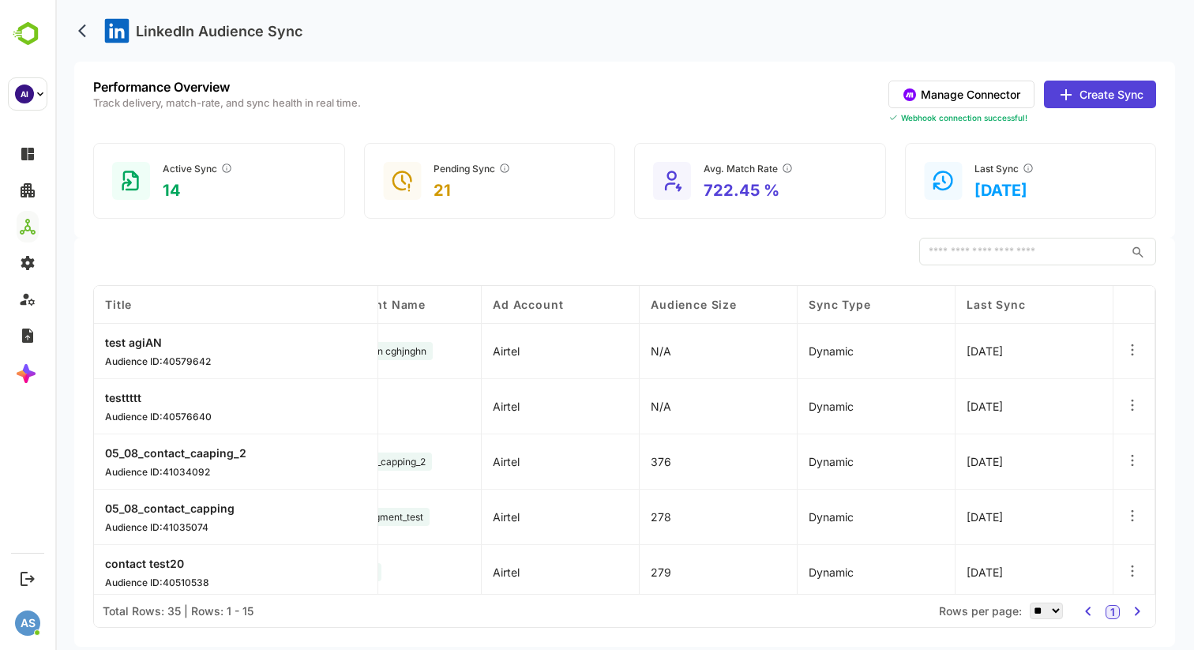
click at [986, 99] on button "Manage Connector" at bounding box center [962, 95] width 146 height 28
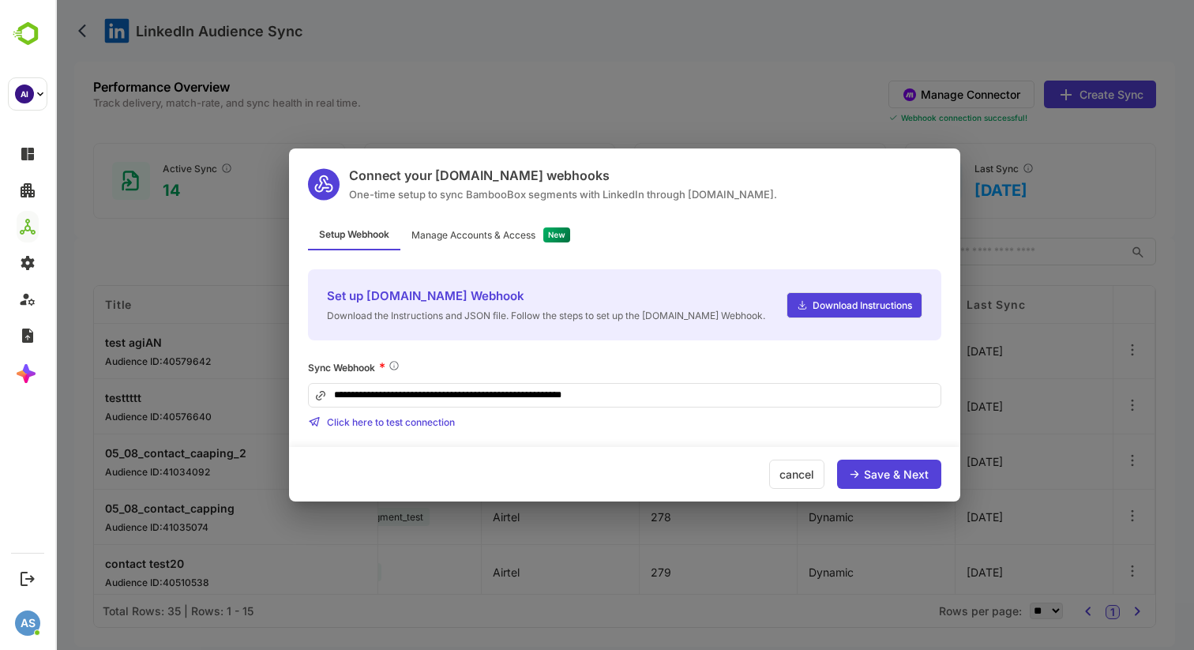
click at [786, 471] on div "cancel" at bounding box center [796, 474] width 55 height 29
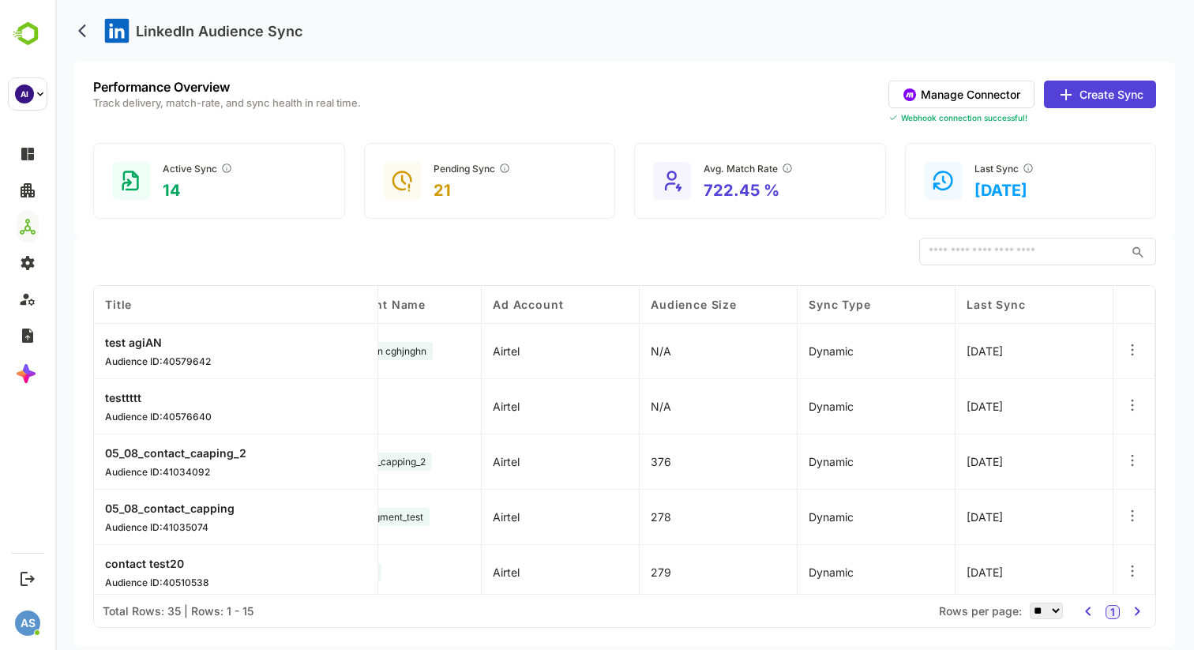
click at [1081, 99] on button "Create Sync" at bounding box center [1100, 95] width 112 height 28
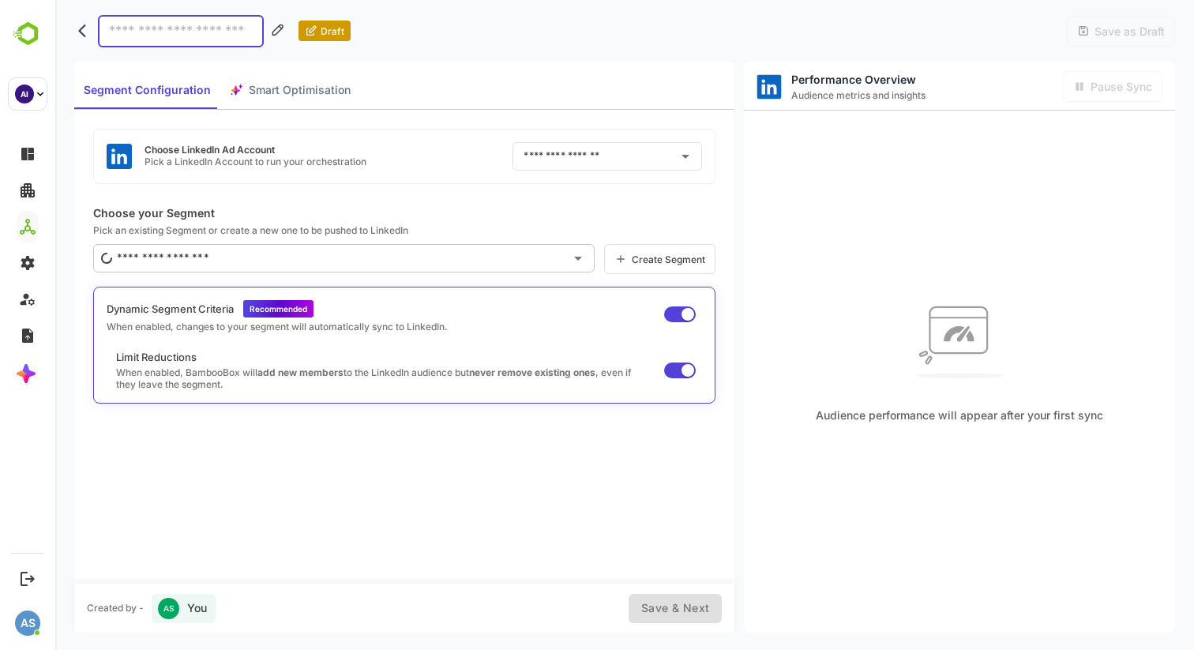
type input "******"
click at [218, 260] on input "text" at bounding box center [332, 258] width 464 height 25
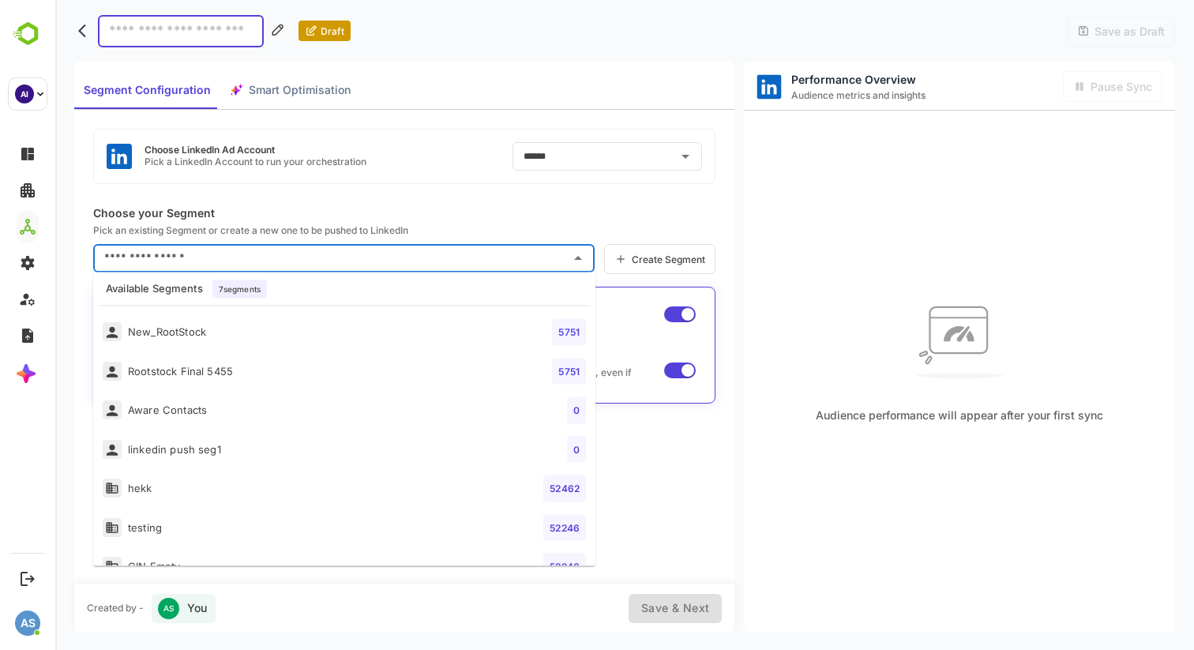
click at [218, 260] on input "text" at bounding box center [332, 258] width 464 height 25
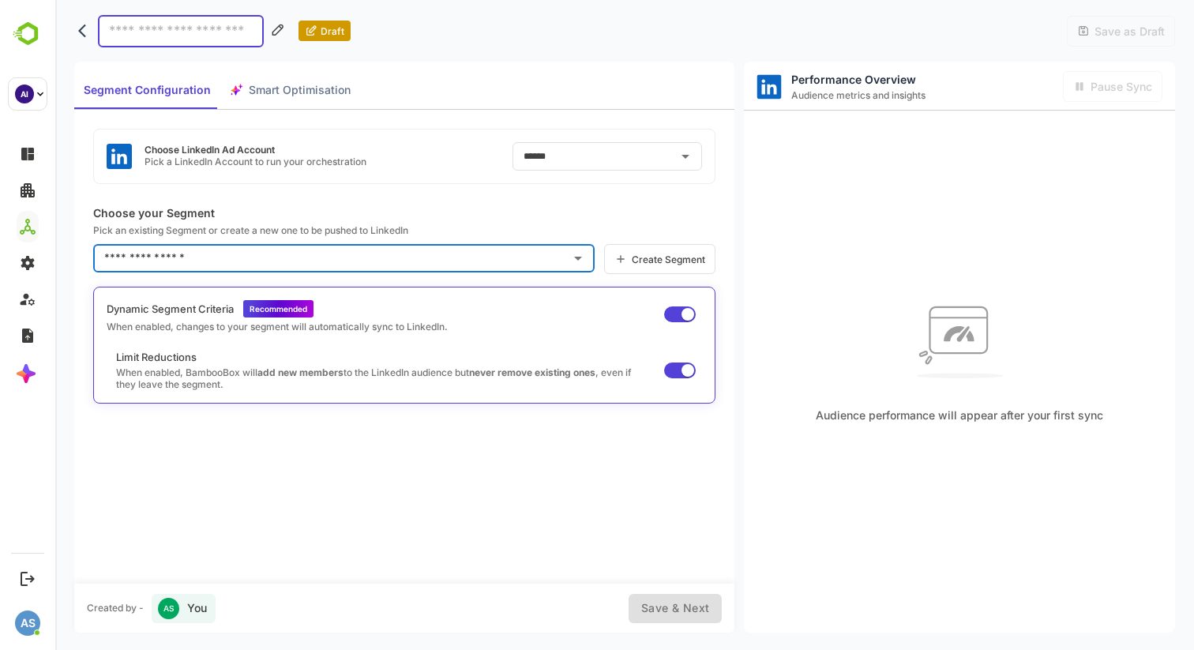
click at [250, 227] on p "Pick an existing Segment or create a new one to be pushed to LinkedIn" at bounding box center [404, 230] width 622 height 12
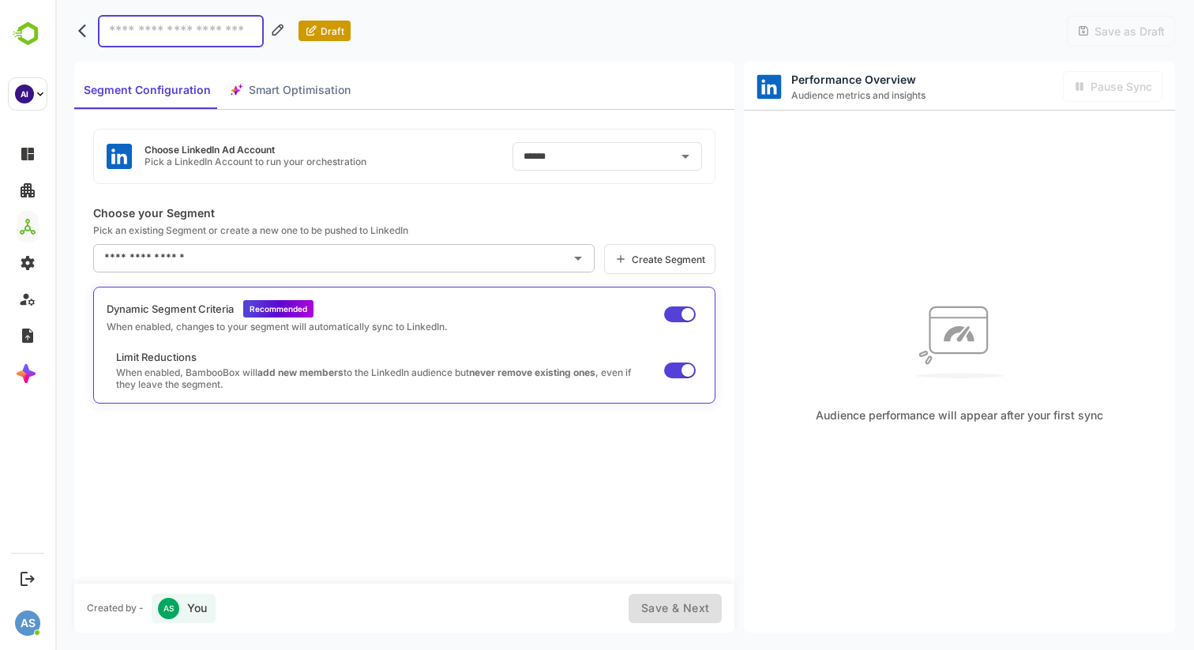
click at [269, 94] on div "Segment Configuration Smart Optimisation" at bounding box center [217, 90] width 286 height 38
click at [277, 88] on div "Segment Configuration Smart Optimisation" at bounding box center [217, 90] width 286 height 38
click at [82, 32] on icon "back" at bounding box center [82, 30] width 8 height 13
